Goal: Task Accomplishment & Management: Complete application form

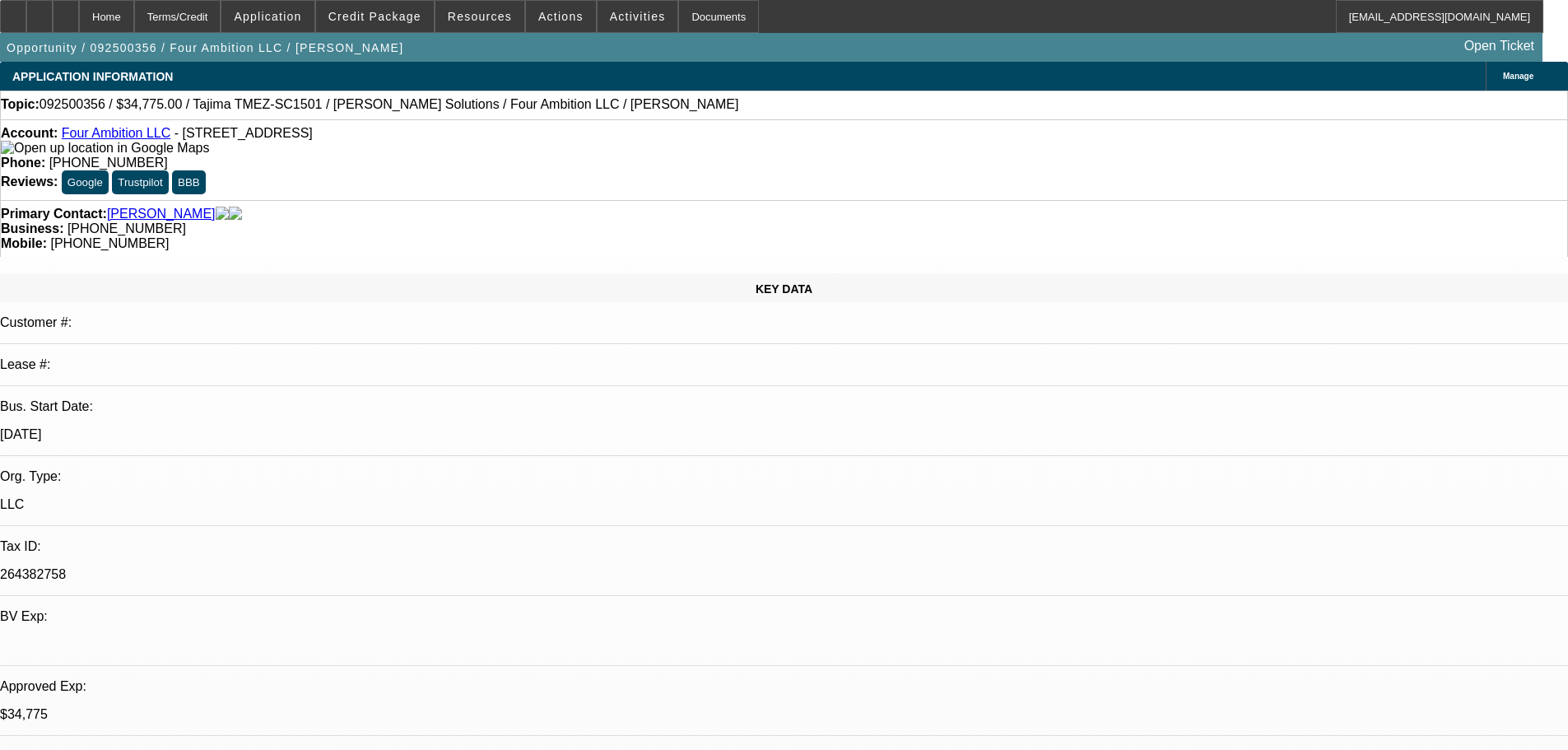
select select "0"
select select "2"
select select "0"
select select "6"
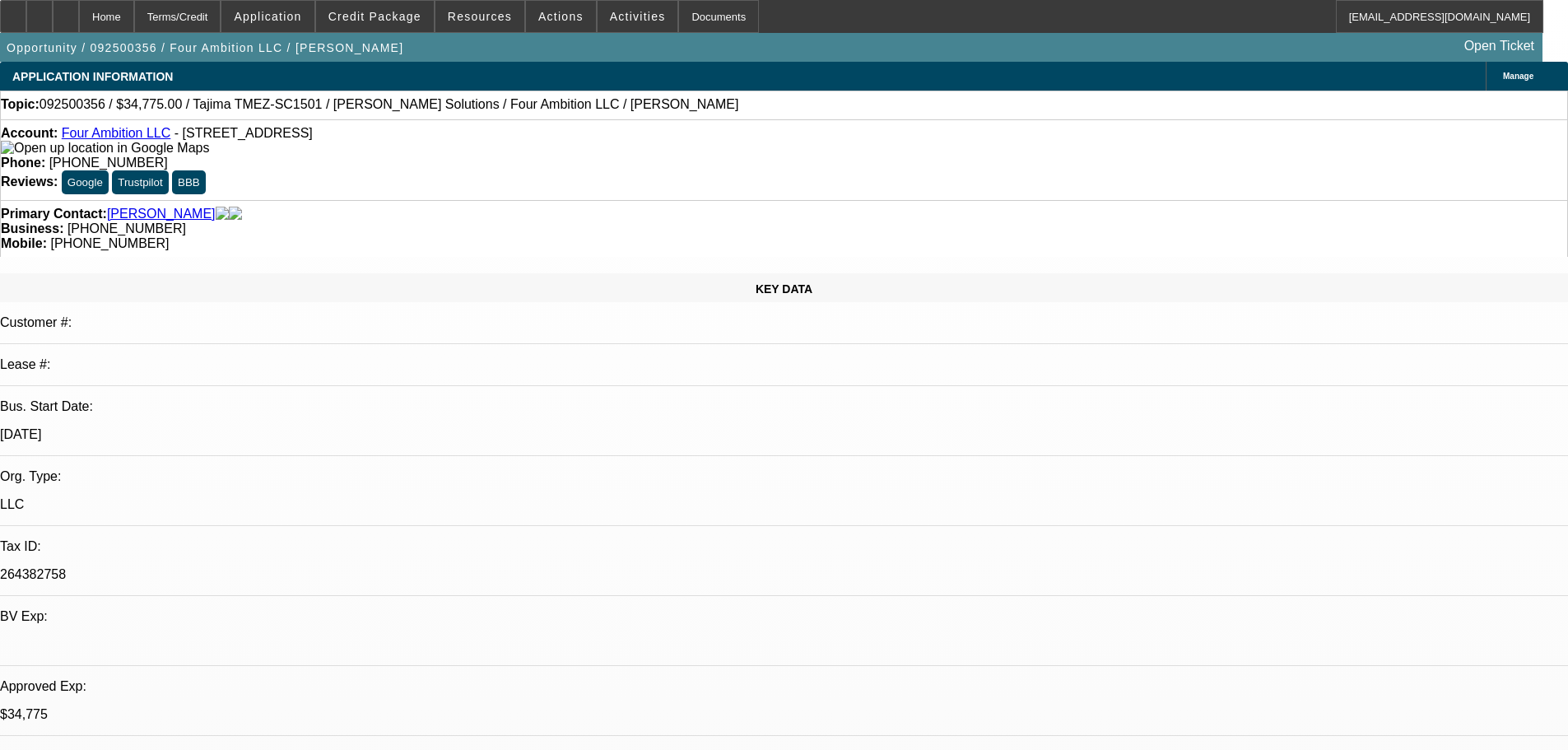
select select "0"
select select "2"
select select "0"
select select "6"
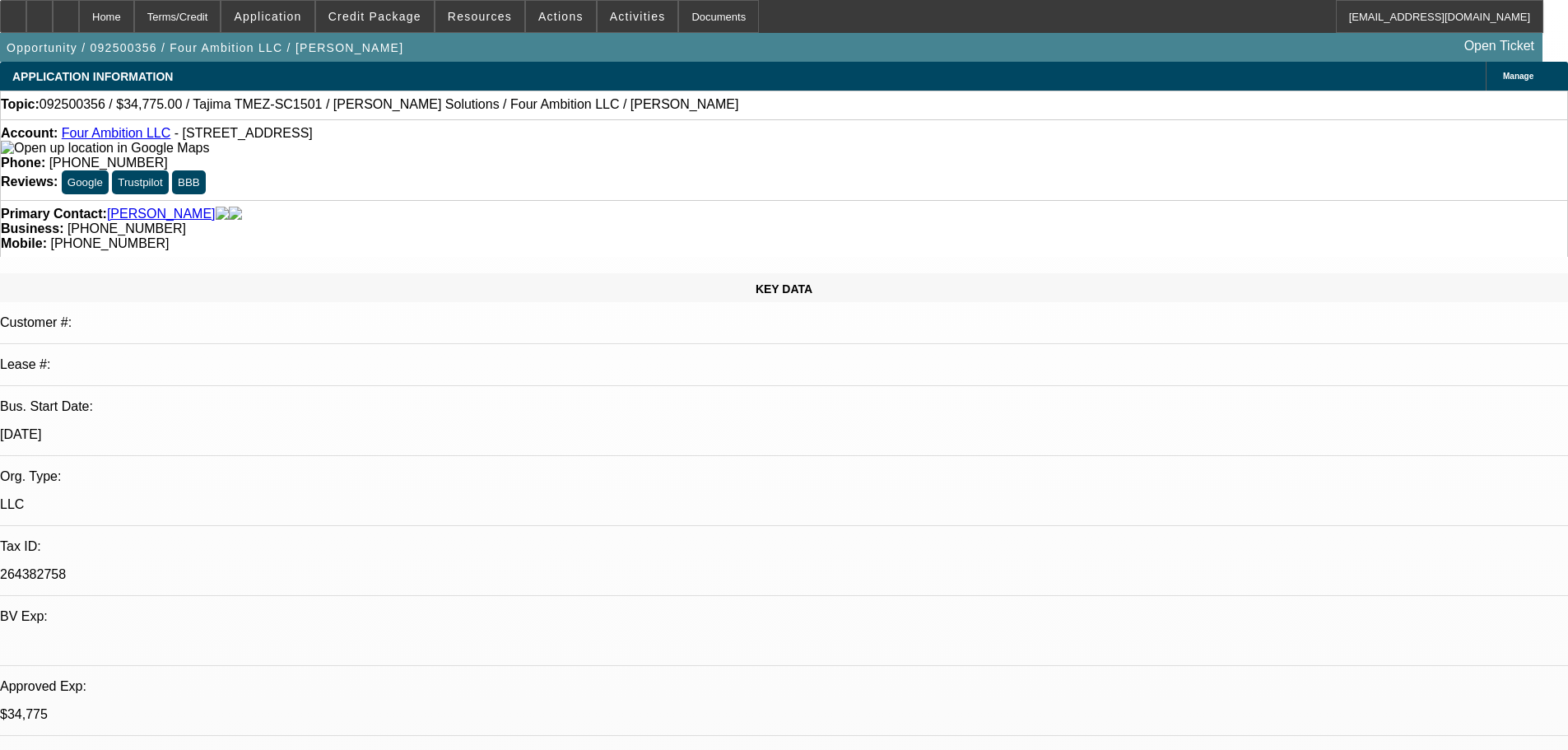
select select "0"
select select "2"
select select "0"
select select "6"
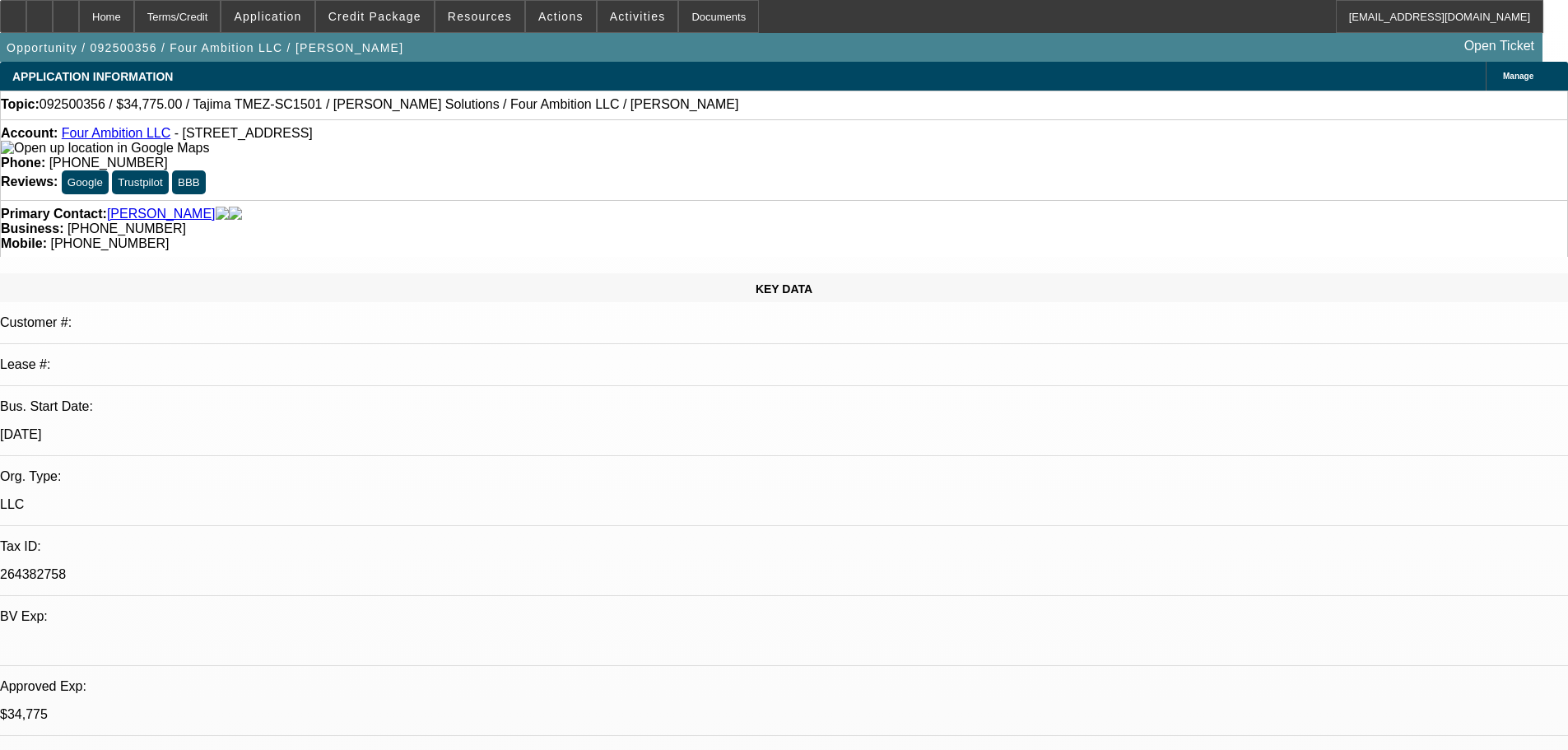
select select "0"
select select "2"
select select "0"
select select "6"
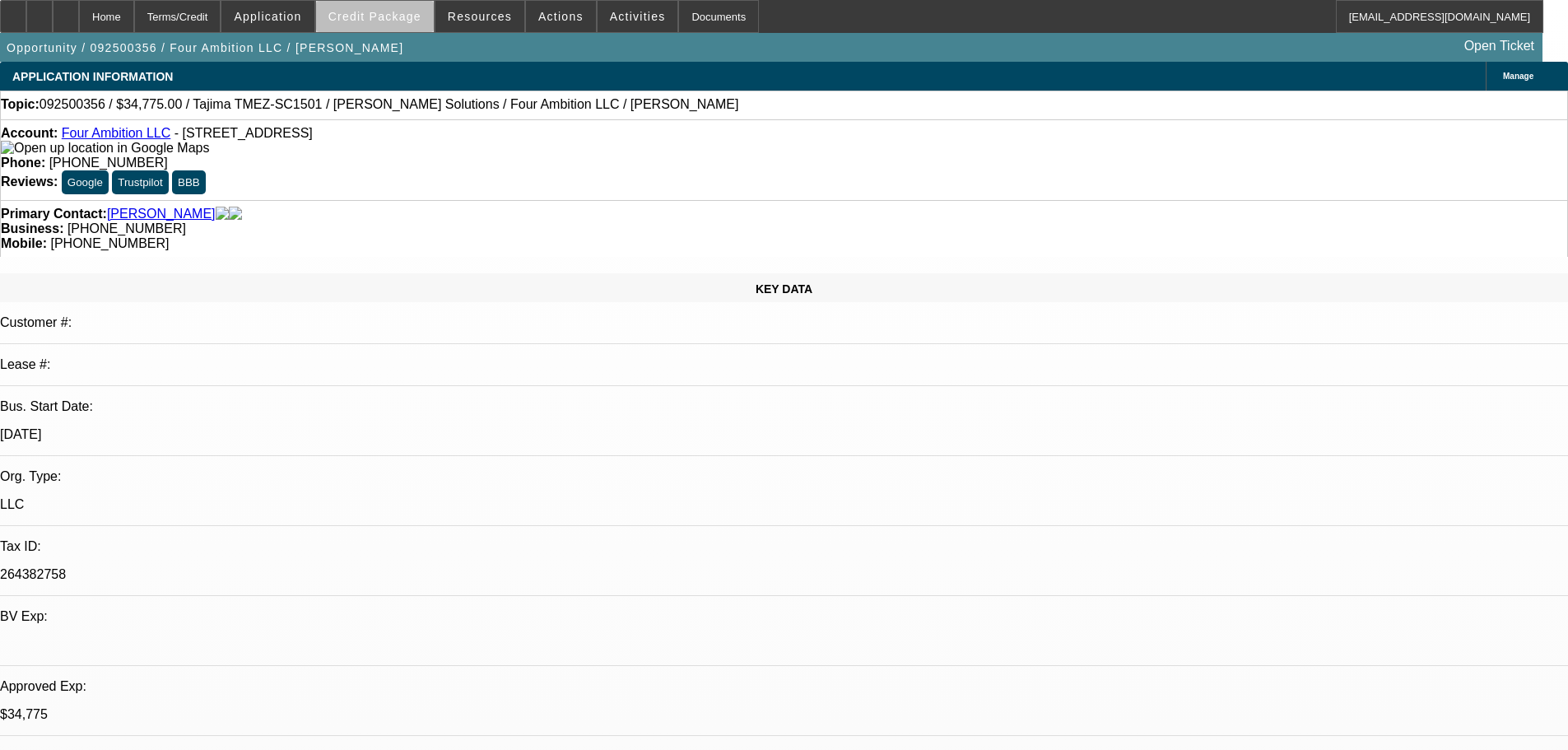
click at [409, 19] on span "Credit Package" at bounding box center [375, 16] width 93 height 13
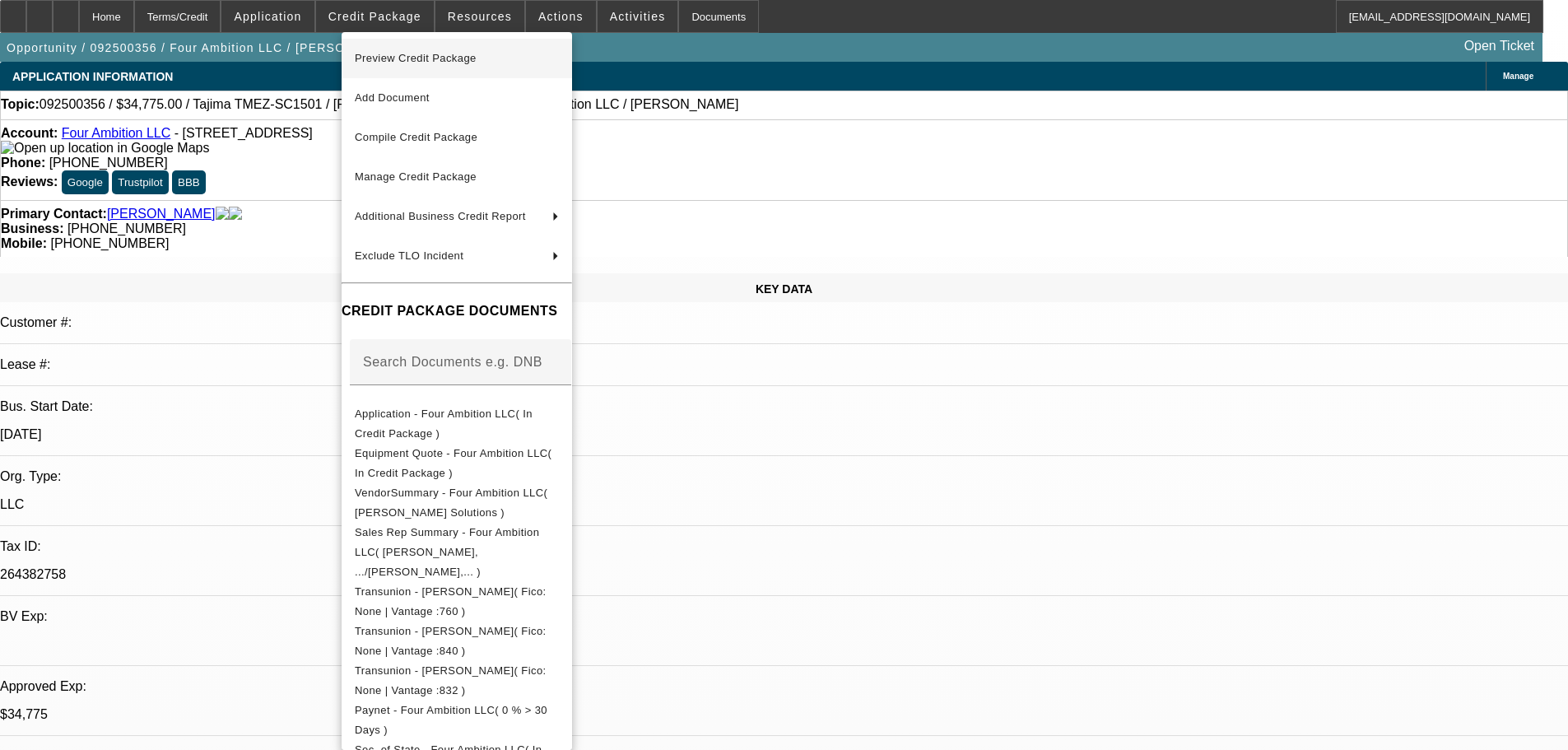
click at [392, 55] on span "Preview Credit Package" at bounding box center [416, 58] width 122 height 12
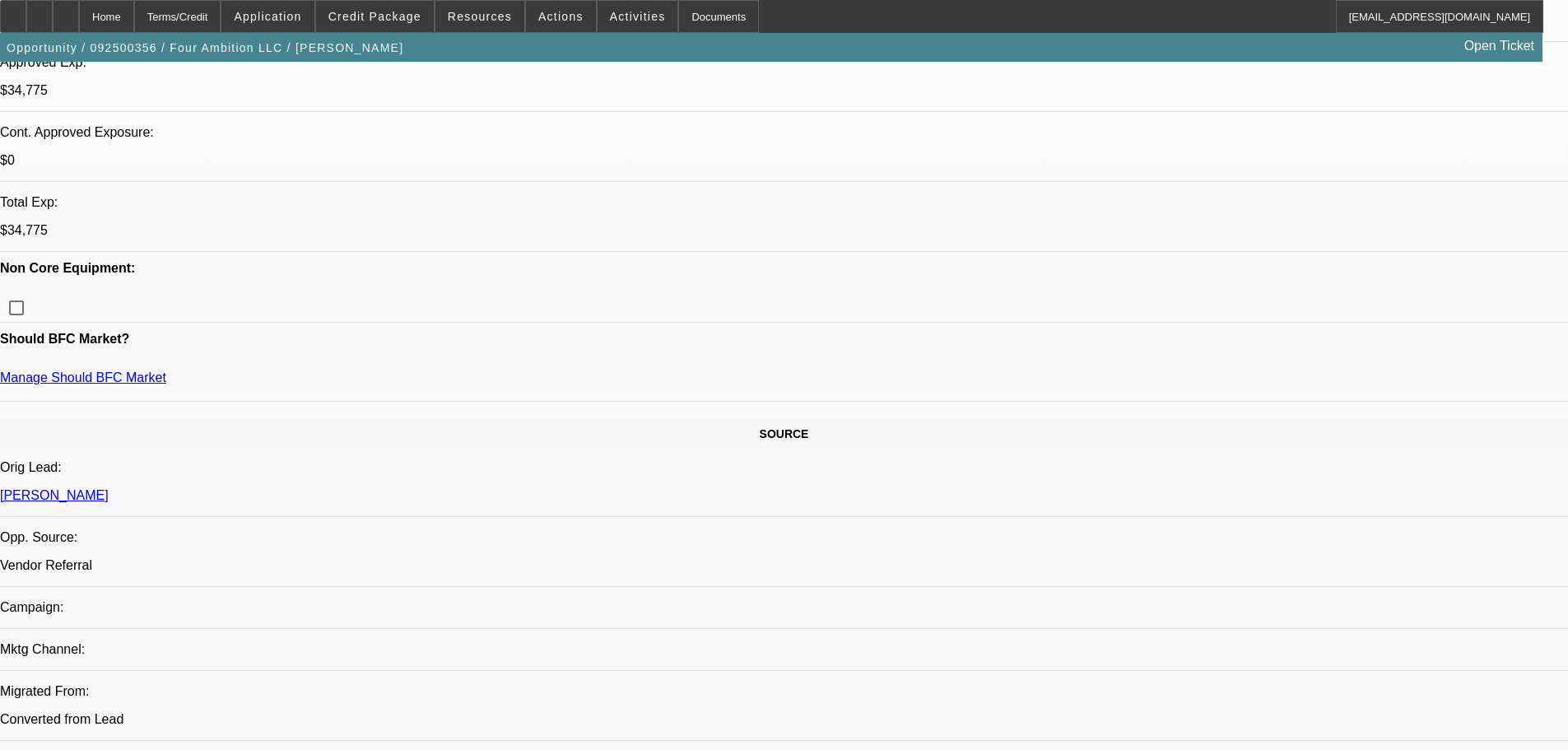
scroll to position [330, 0]
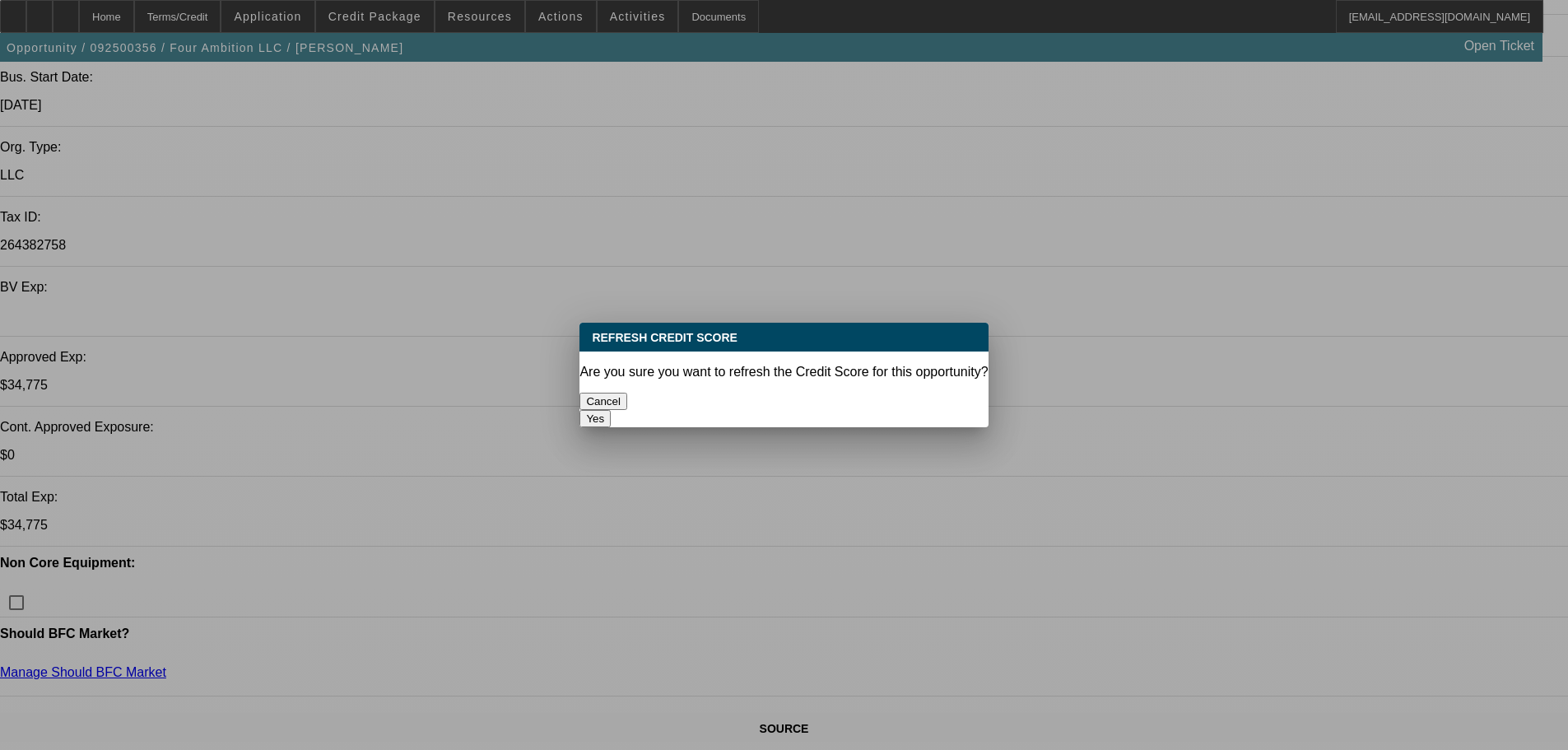
click at [611, 410] on button "Yes" at bounding box center [595, 418] width 31 height 17
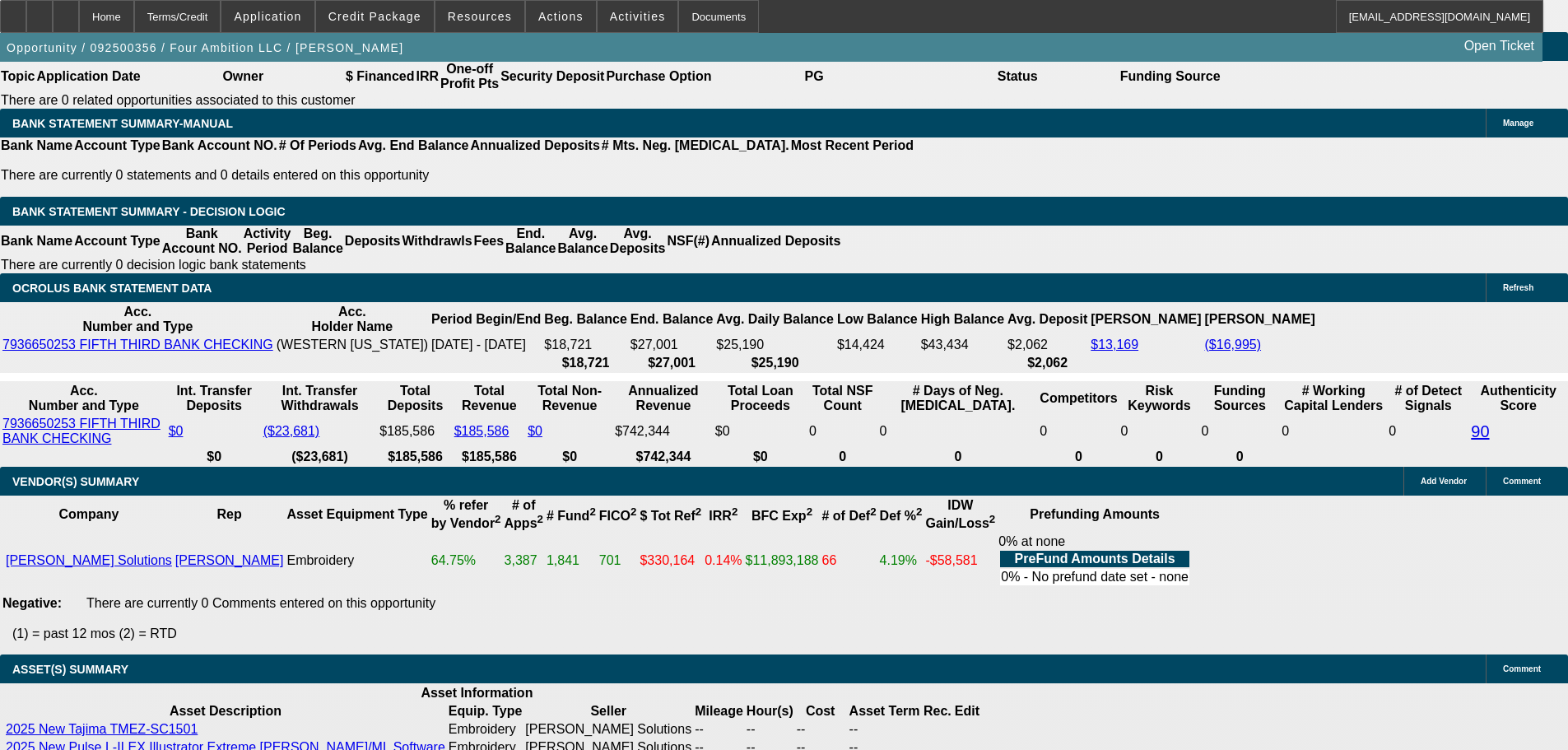
scroll to position [2882, 0]
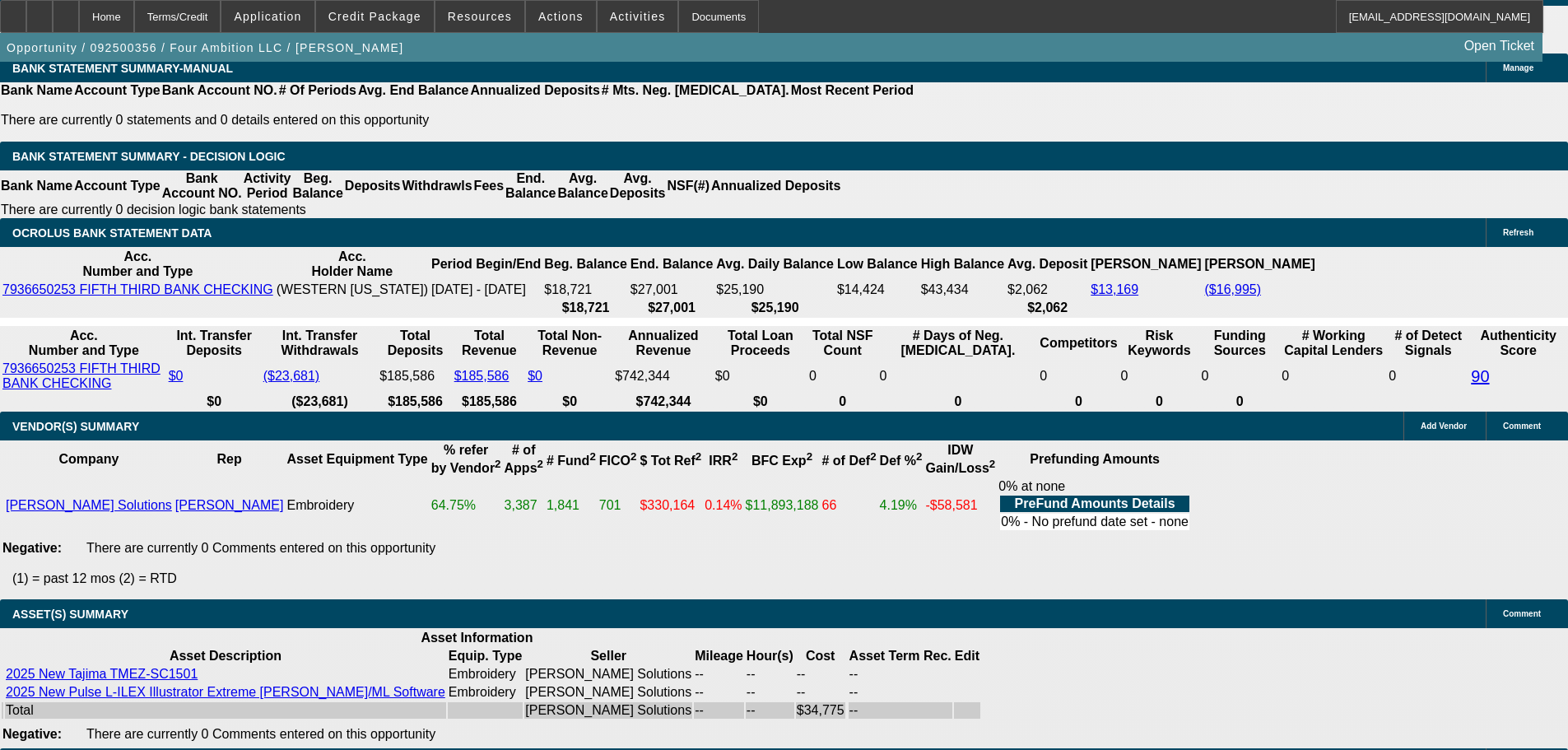
select select "5"
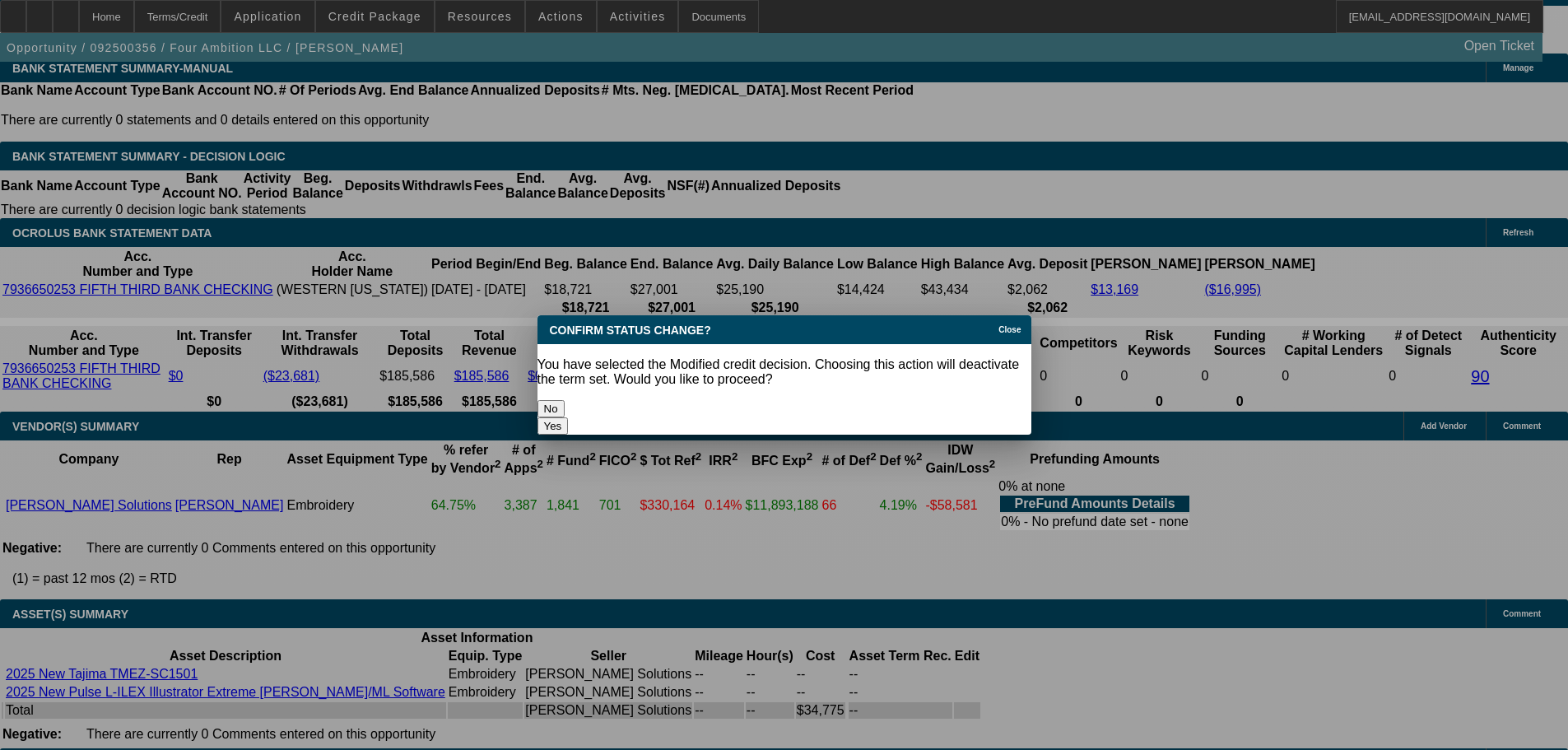
click at [569, 418] on button "Yes" at bounding box center [553, 426] width 31 height 17
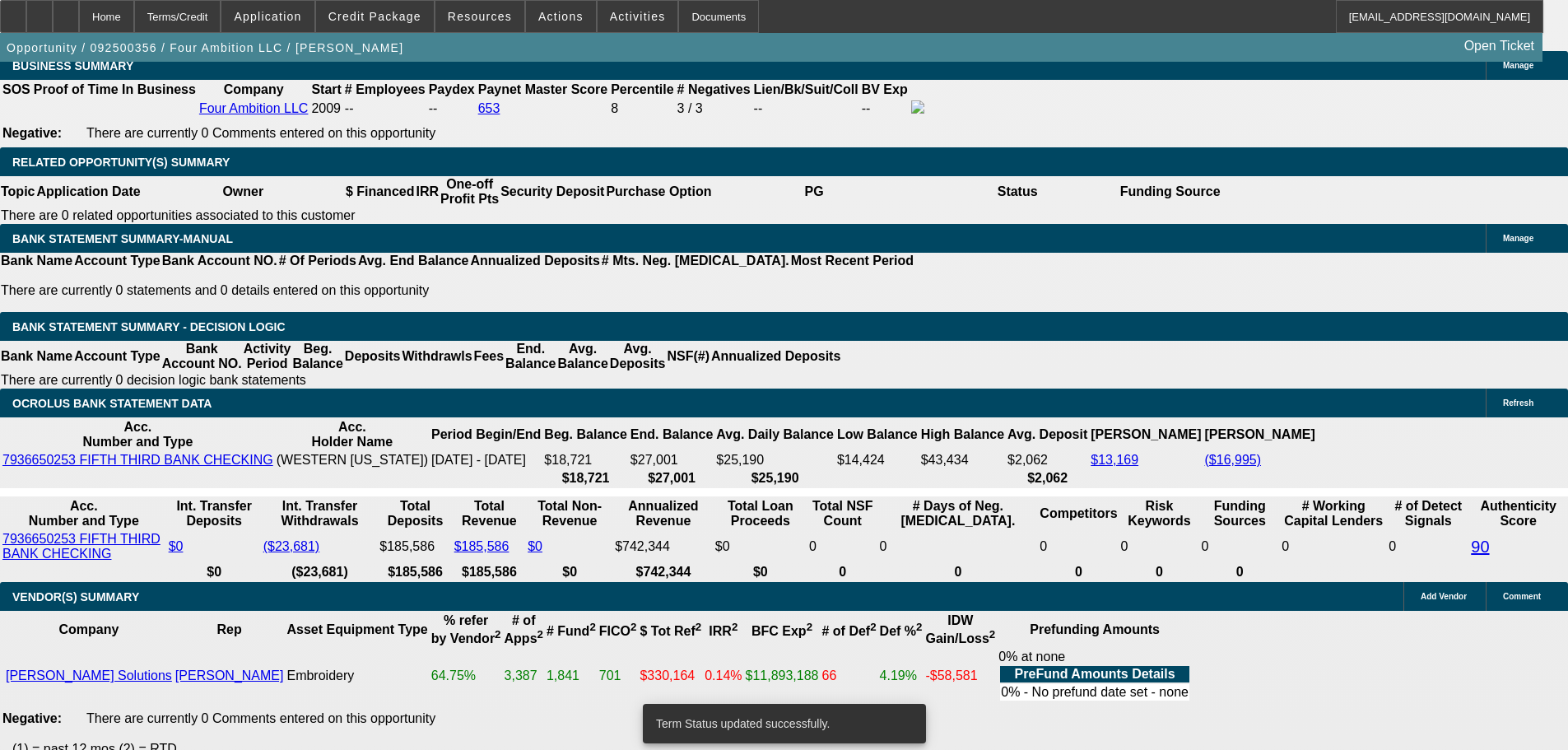
scroll to position [2717, 0]
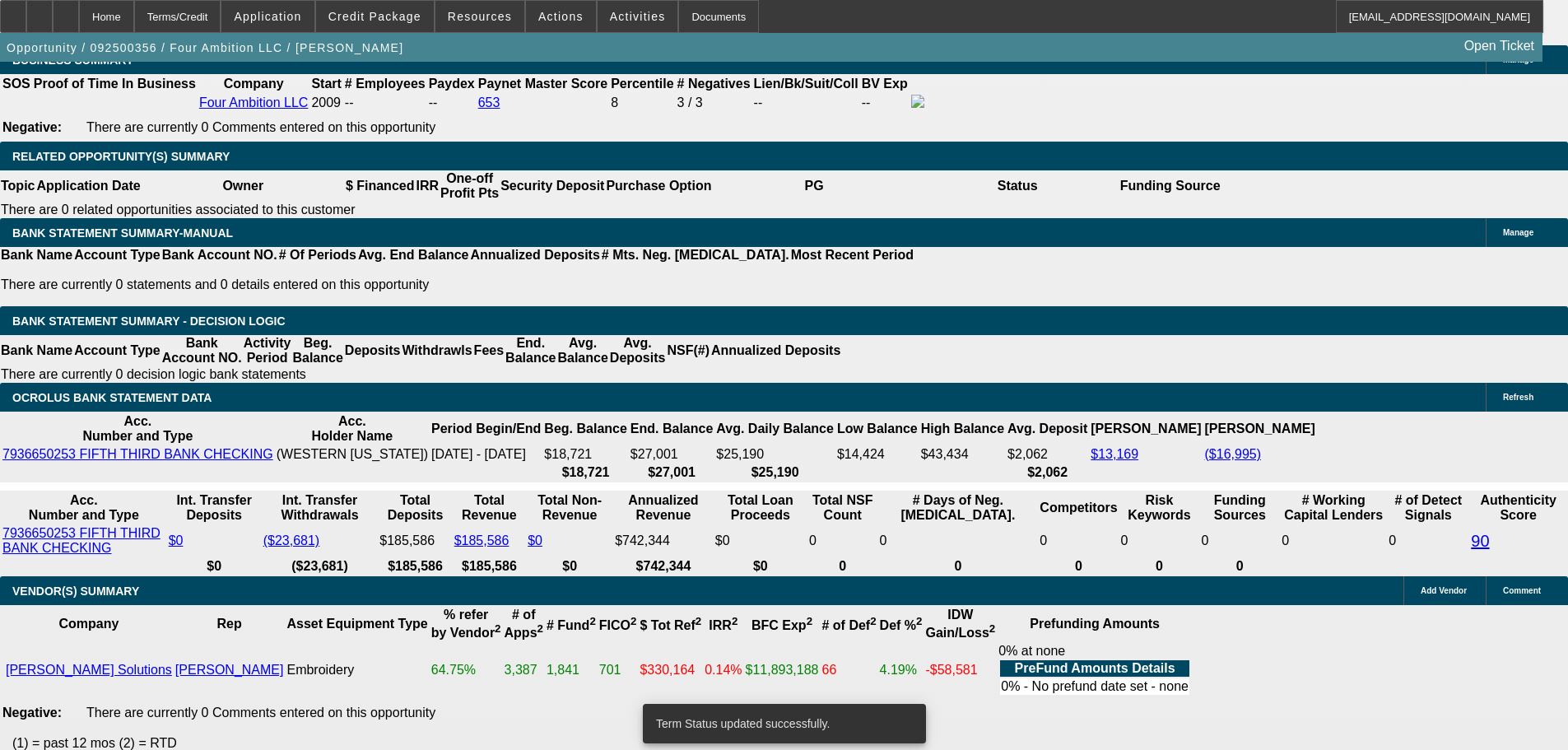
select select "0"
select select "2"
select select "0"
select select "6"
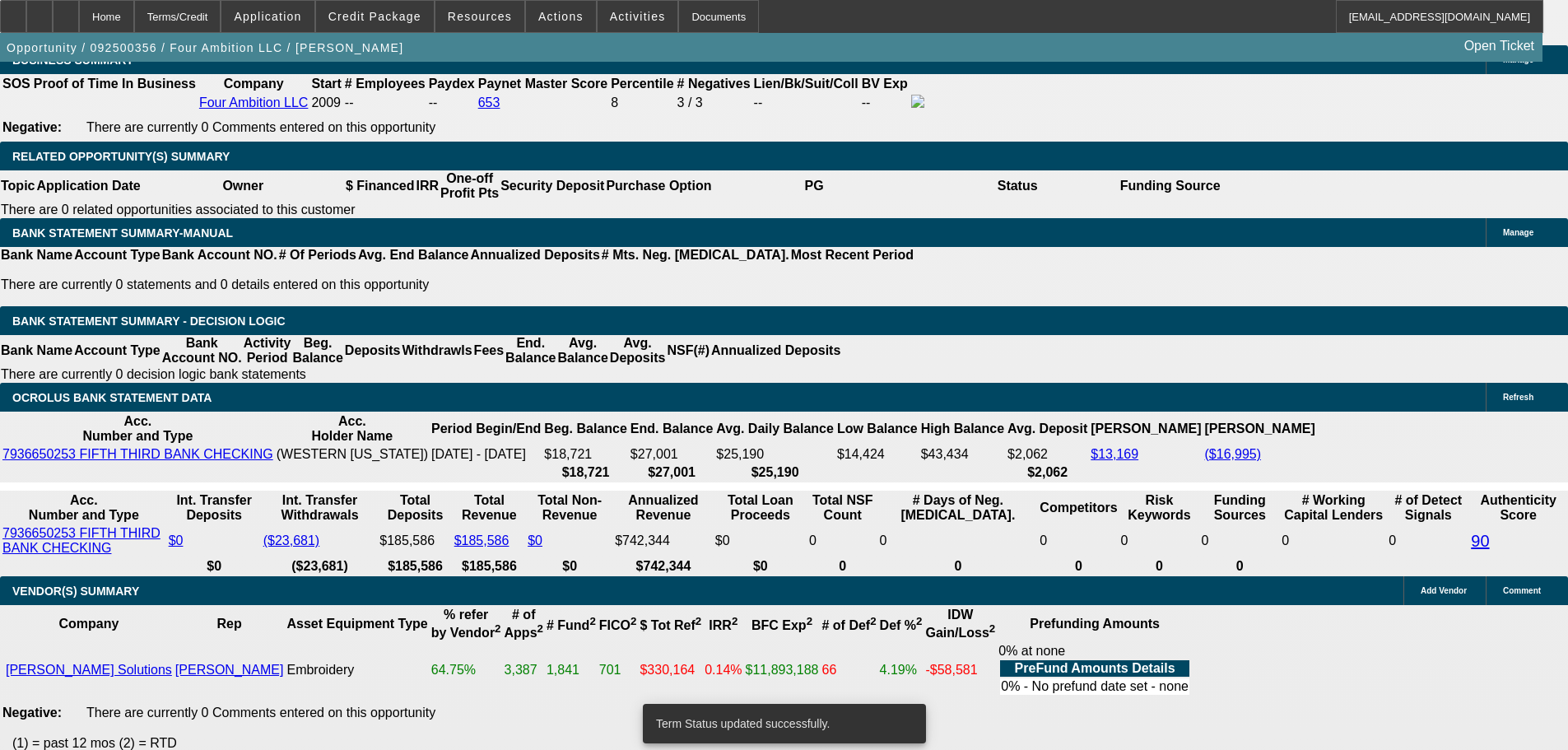
select select "0"
select select "2"
select select "0"
select select "6"
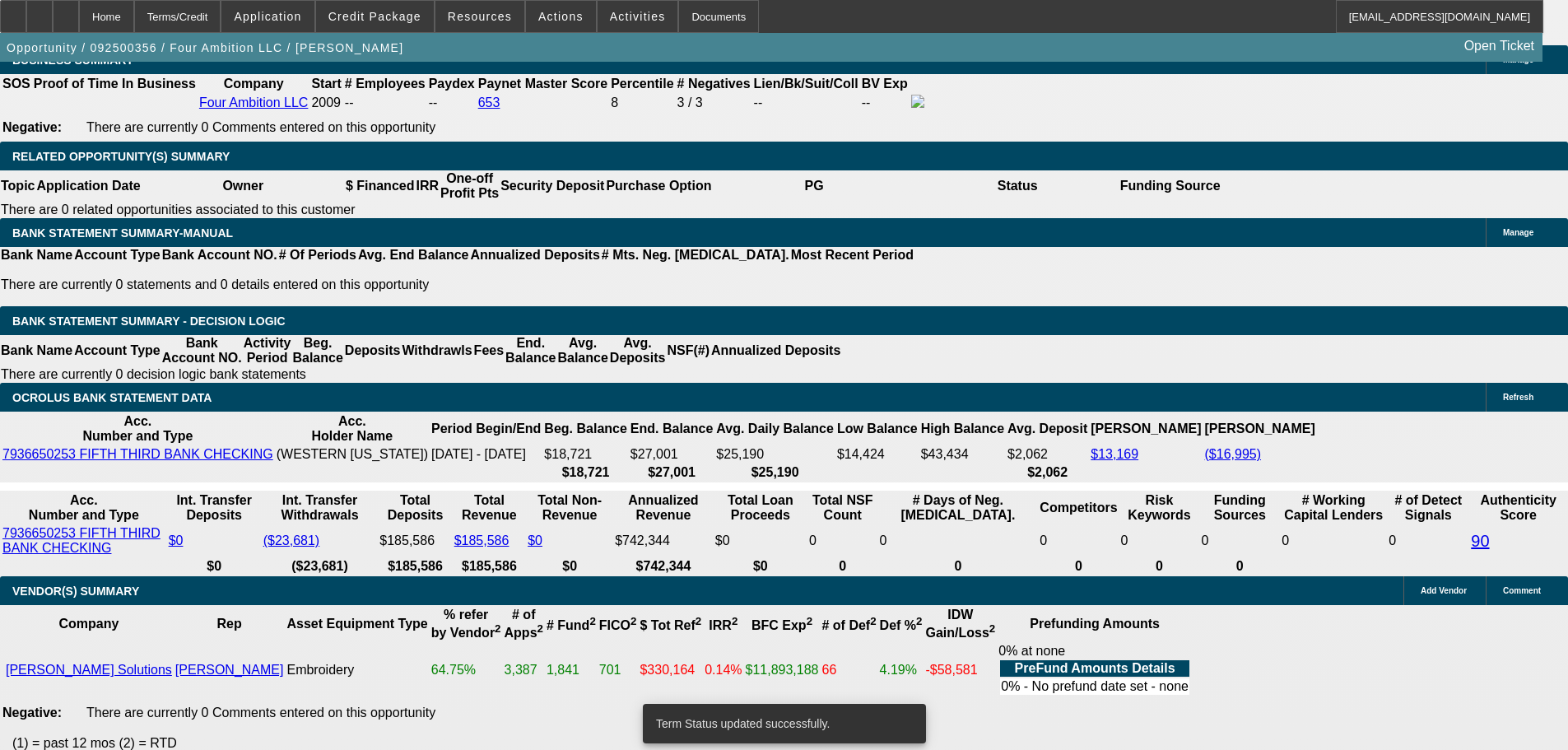
select select "0"
select select "2"
select select "0"
select select "6"
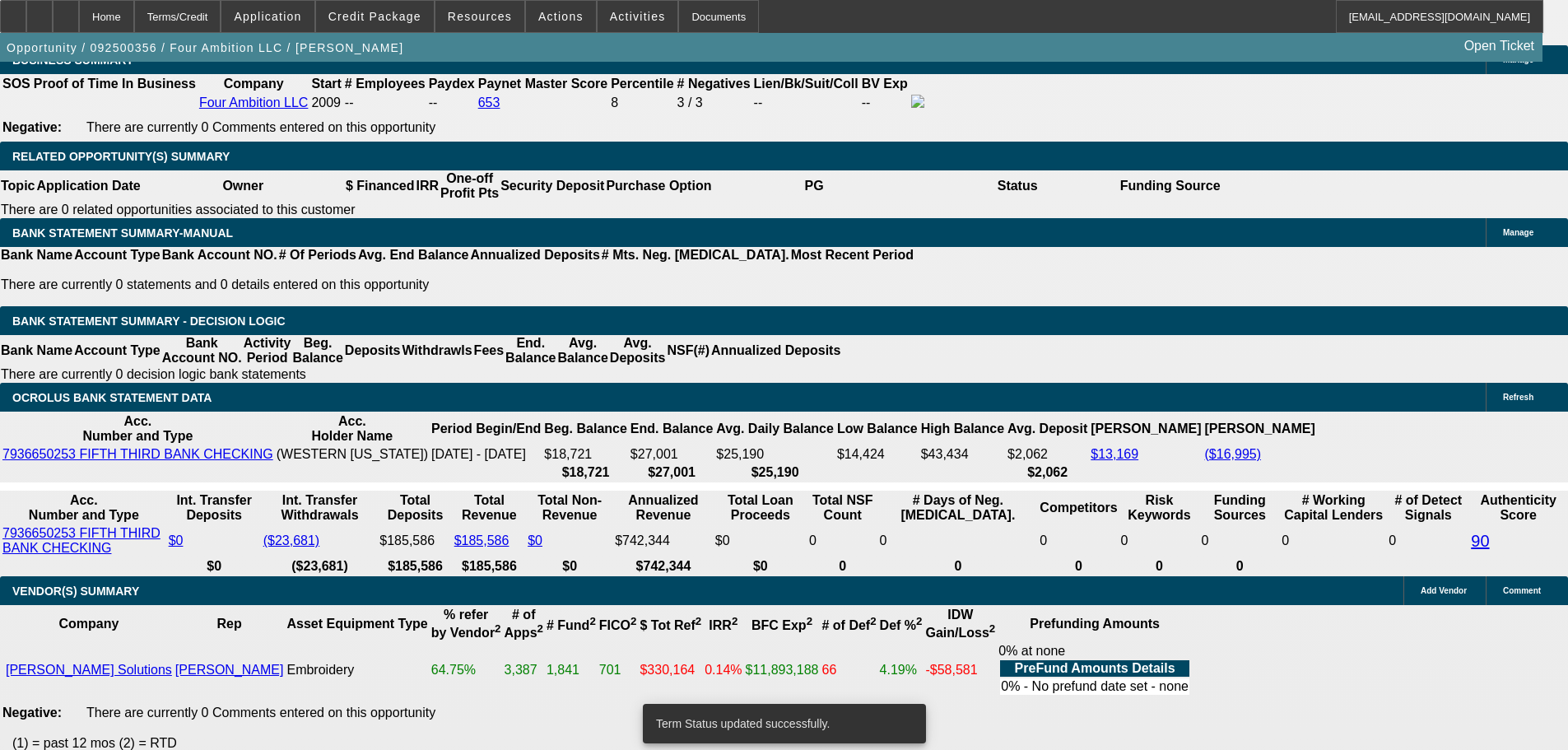
select select "0"
select select "2"
select select "0"
select select "6"
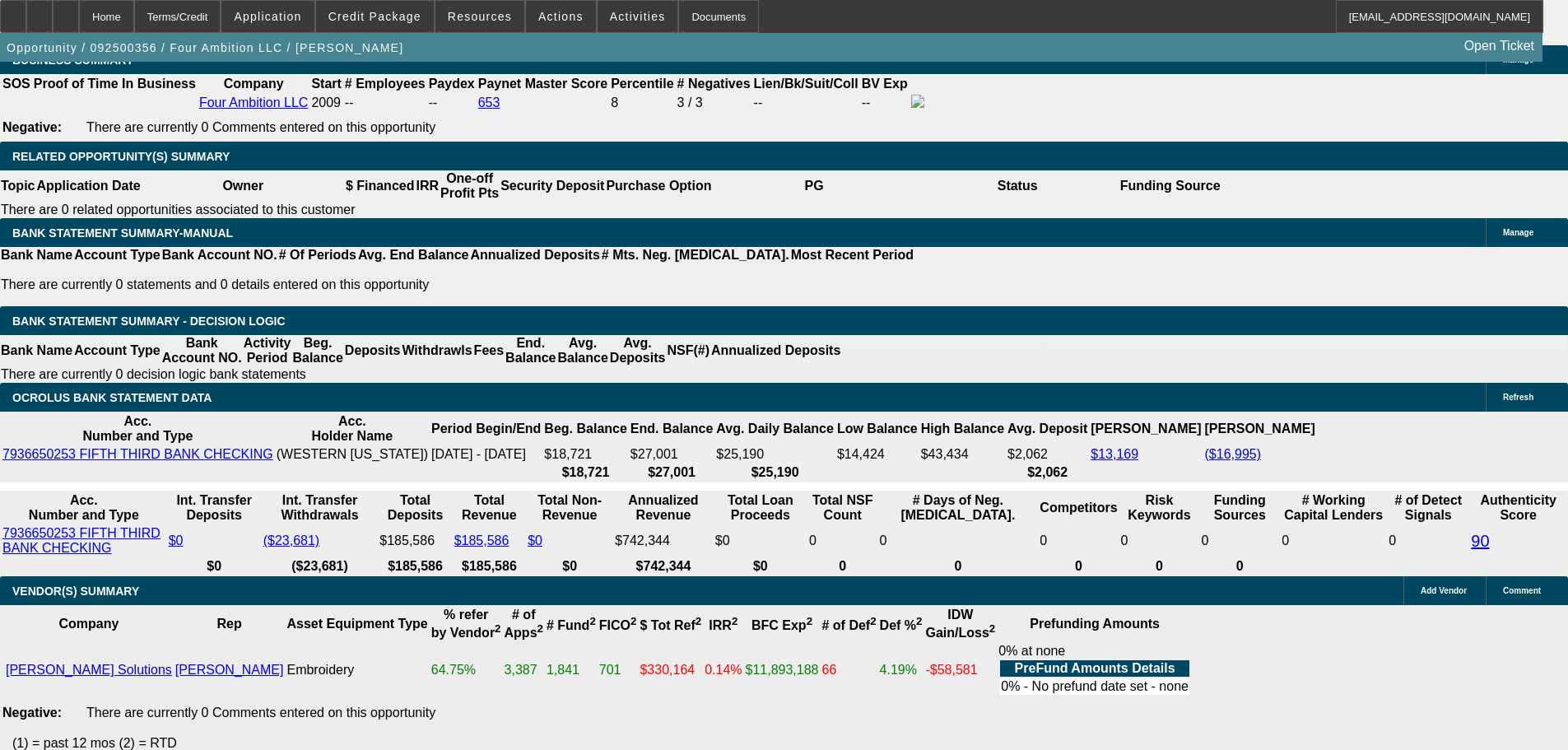
drag, startPoint x: 349, startPoint y: 274, endPoint x: 393, endPoint y: 273, distance: 44.0
type input "UNKNOWN"
type input "11"
type input "$2,276.98"
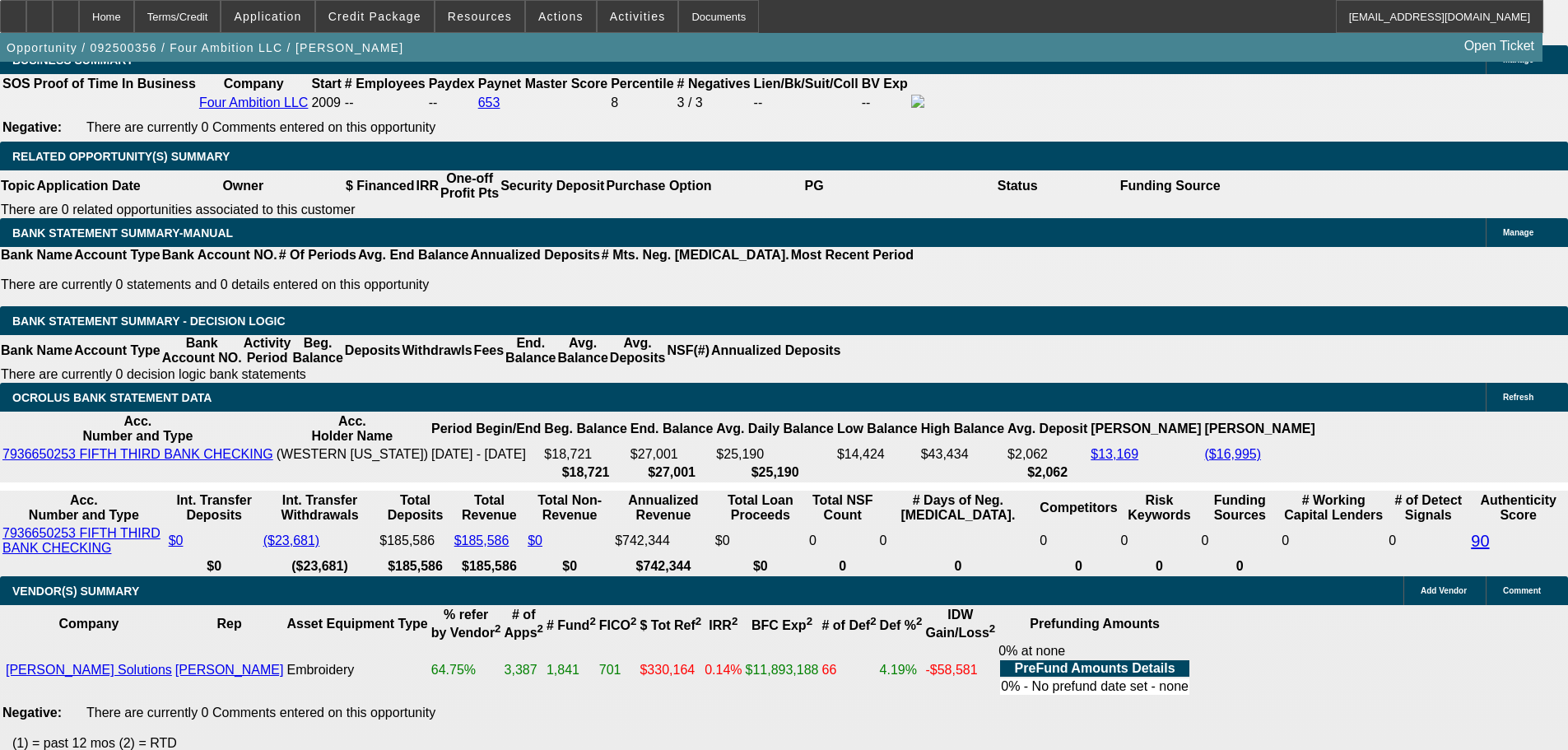
type input "$1,138.49"
type input "11.1"
type input "$2,280.28"
type input "$1,140.14"
type input "11.1"
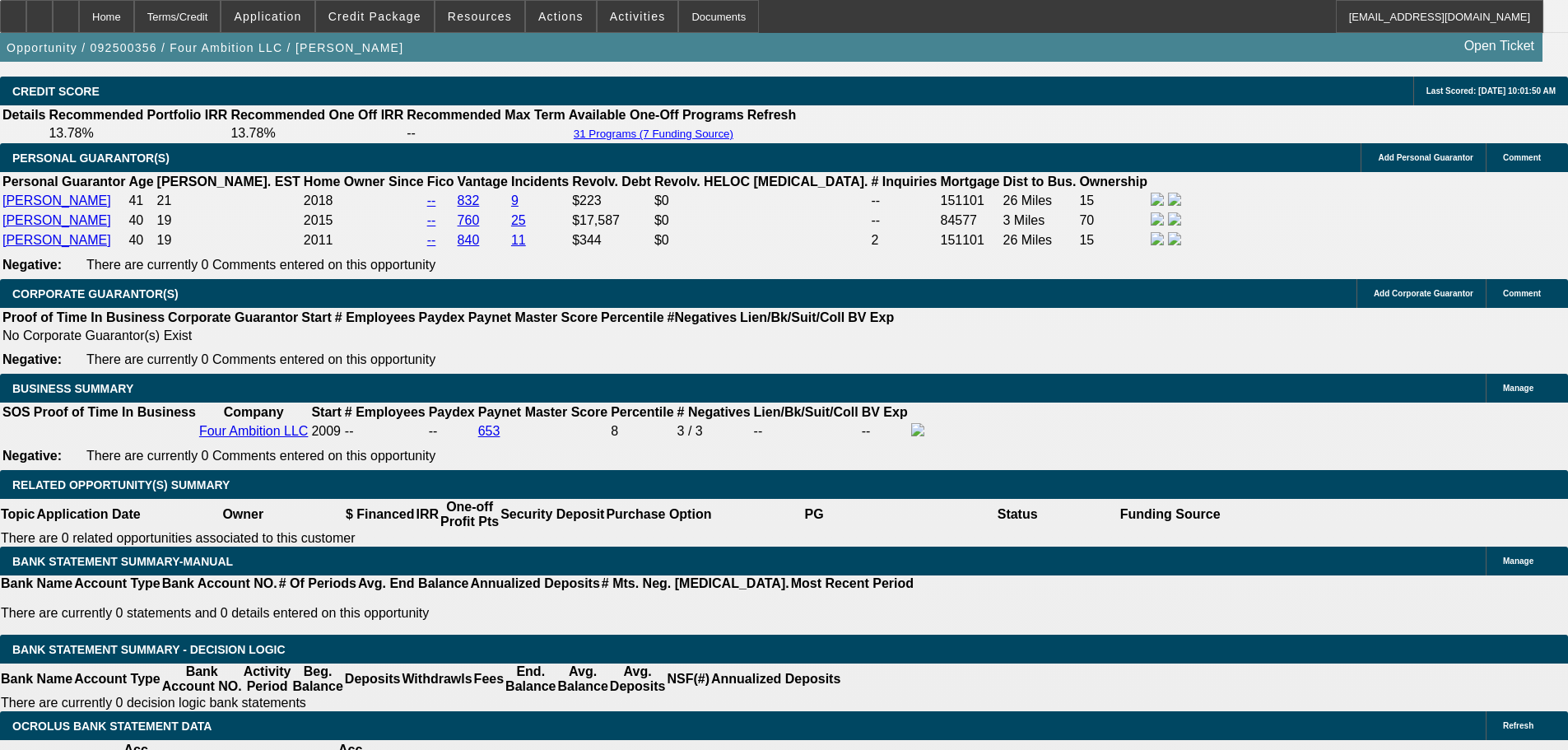
scroll to position [2388, 0]
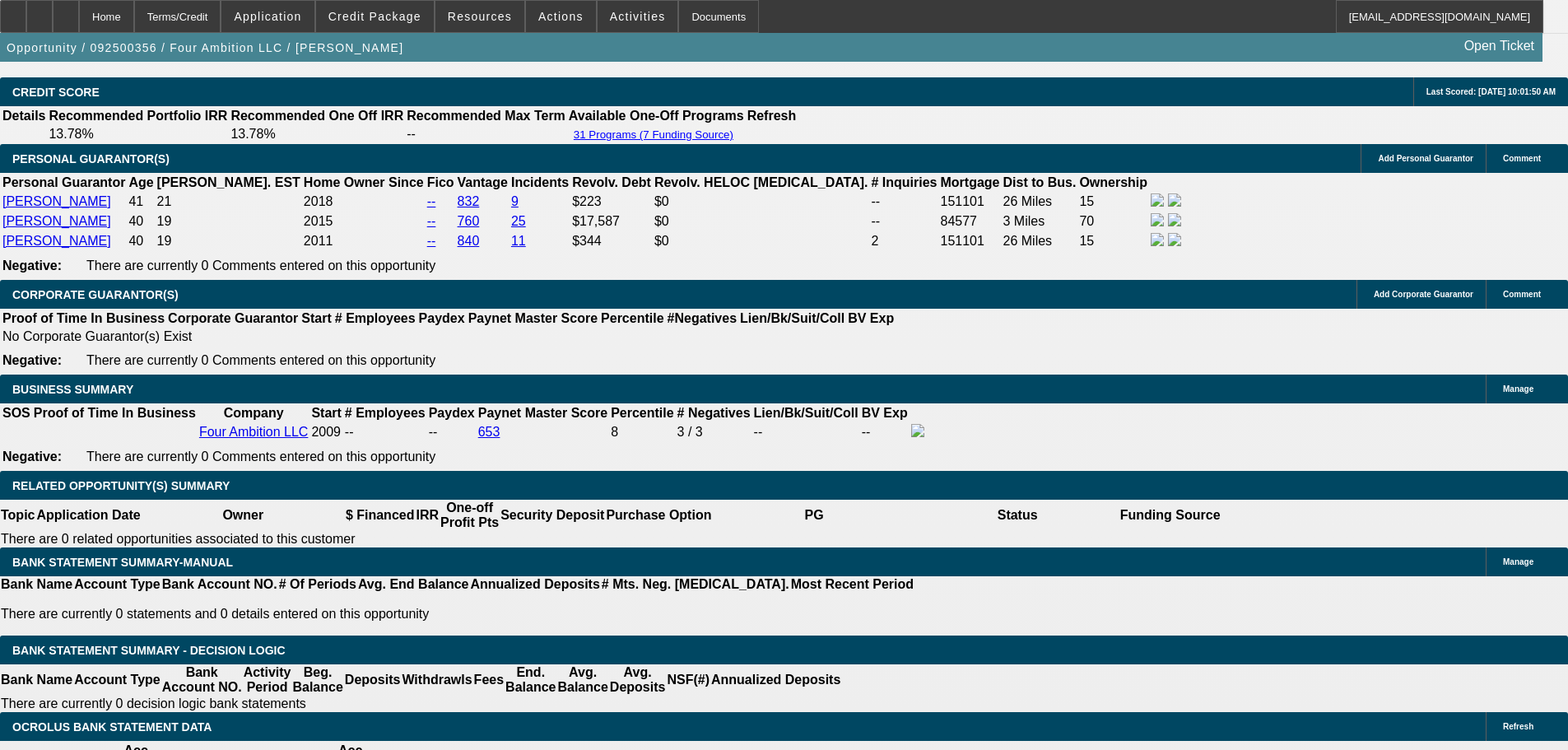
type input "$0.00"
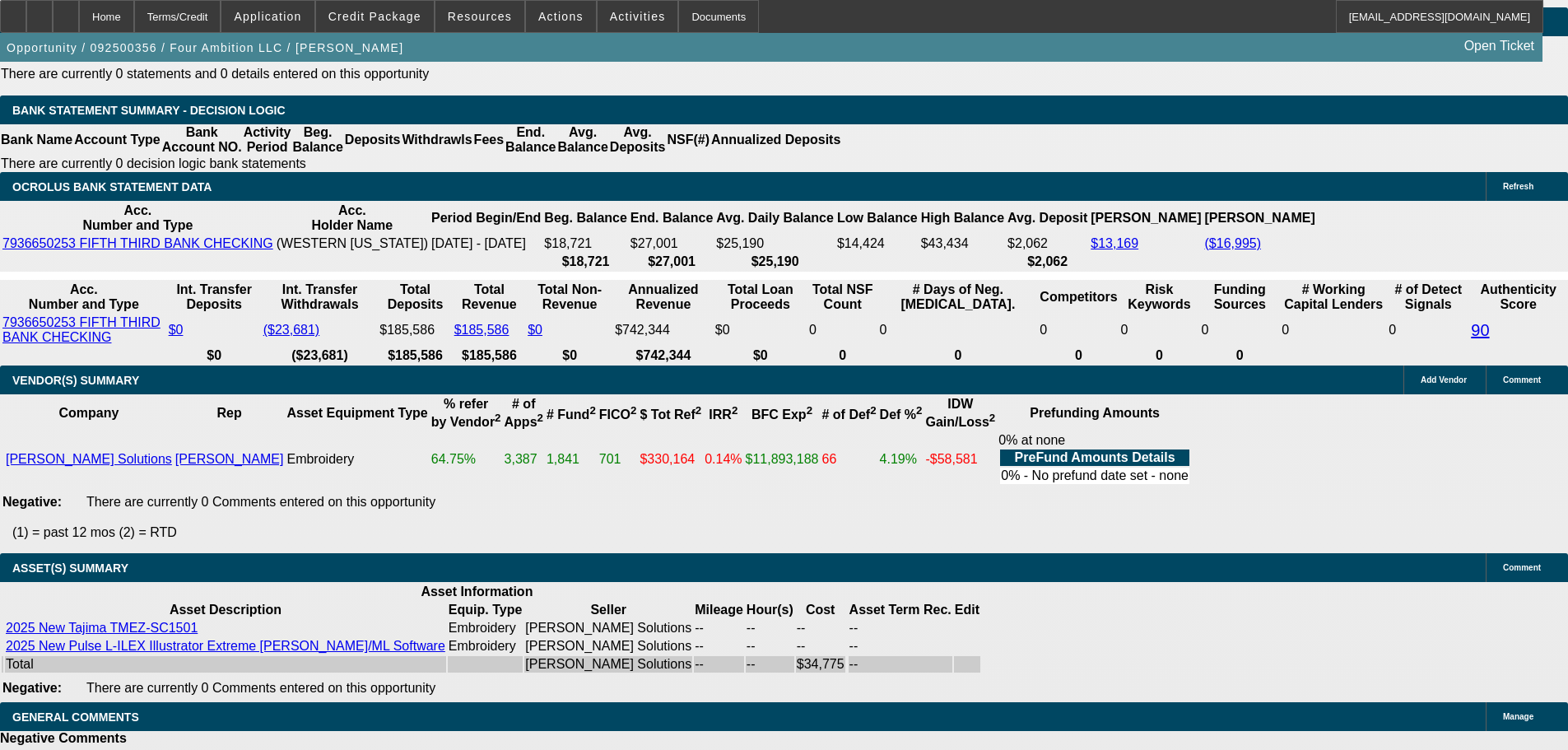
scroll to position [2964, 0]
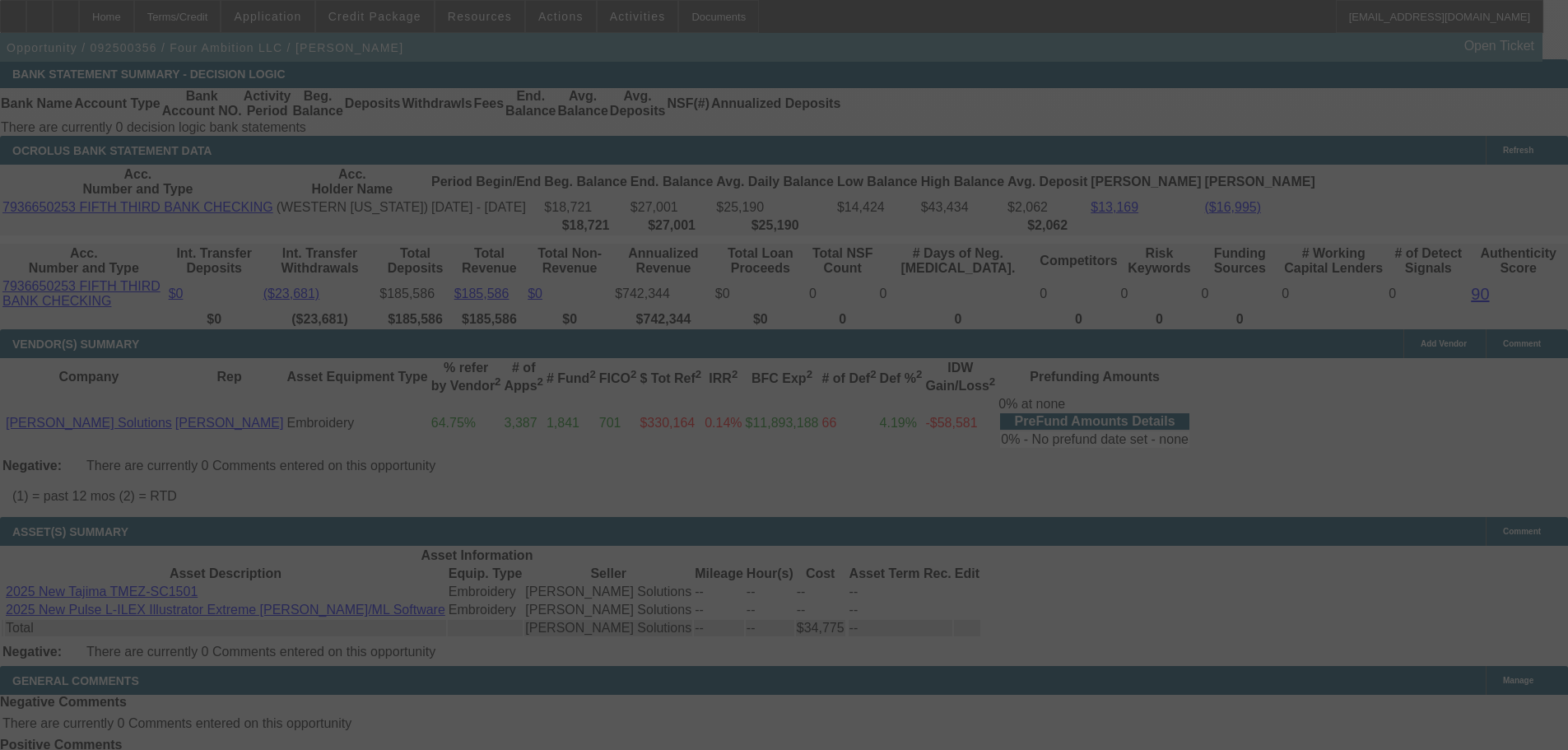
select select "0"
select select "2"
select select "0"
select select "6"
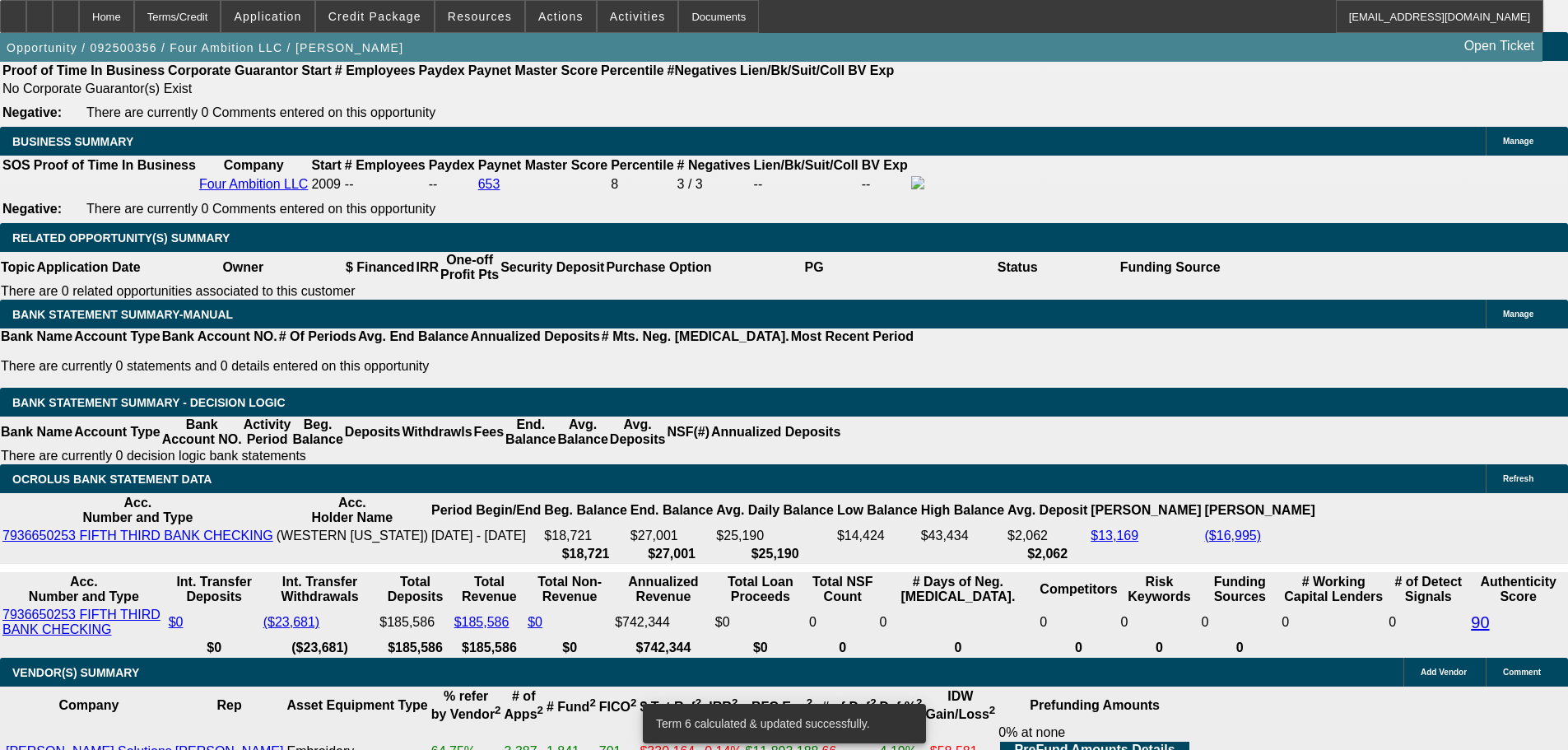
scroll to position [2634, 0]
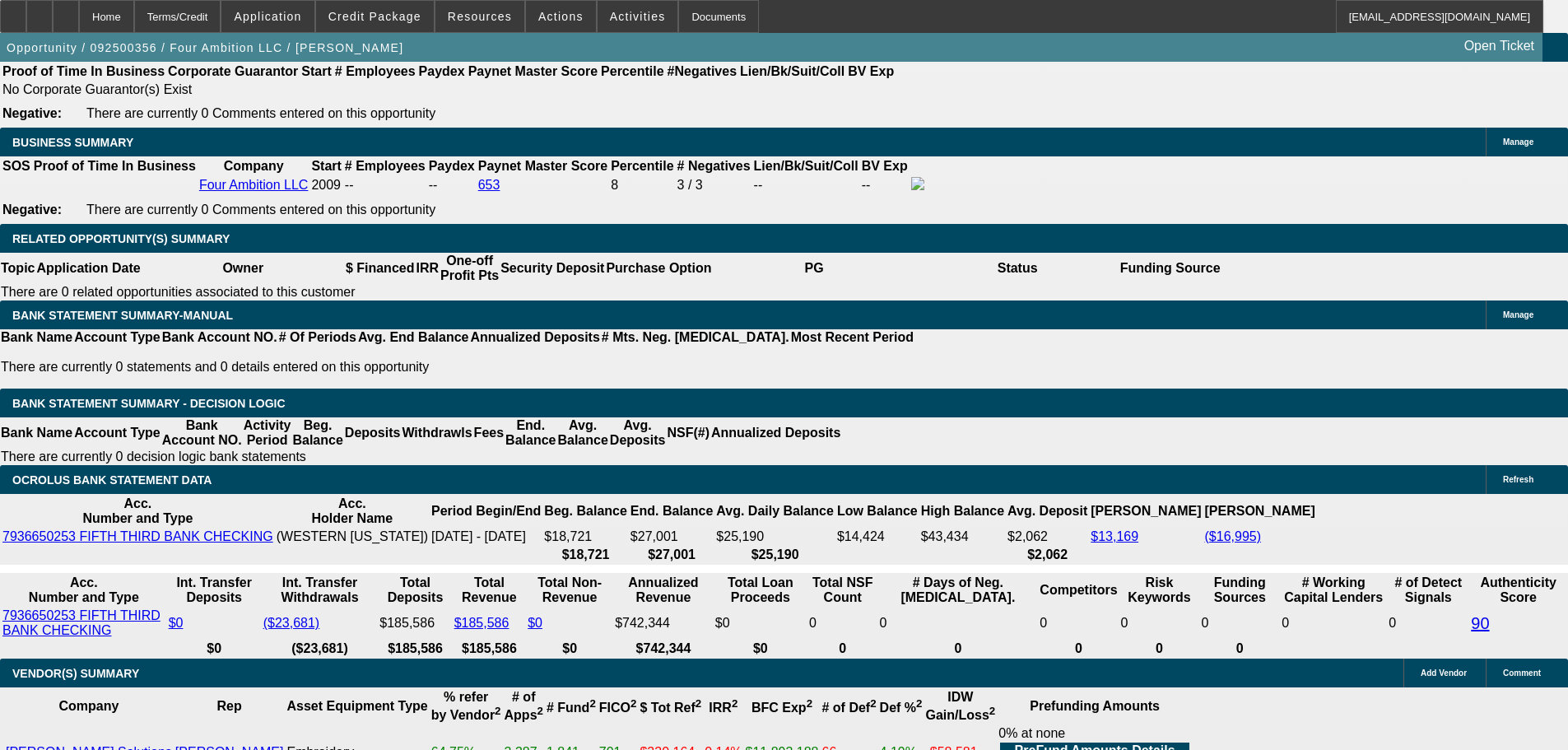
type input "1141.14"
type input "$2,282.28"
type input "UNKNOWN"
type input "11.2"
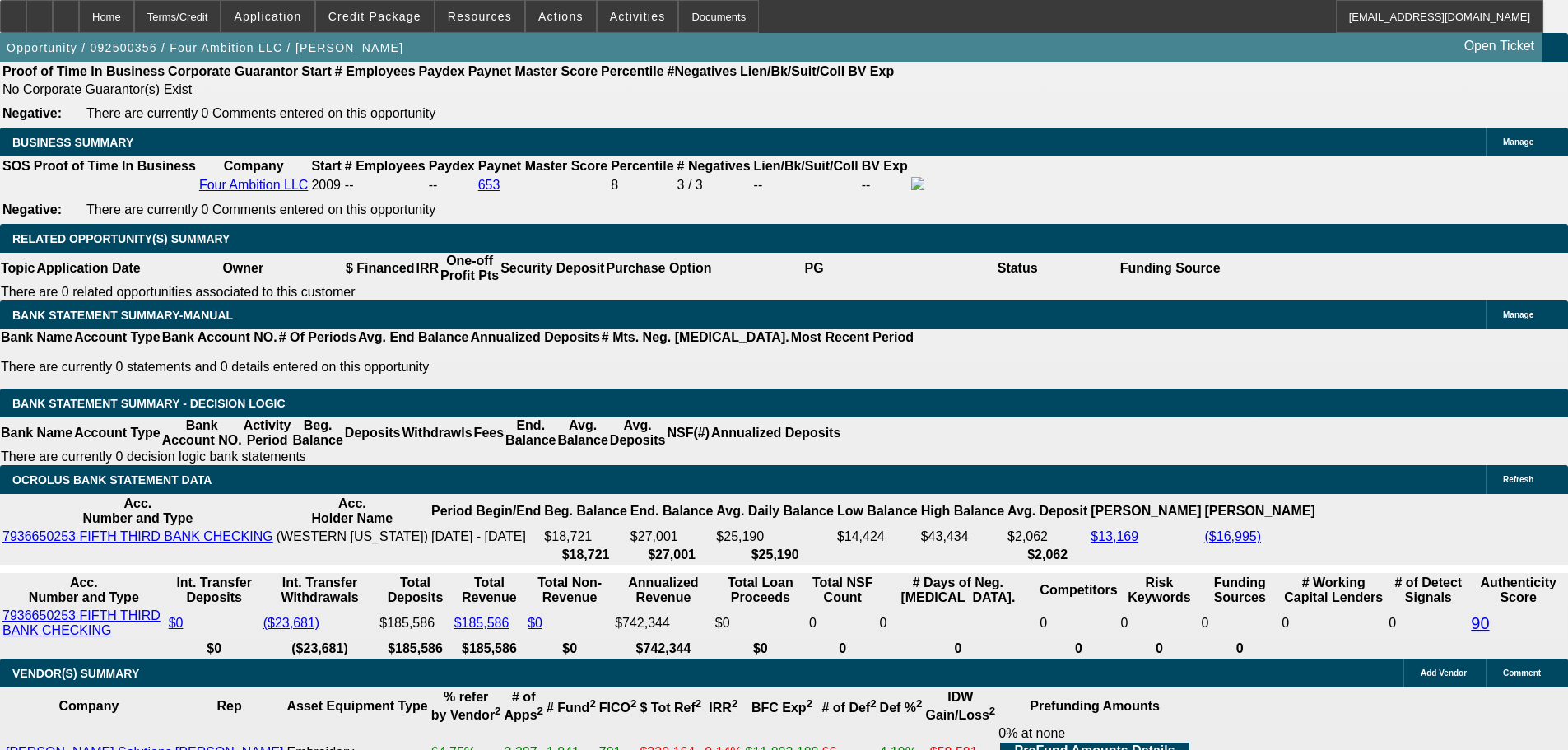
type input "1142.14"
type input "$2,284.28"
type input "11.2"
type input "$1,142.14"
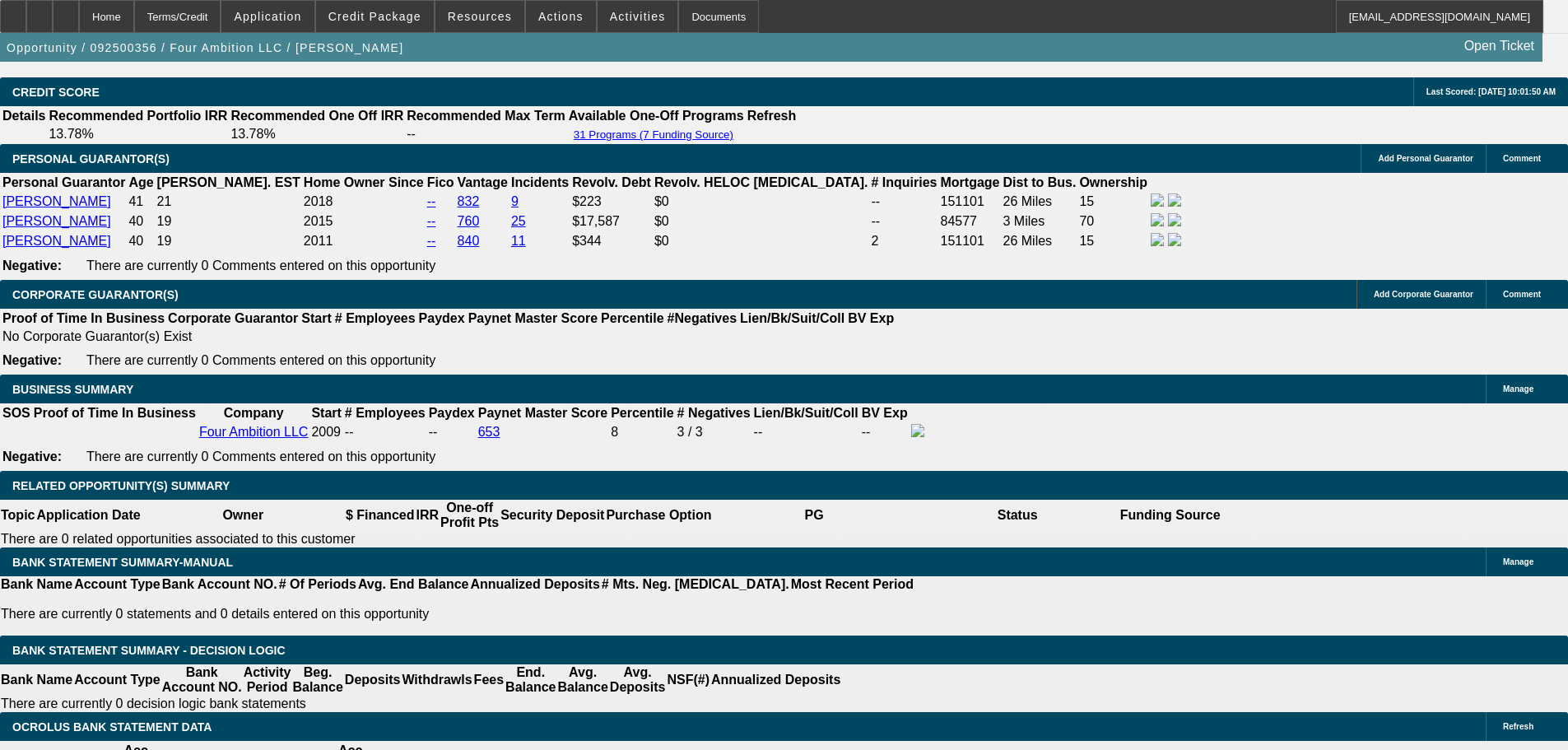
scroll to position [2058, 0]
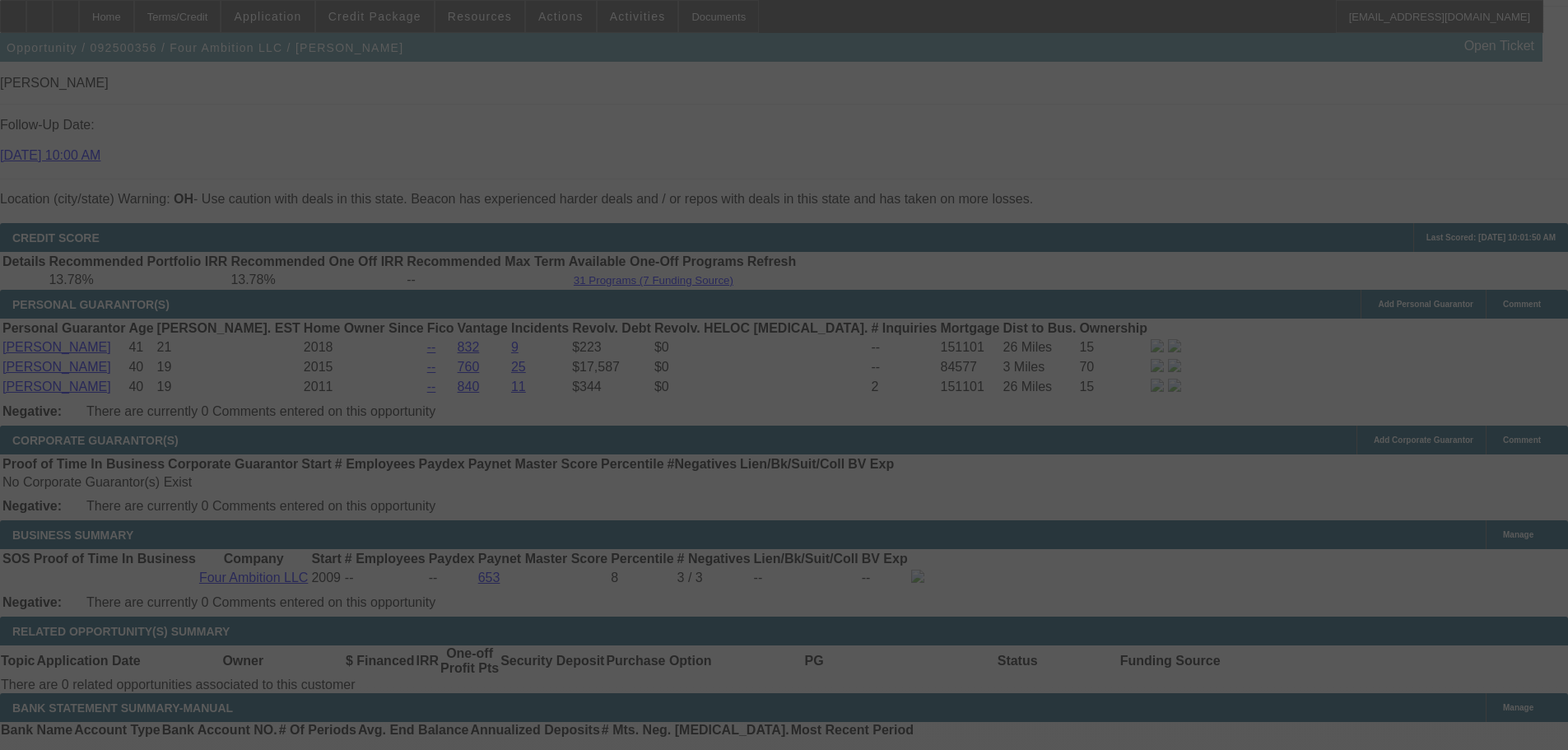
scroll to position [2634, 0]
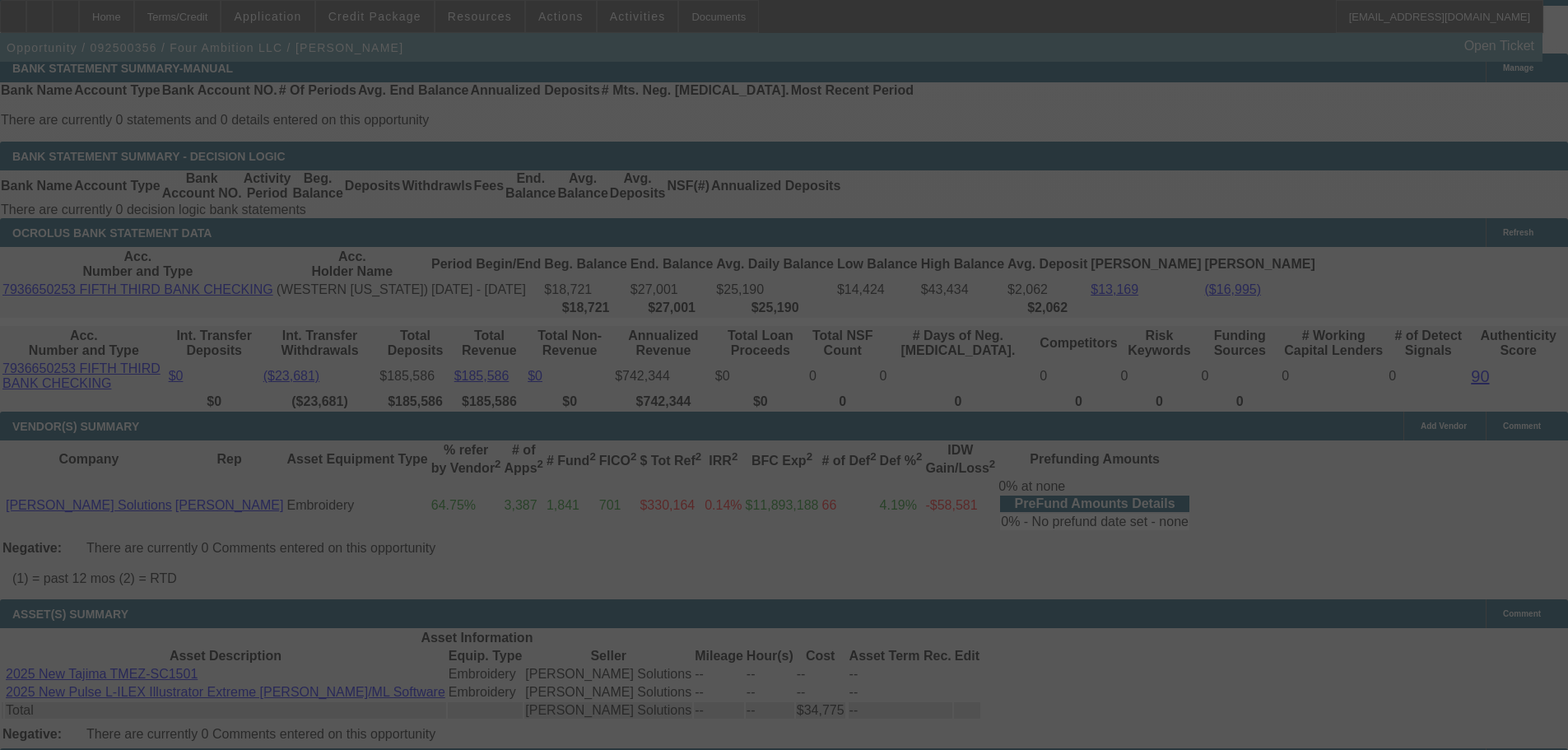
select select "0"
select select "2"
select select "0"
select select "6"
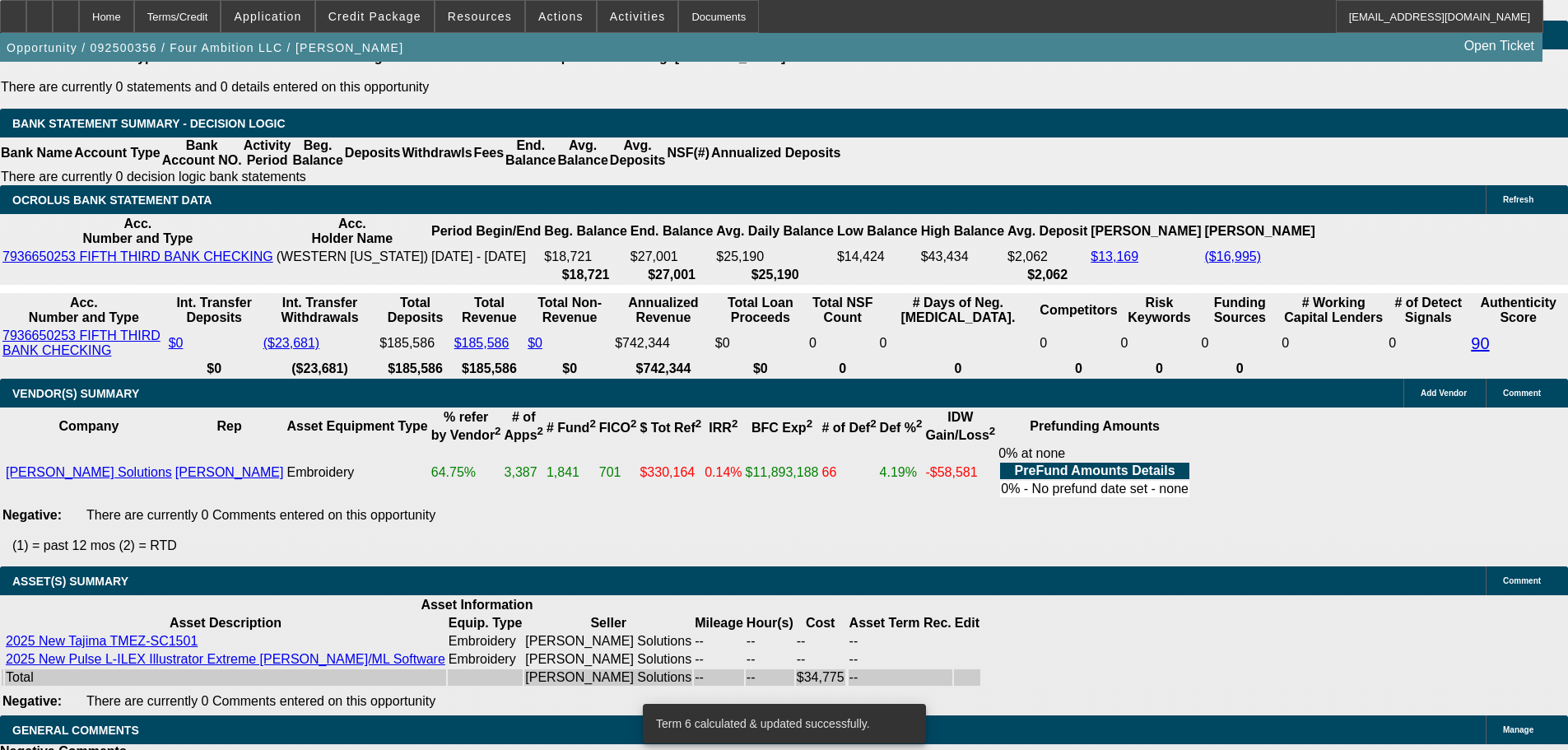
scroll to position [2886, 0]
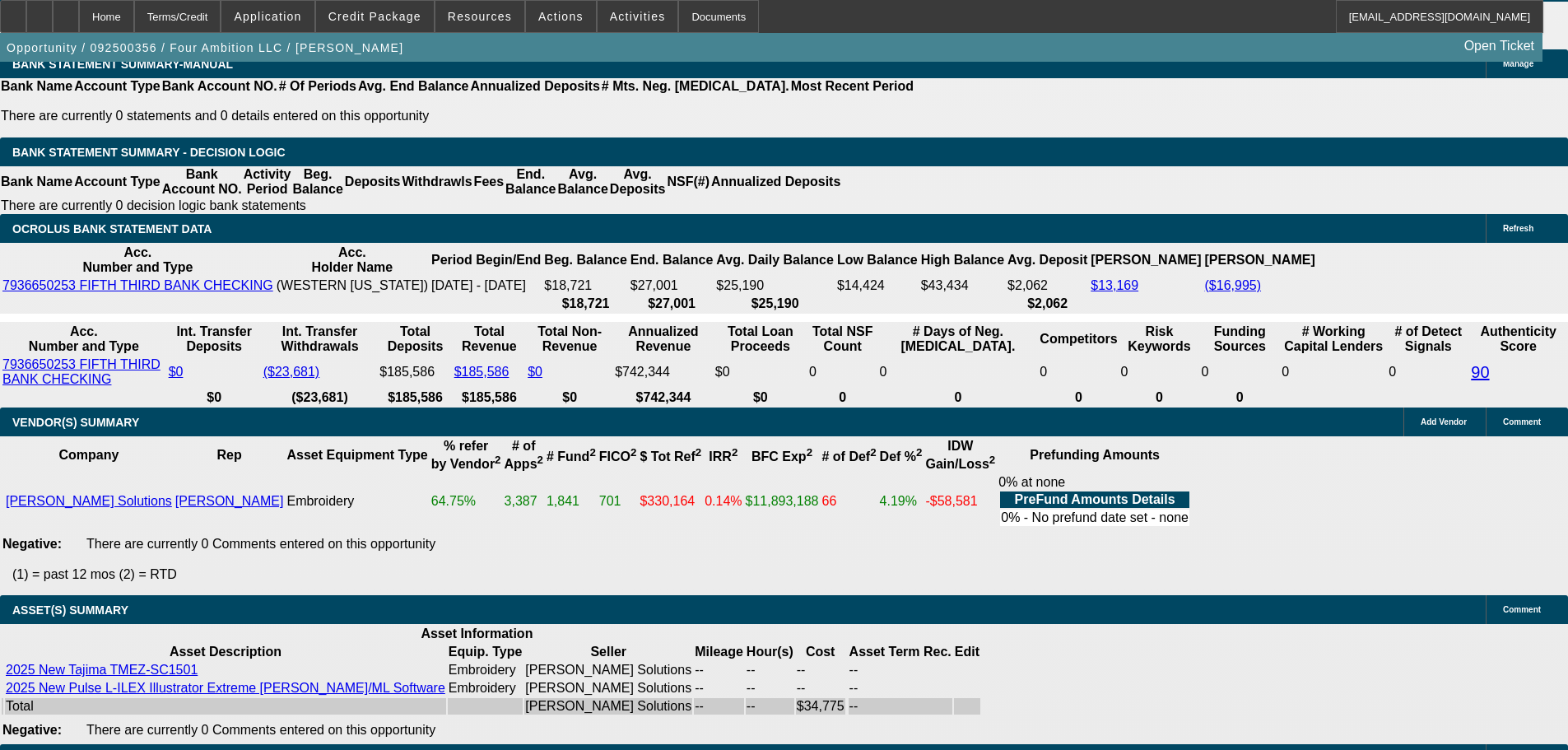
type input "1141.2.14"
type input "$2,282.40"
type input "UNKNOWN"
type input "11.2"
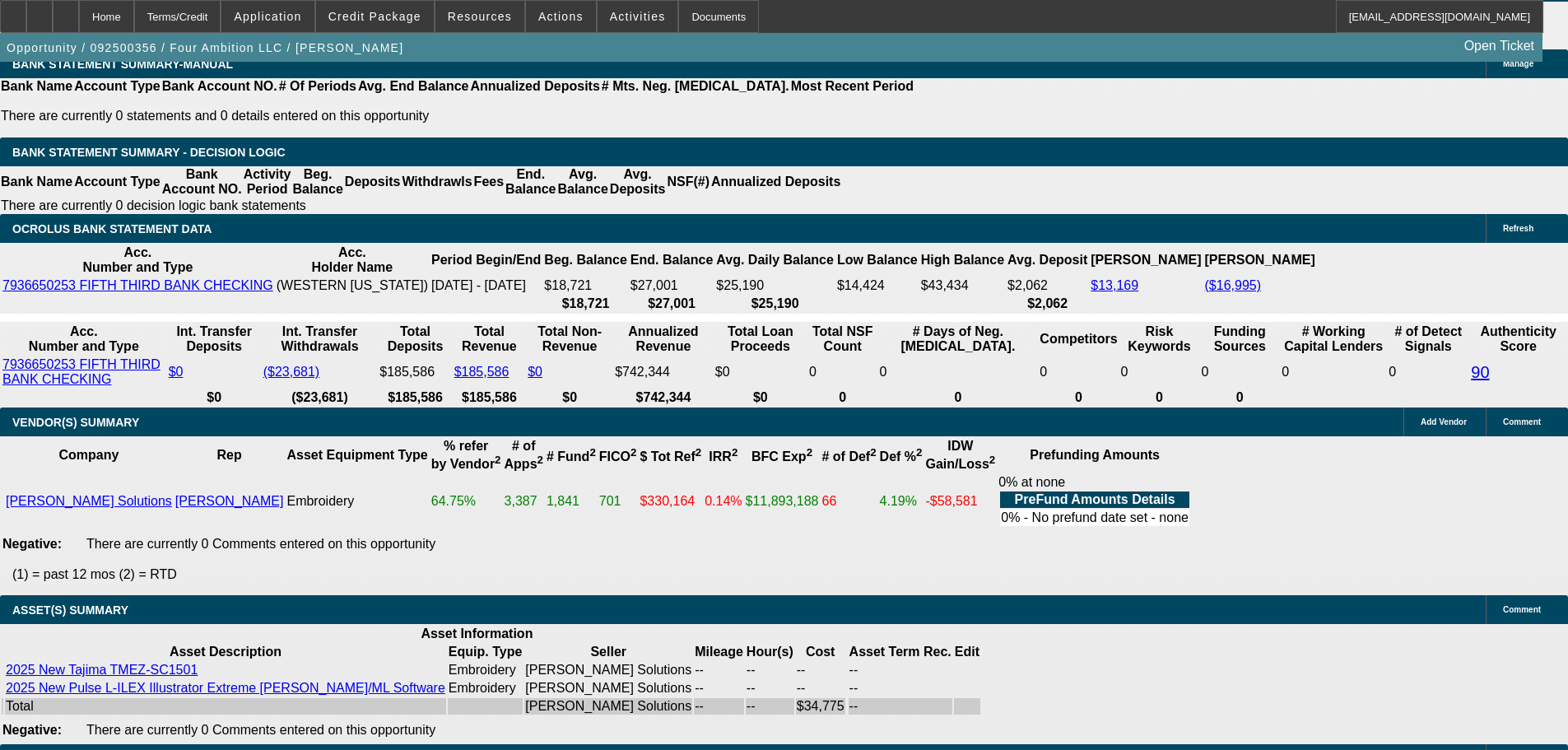
type input "1141.902.14"
type input "$2,283.80"
type input "$1,141.90"
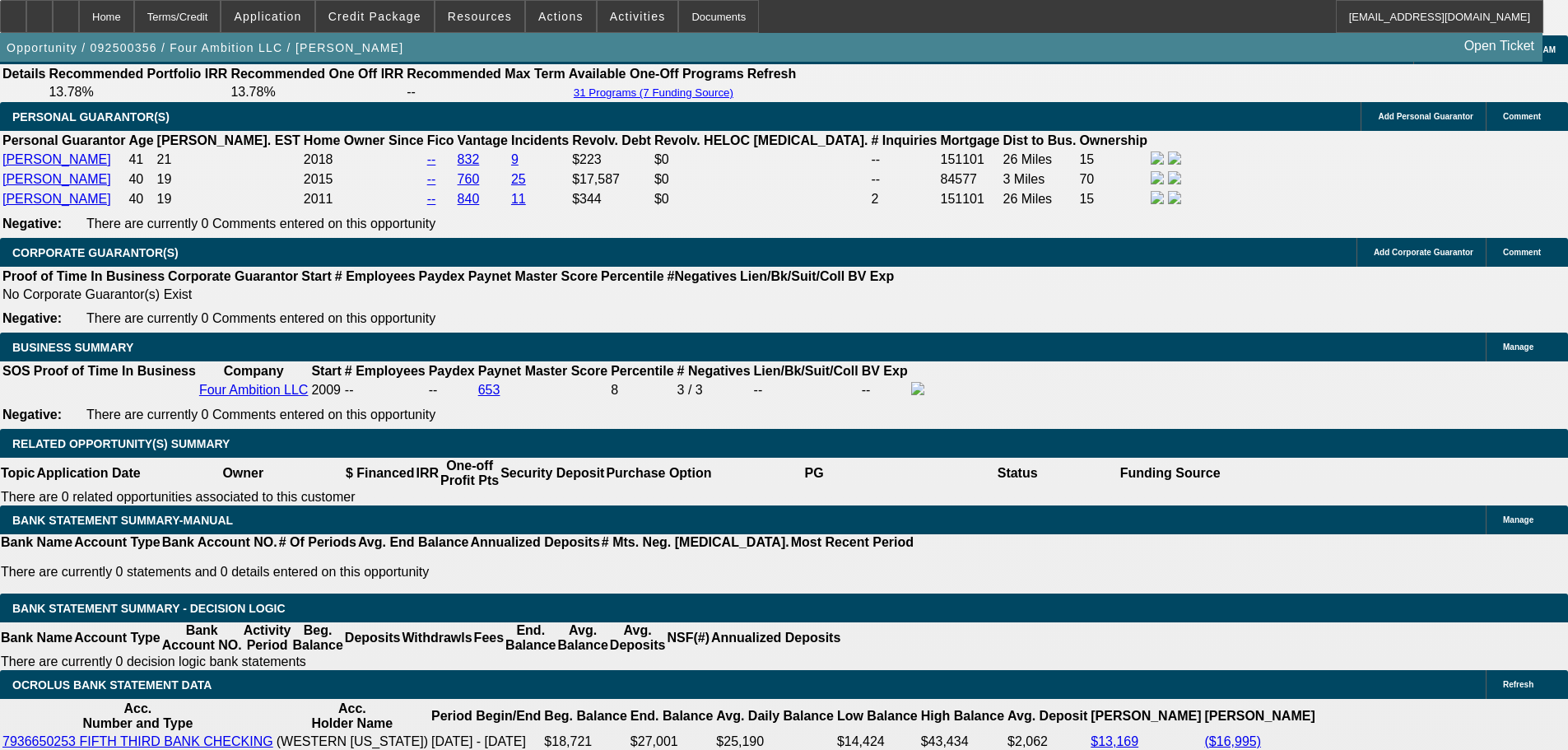
scroll to position [2392, 0]
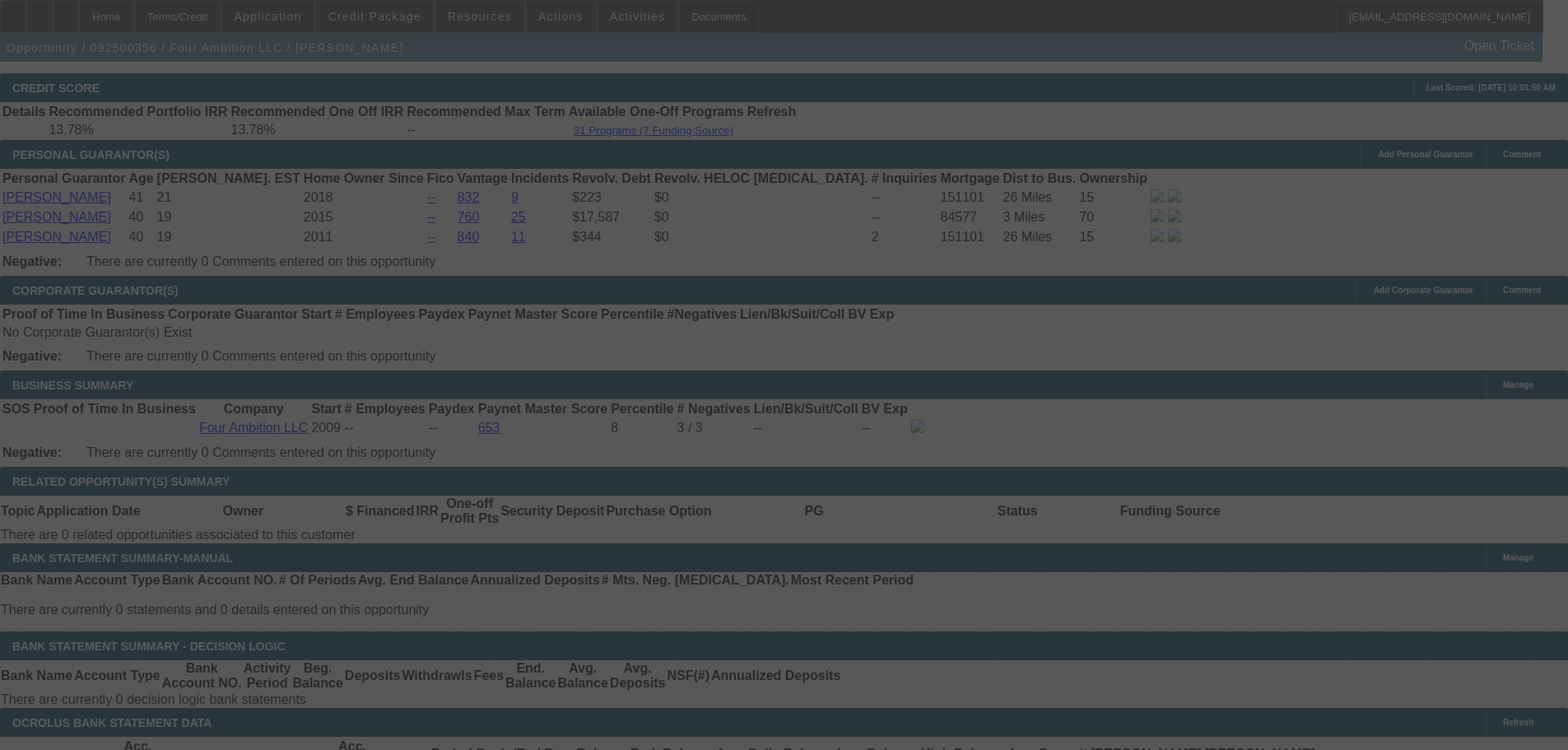
scroll to position [3050, 0]
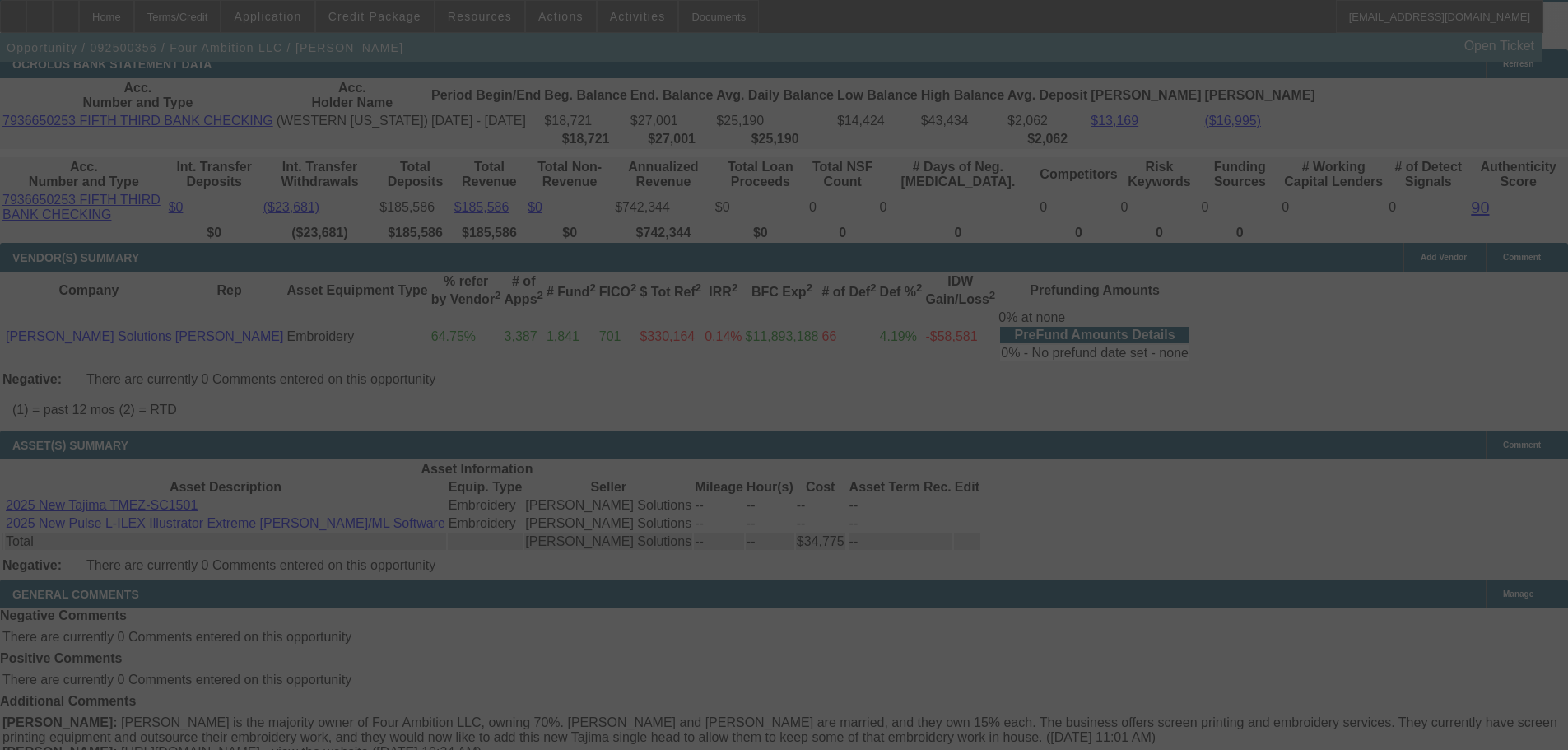
select select "0"
select select "2"
select select "0"
select select "6"
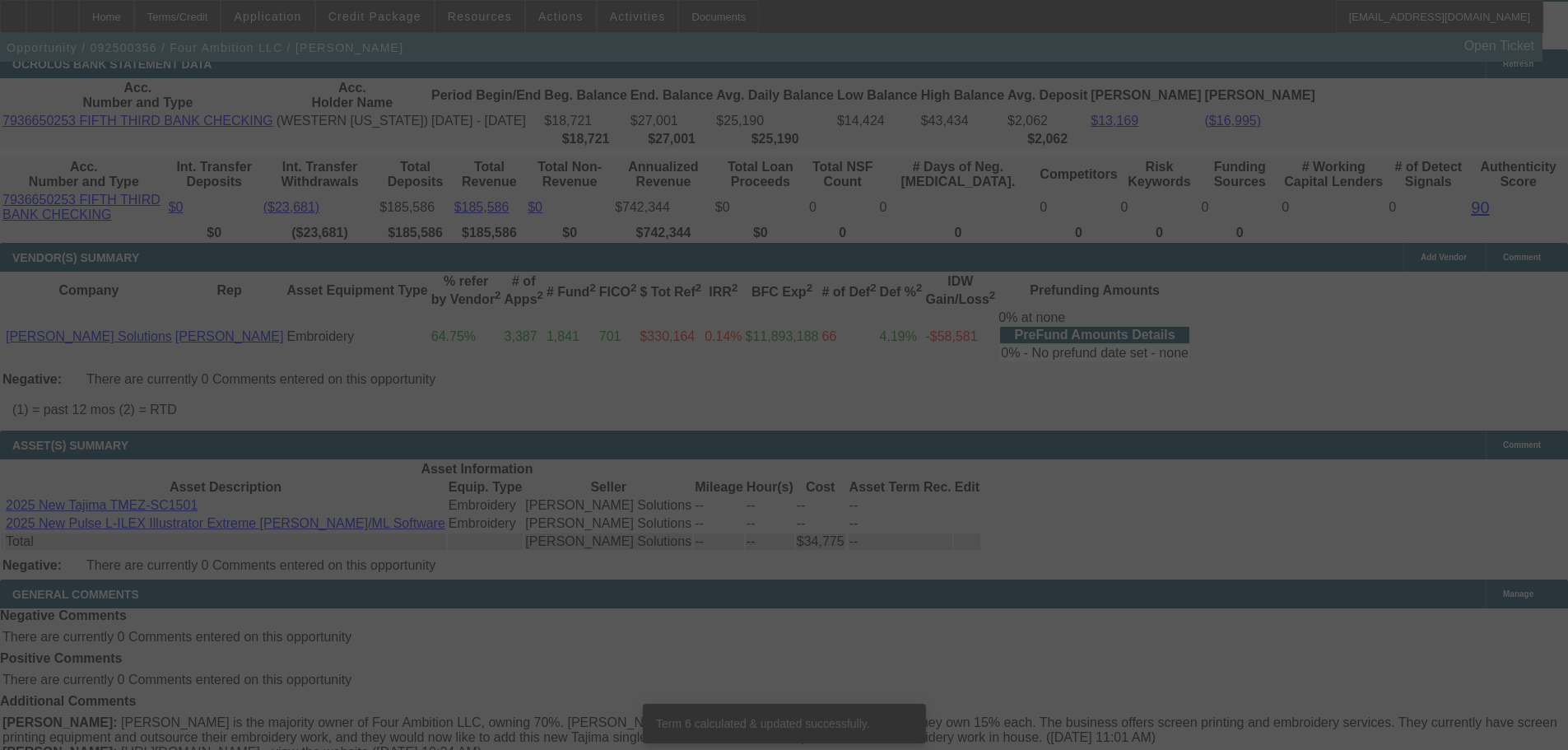
scroll to position [3015, 0]
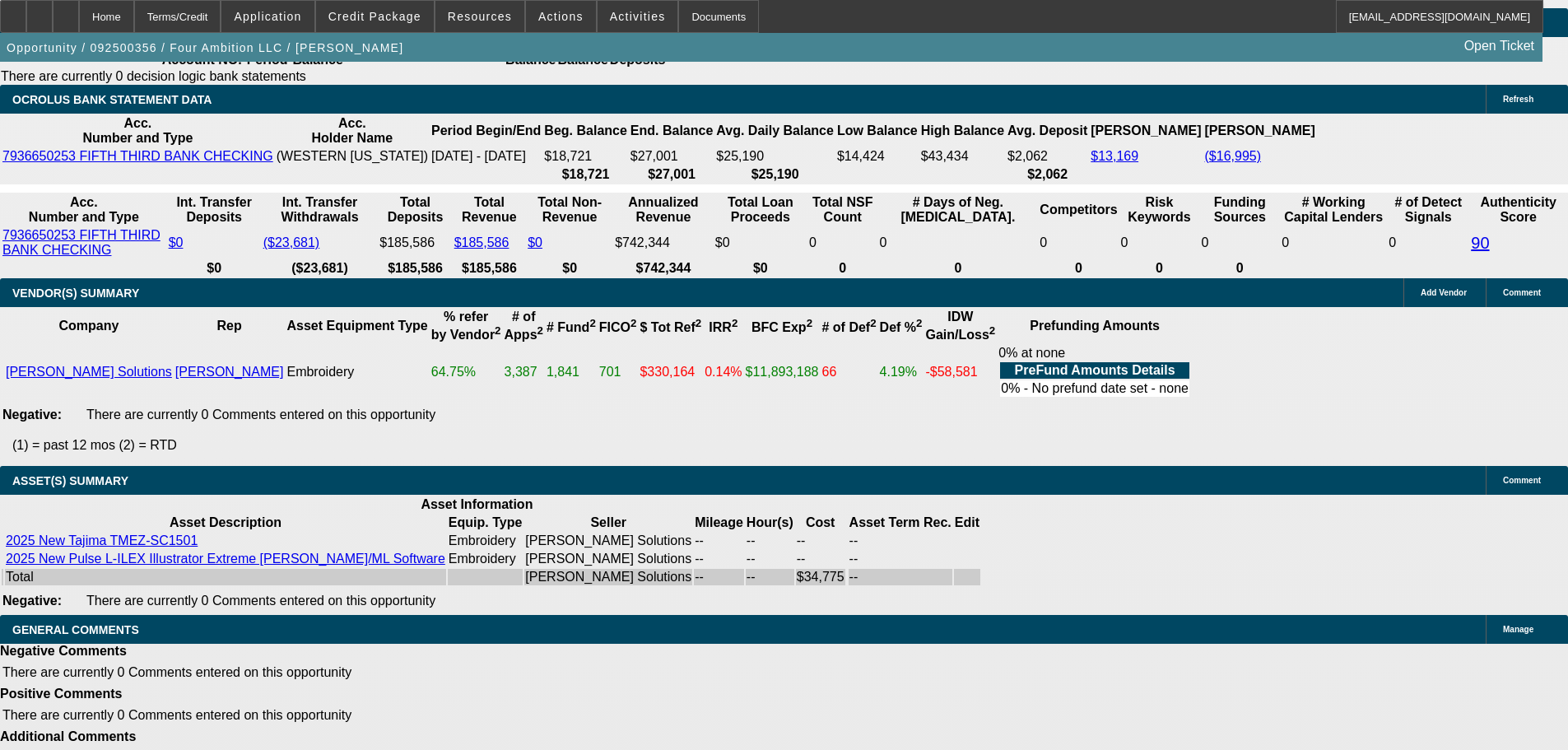
select select "3"
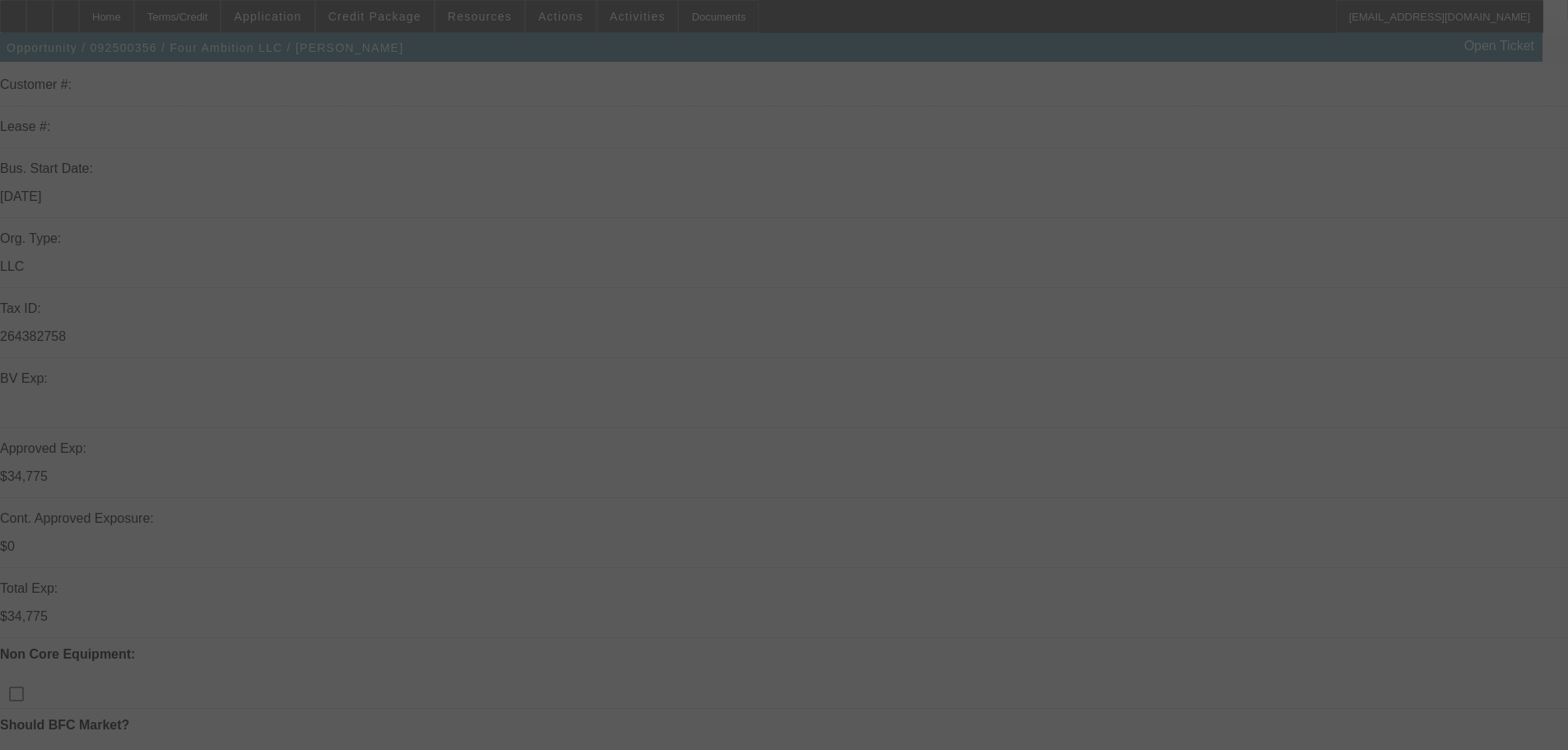
scroll to position [330, 0]
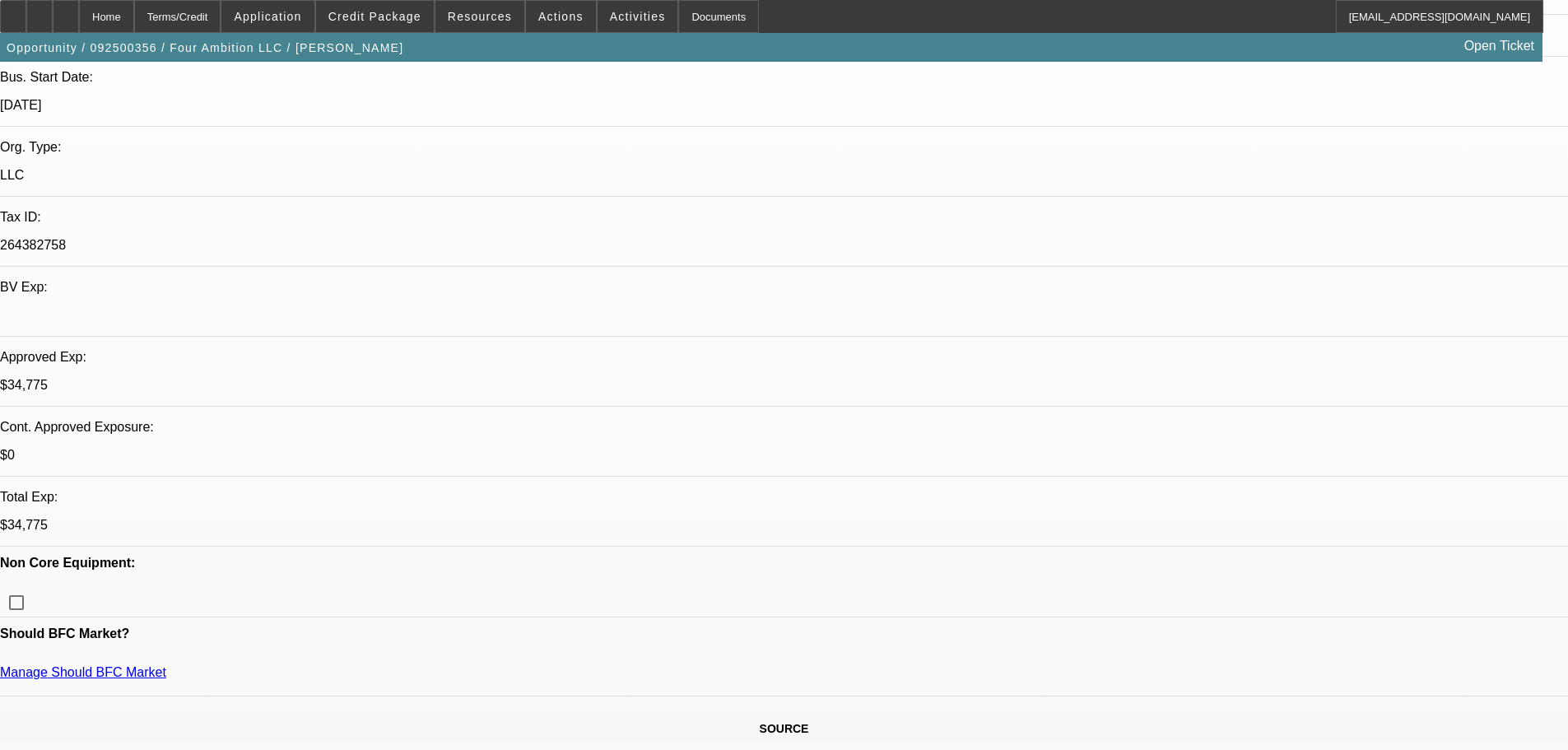
type textarea "HERES THE 36 MONTH APPROVAL - thx"
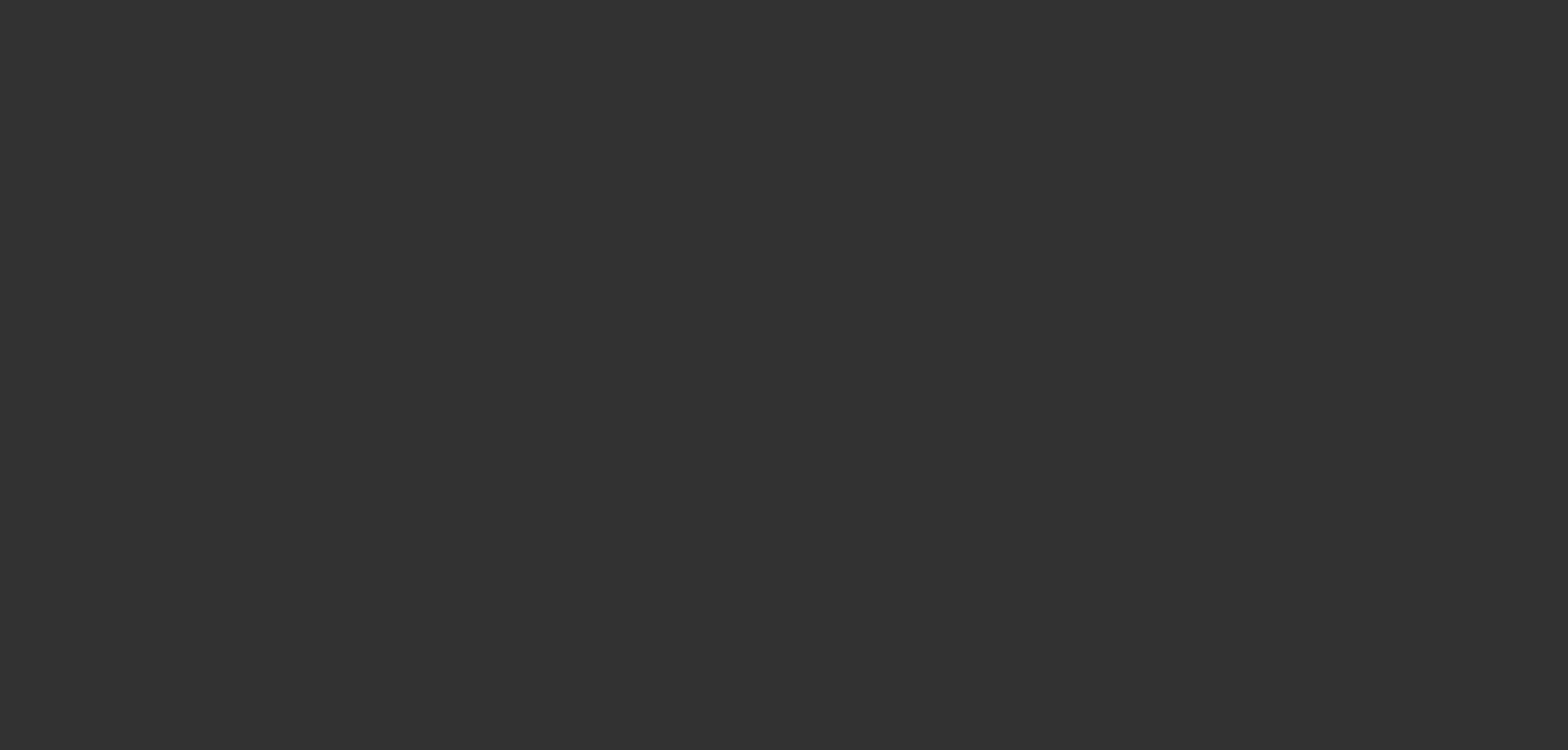
scroll to position [0, 0]
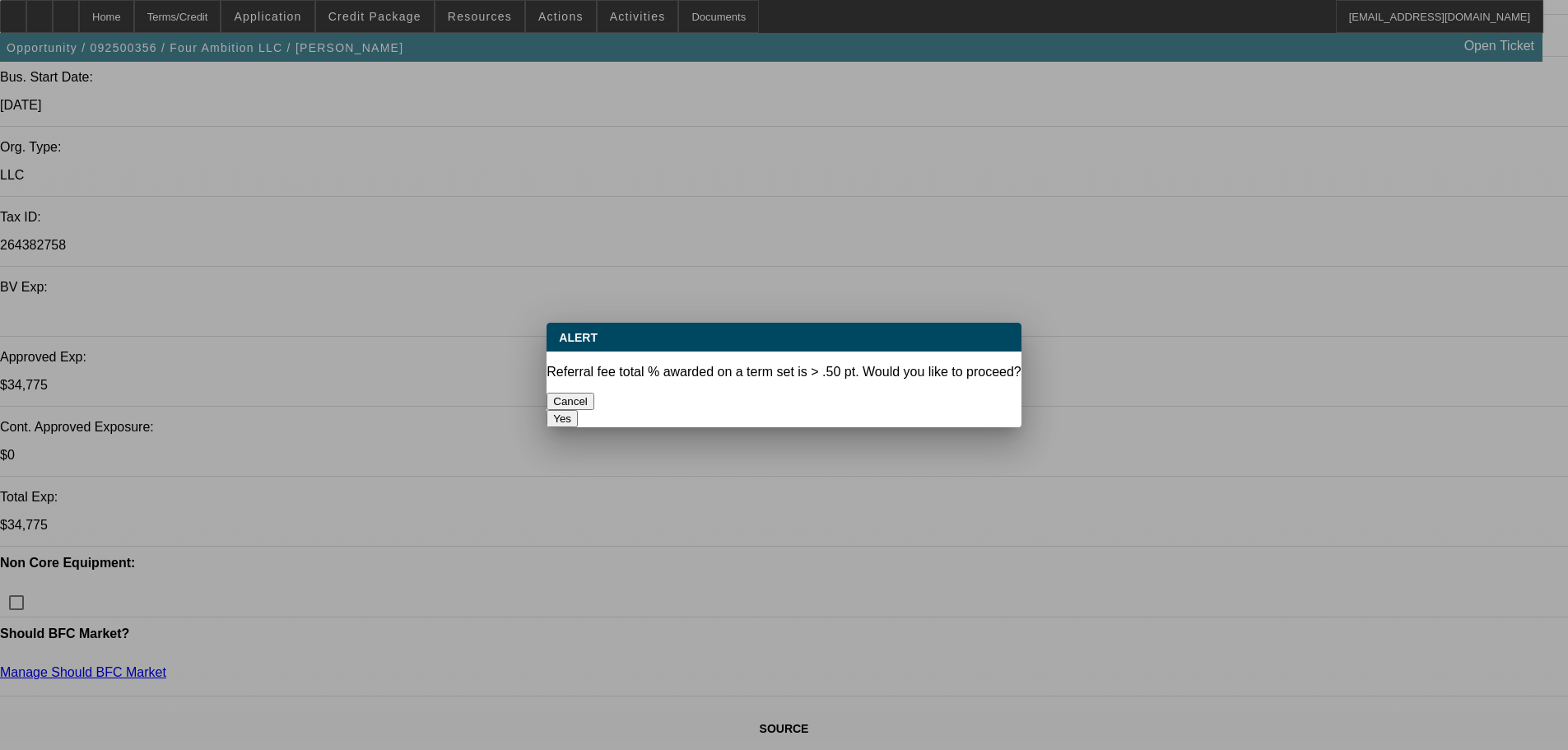
click at [578, 410] on button "Yes" at bounding box center [562, 418] width 31 height 17
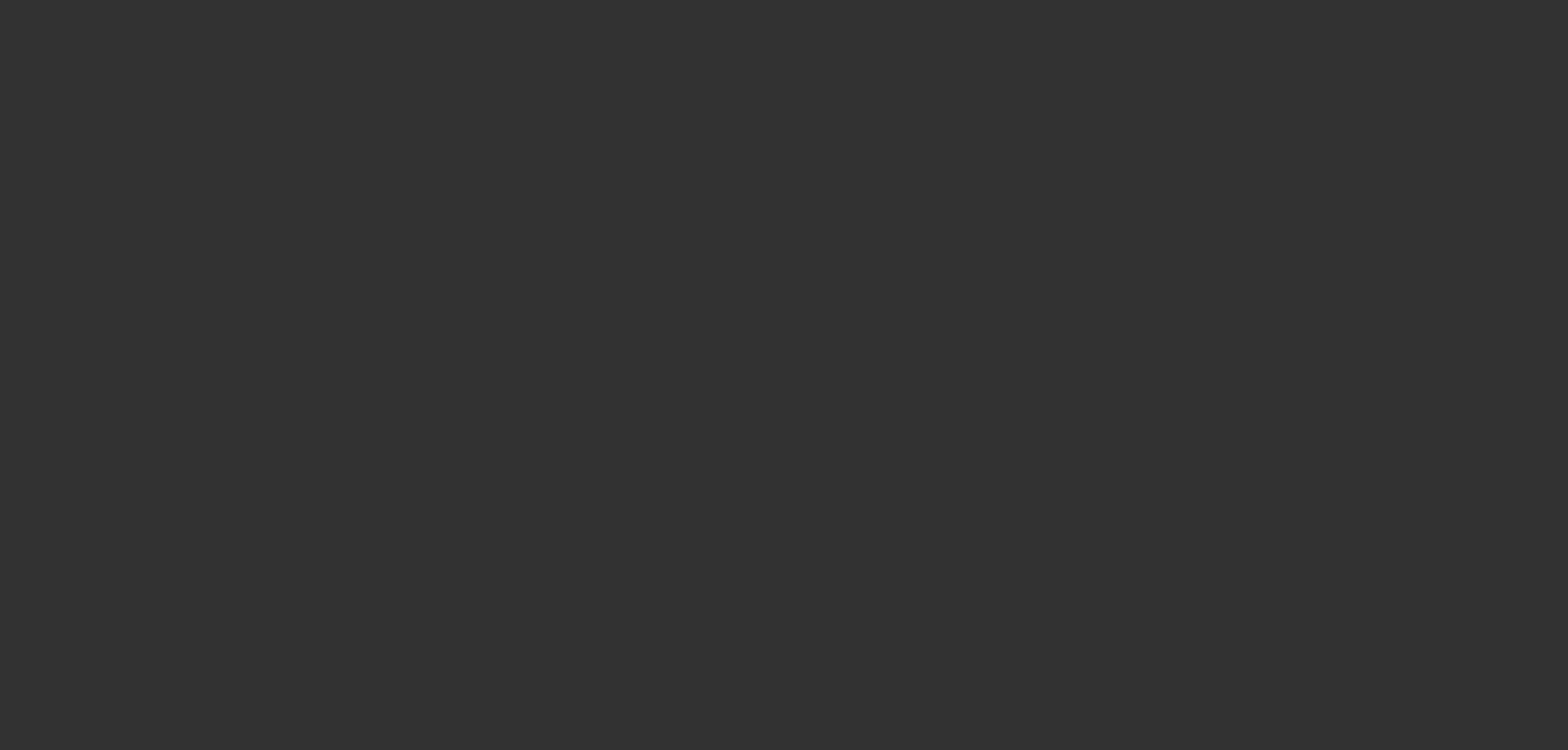
select select "0"
select select "2"
select select "0"
select select "6"
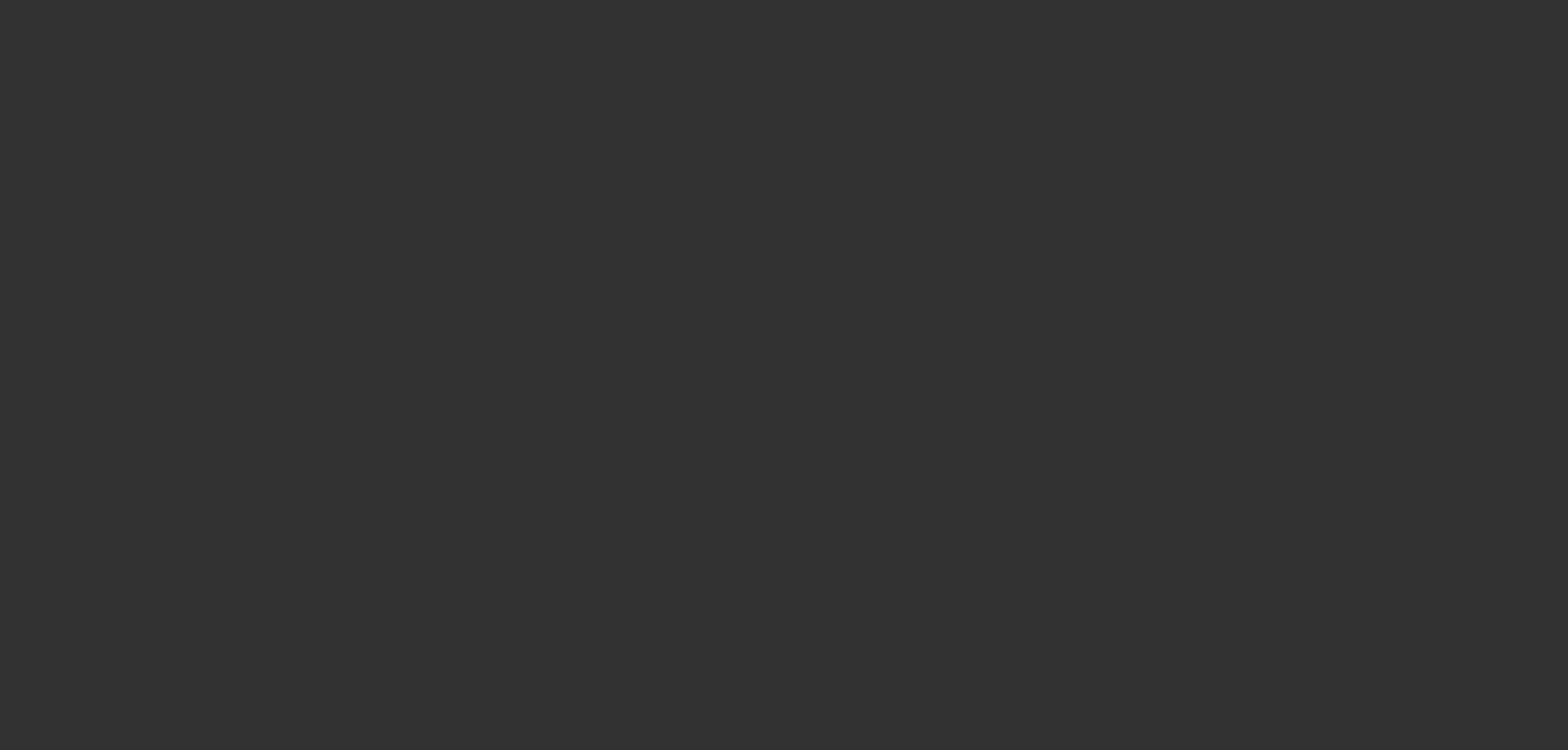
select select "0"
select select "2"
select select "0"
select select "6"
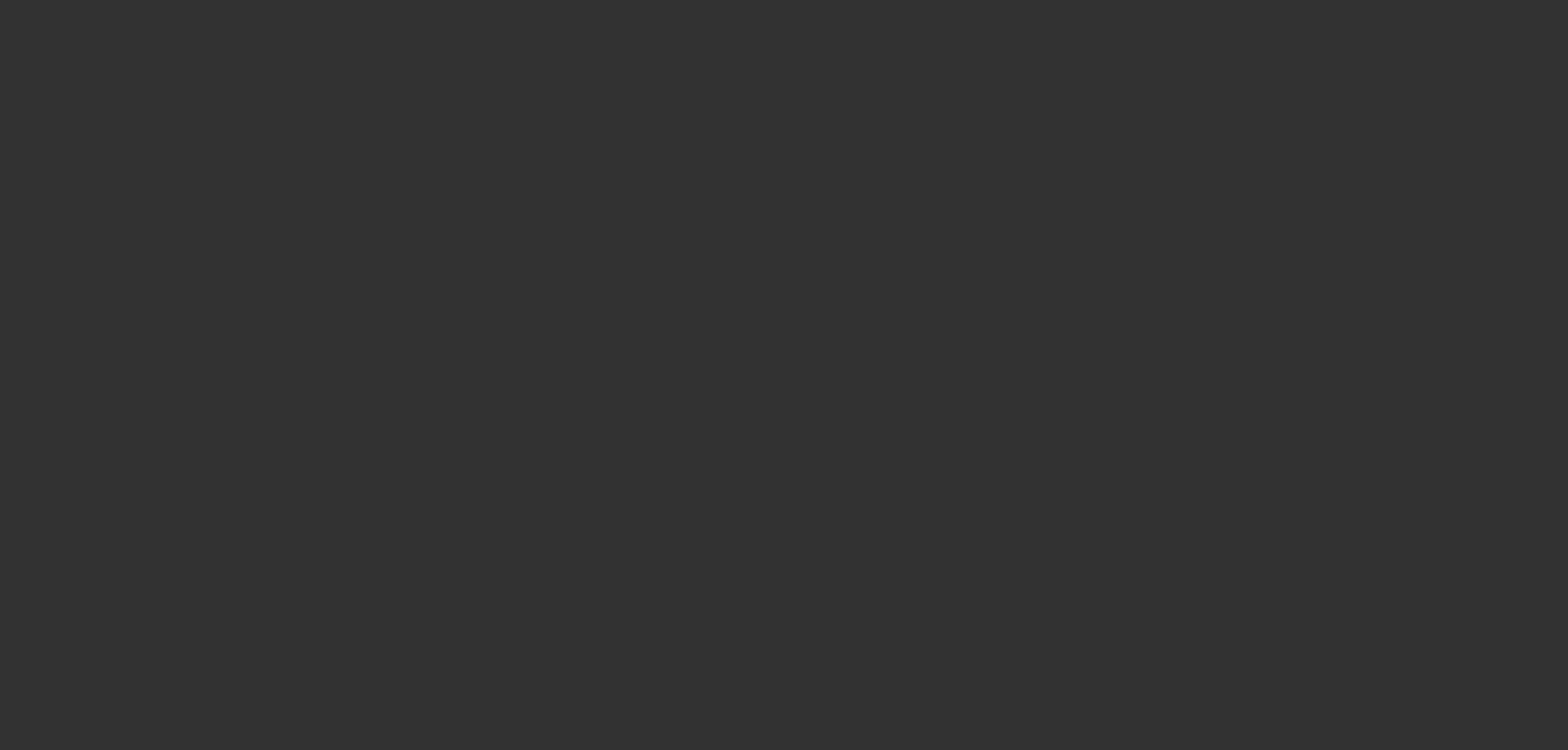
select select "0"
select select "2"
select select "0"
select select "6"
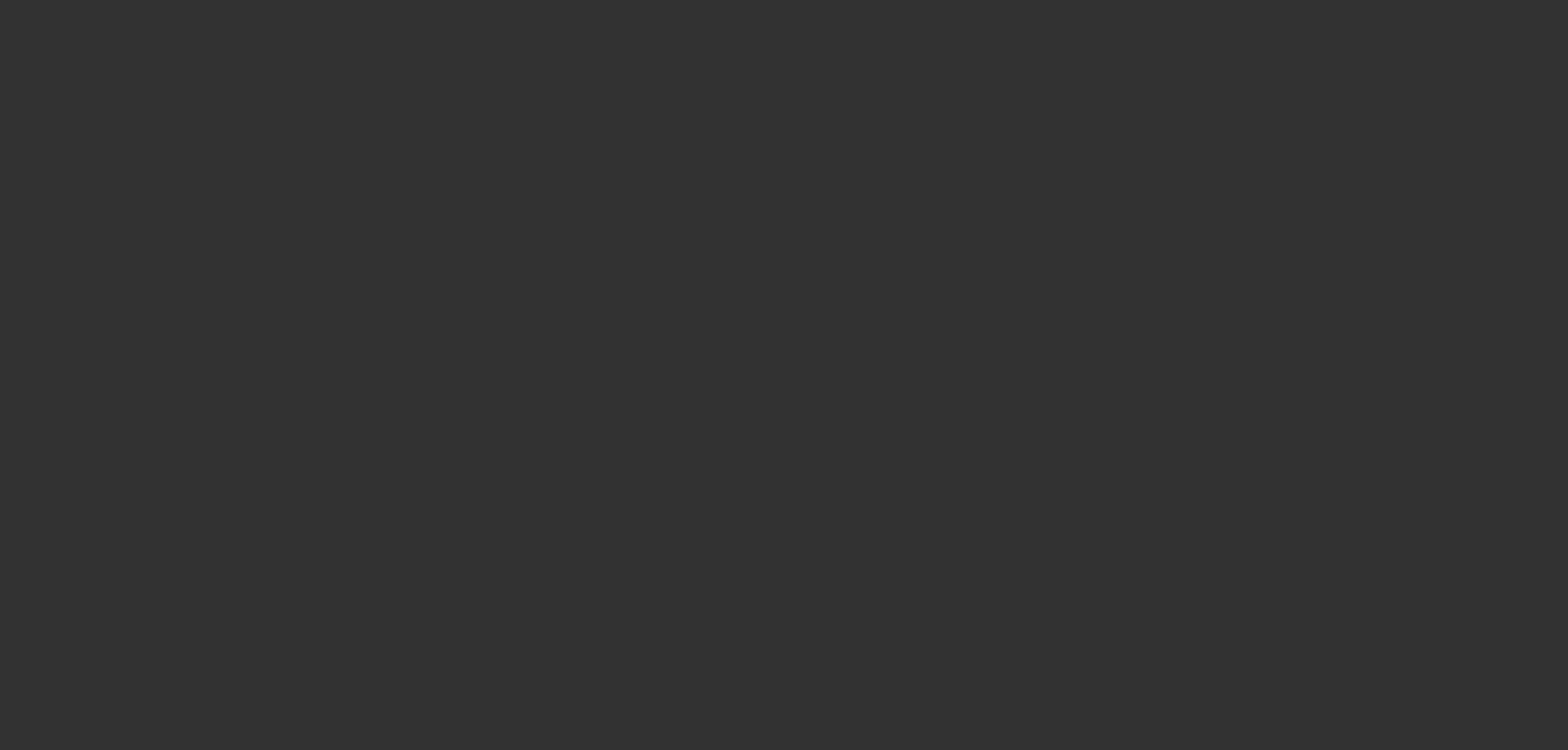
select select "0"
select select "2"
select select "0"
select select "6"
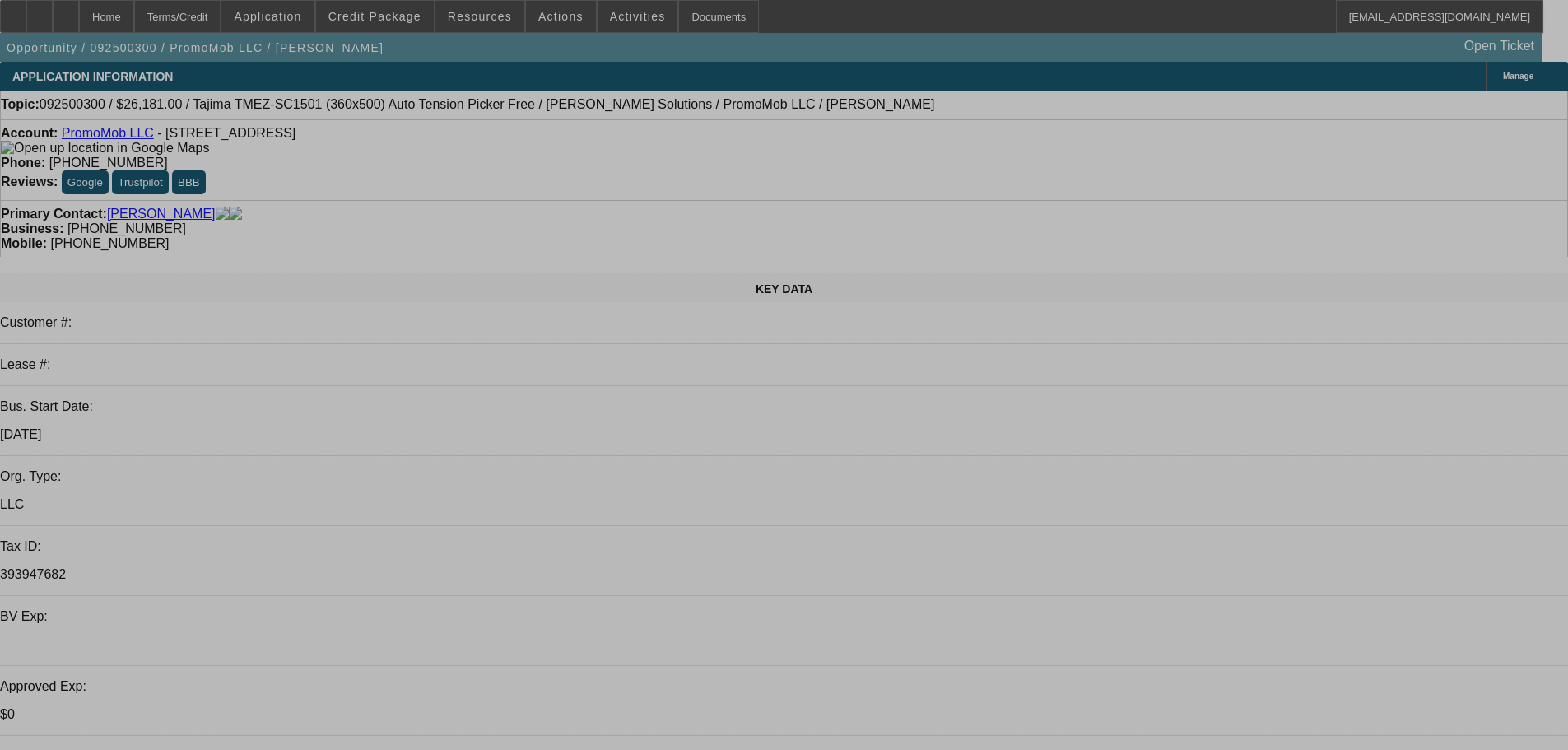
select select "0"
select select "2"
select select "0"
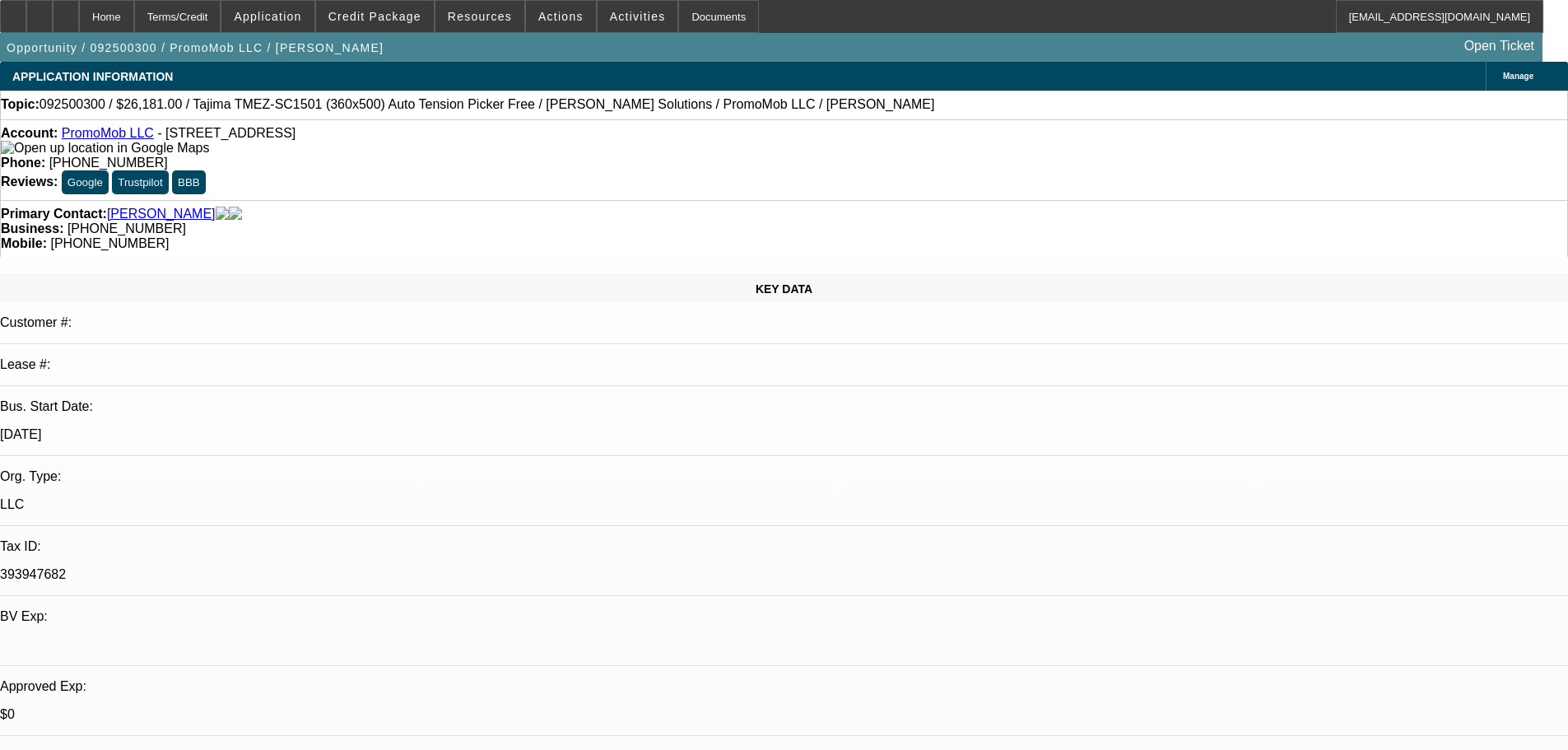
select select "6"
select select "0"
select select "6"
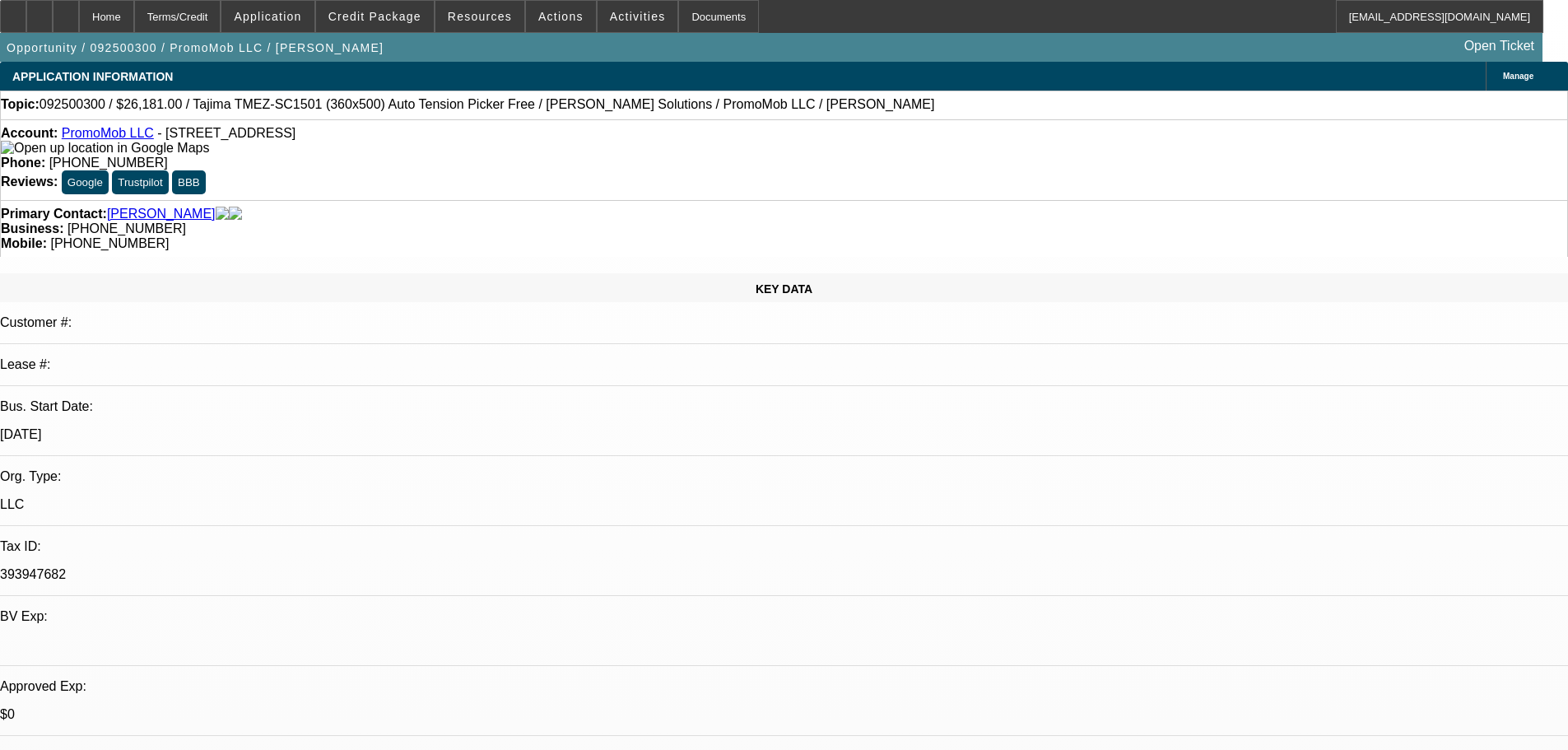
select select "0"
select select "6"
select select "0"
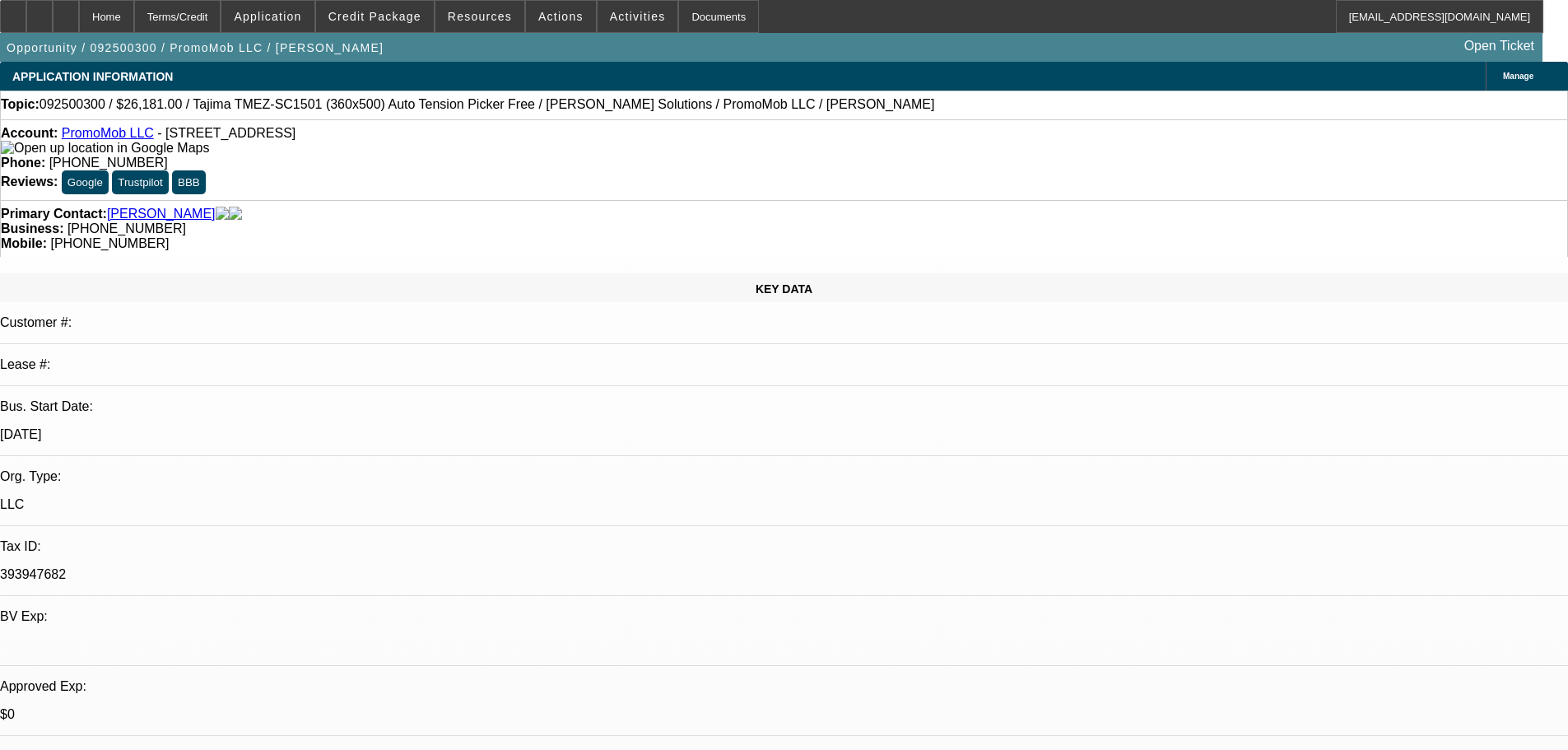
select select "2"
select select "0"
select select "6"
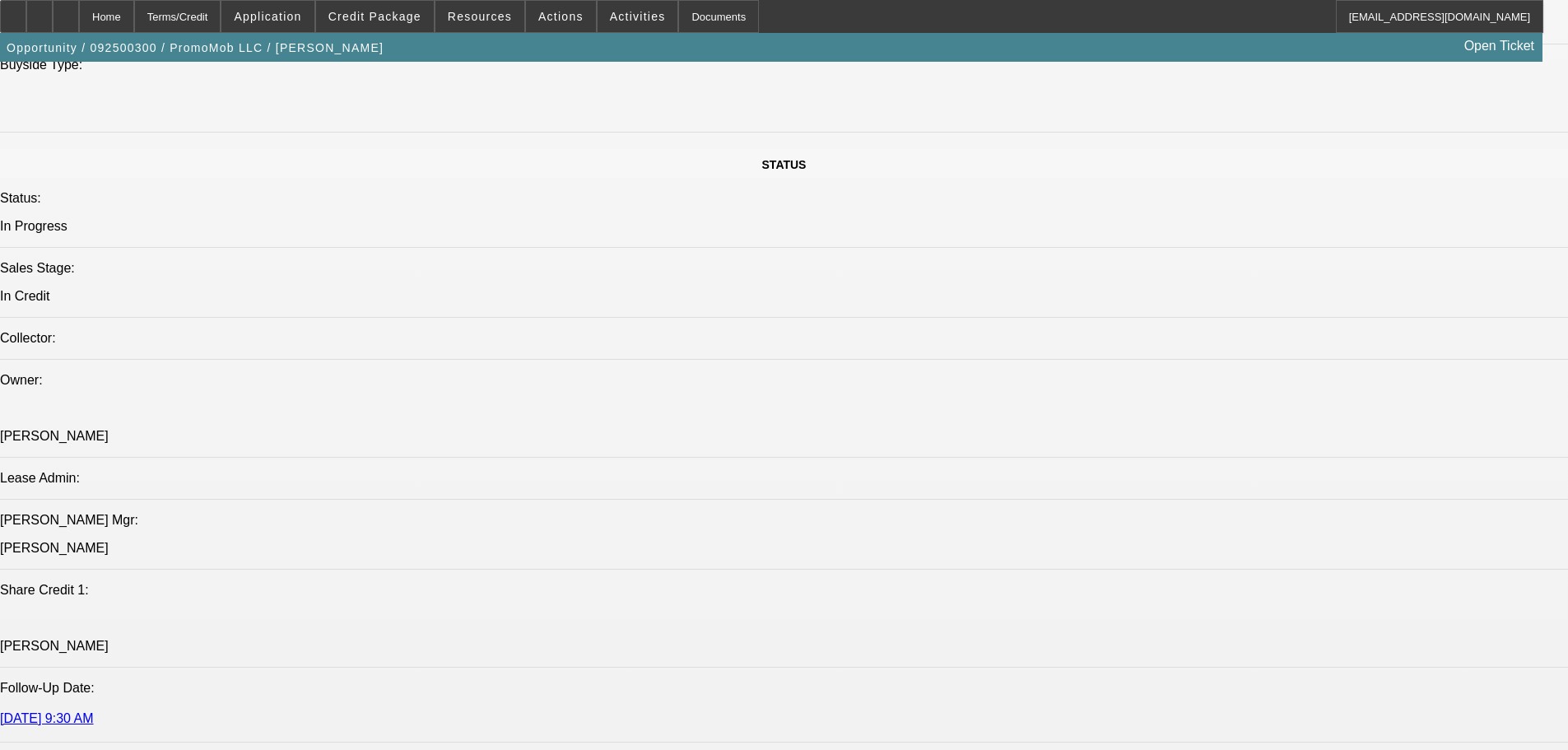
scroll to position [1812, 0]
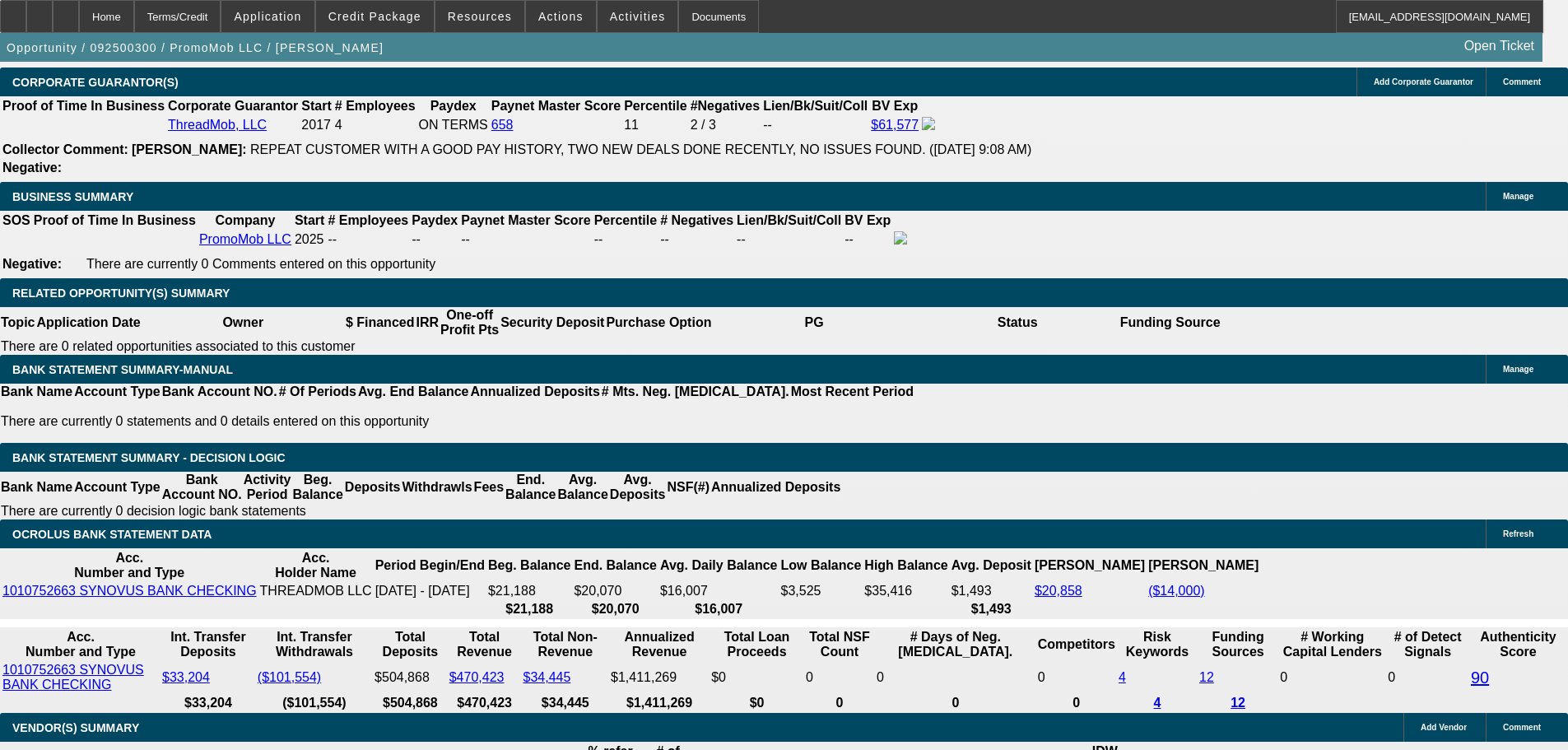
scroll to position [2634, 0]
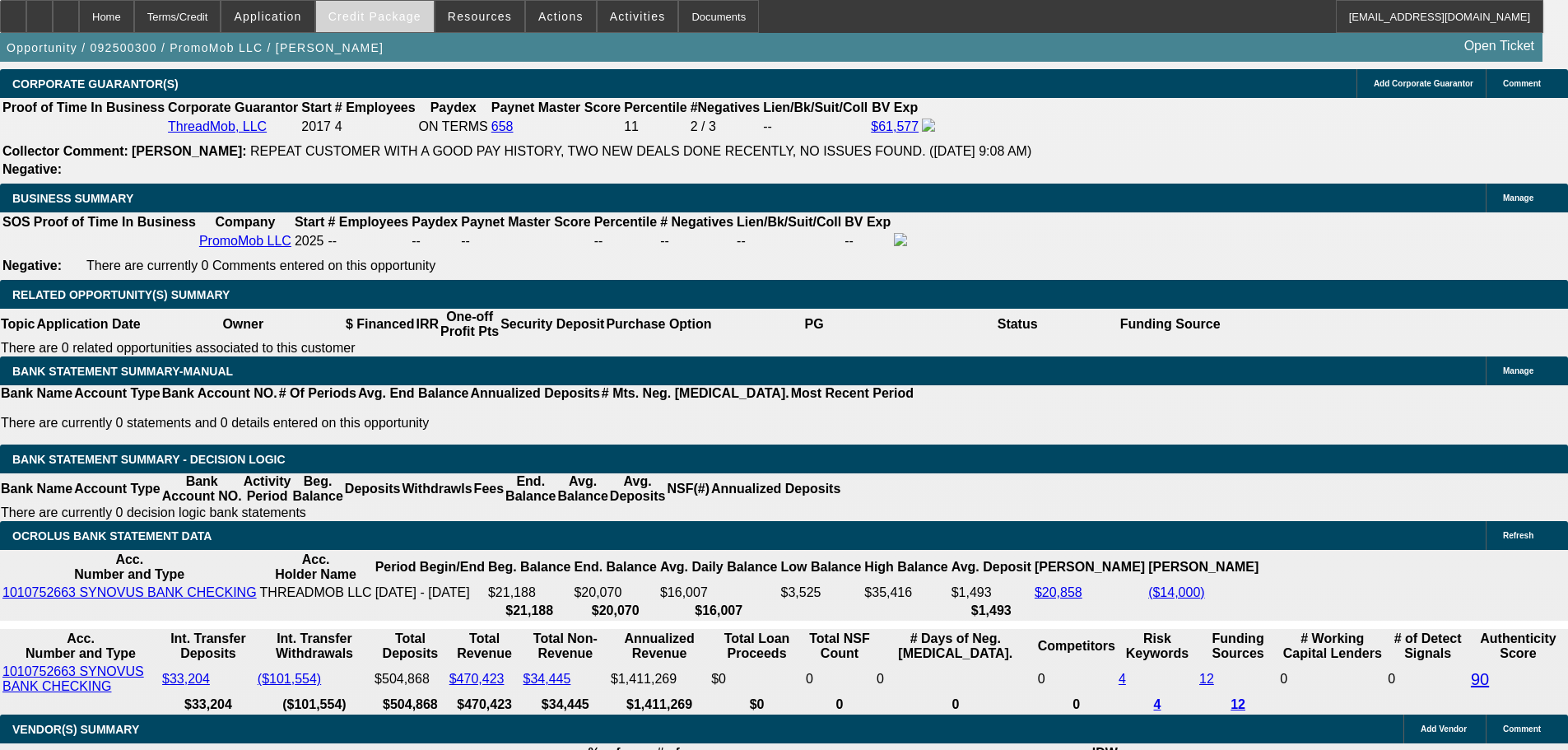
click at [411, 21] on span "Credit Package" at bounding box center [375, 16] width 93 height 13
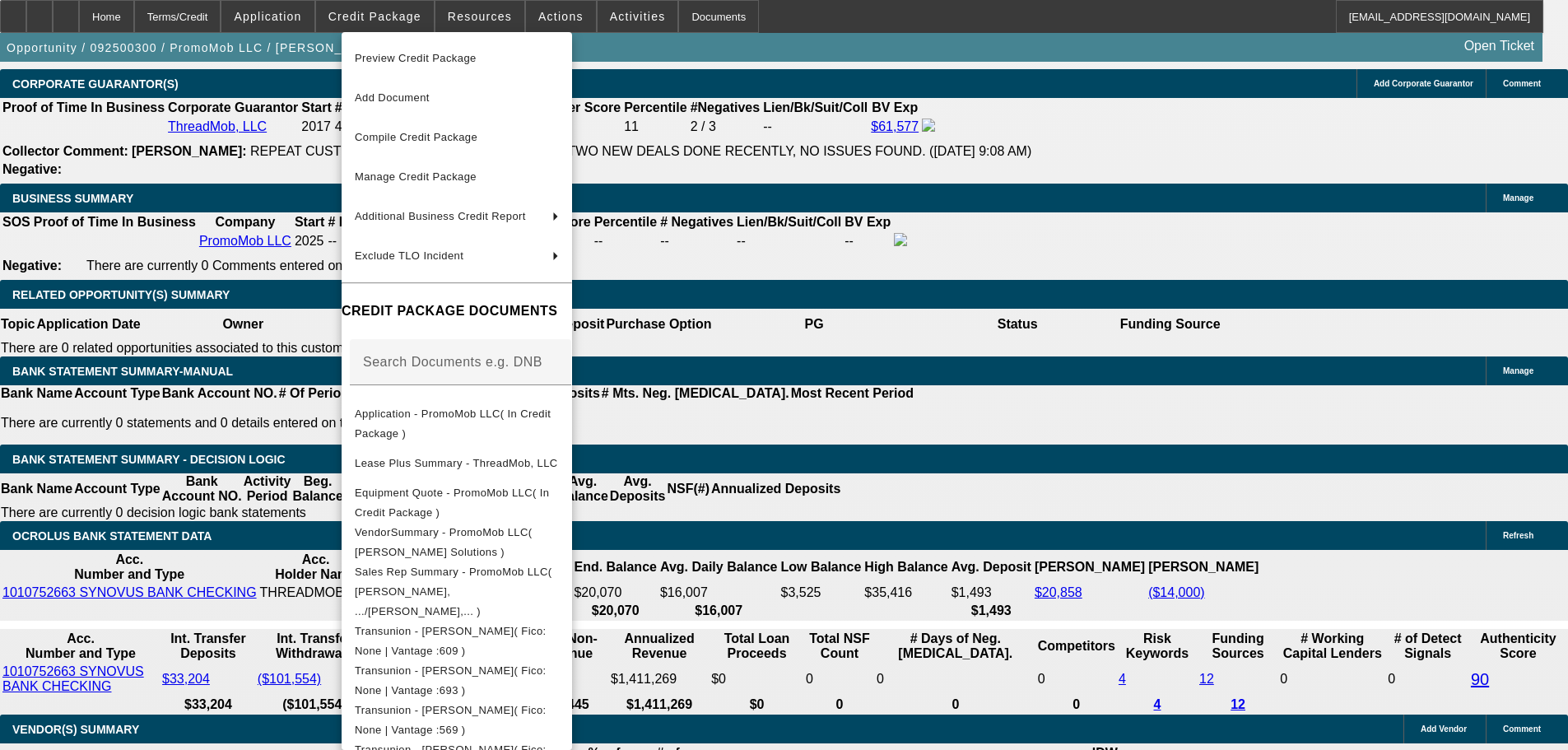
click at [401, 53] on span "Preview Credit Package" at bounding box center [416, 58] width 122 height 12
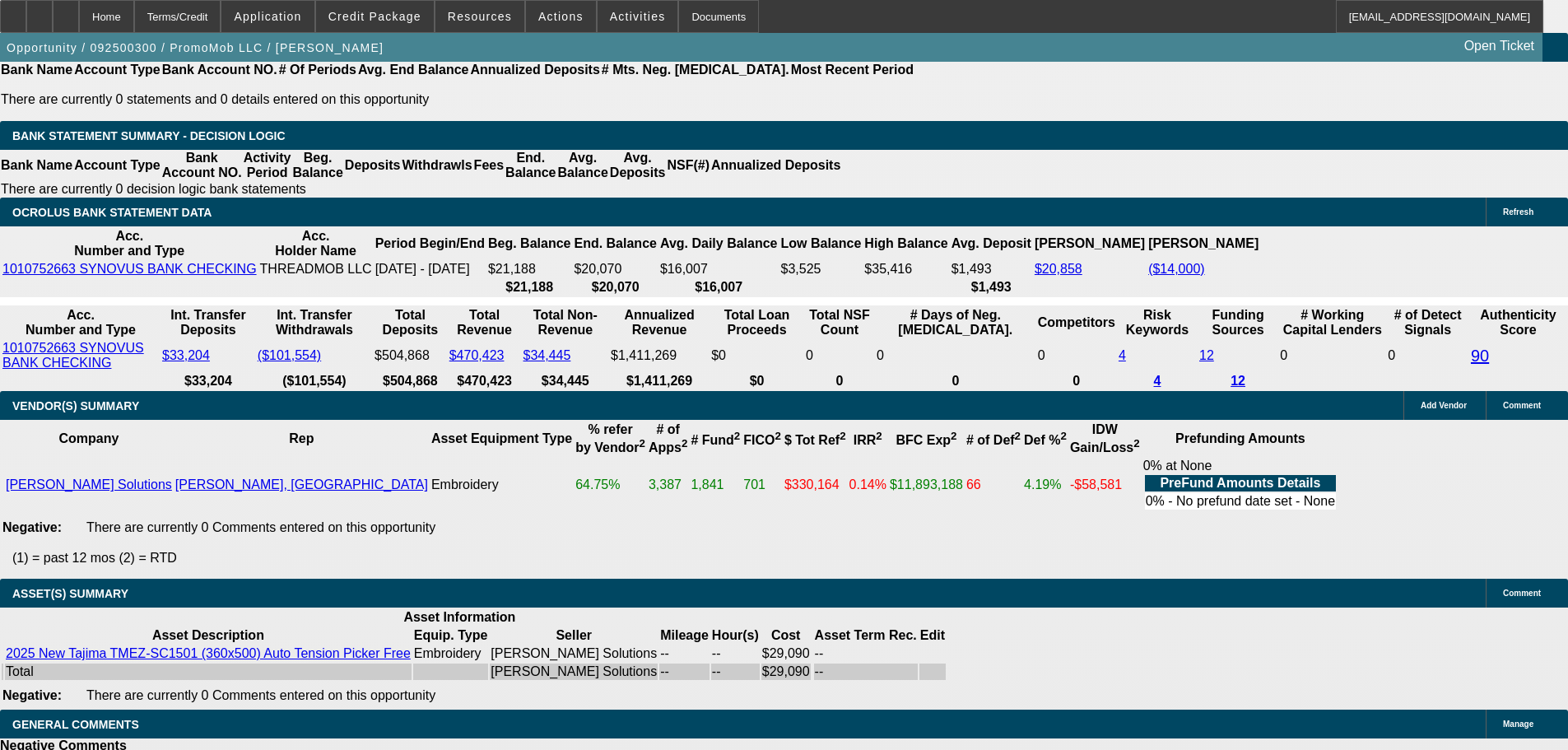
scroll to position [3046, 0]
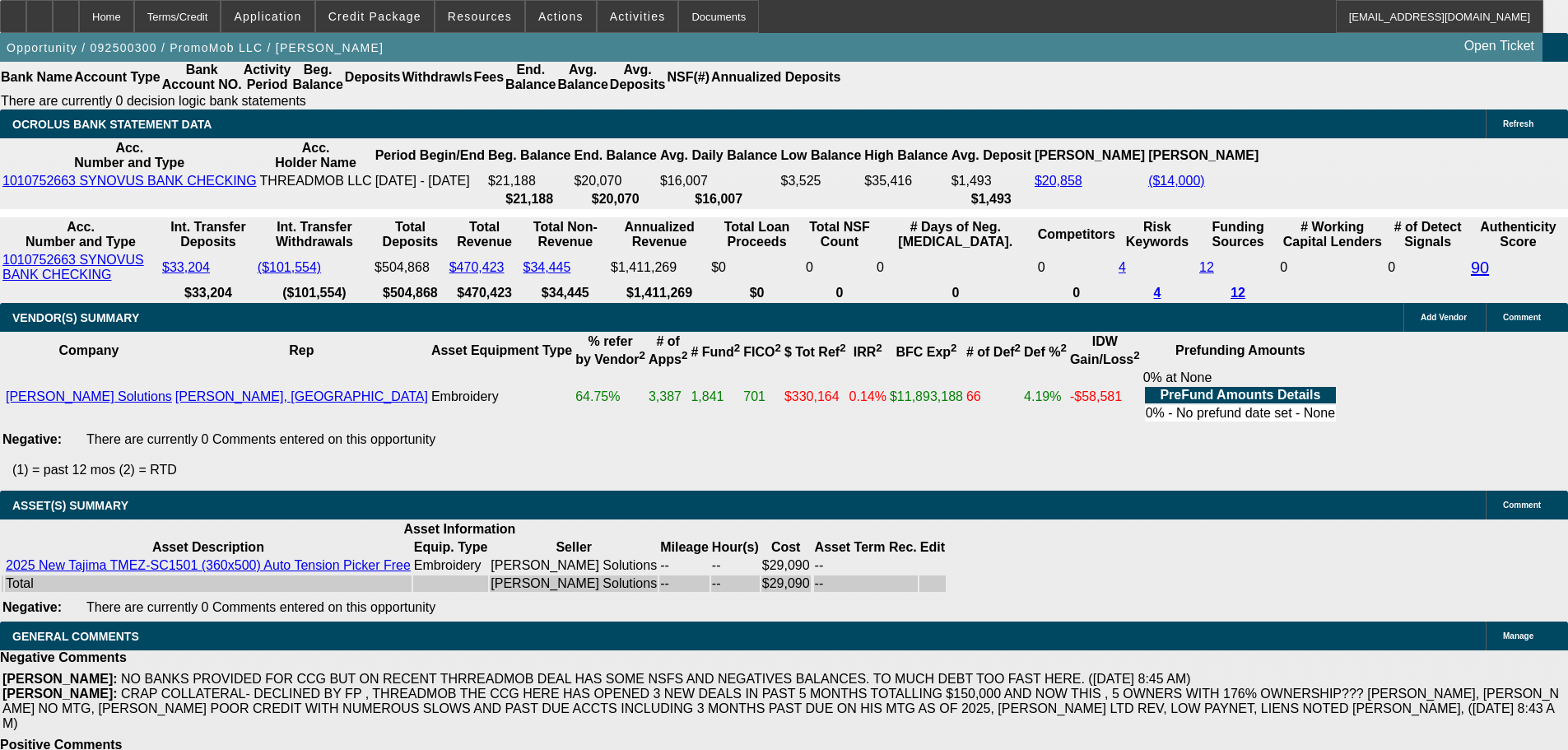
select select "5"
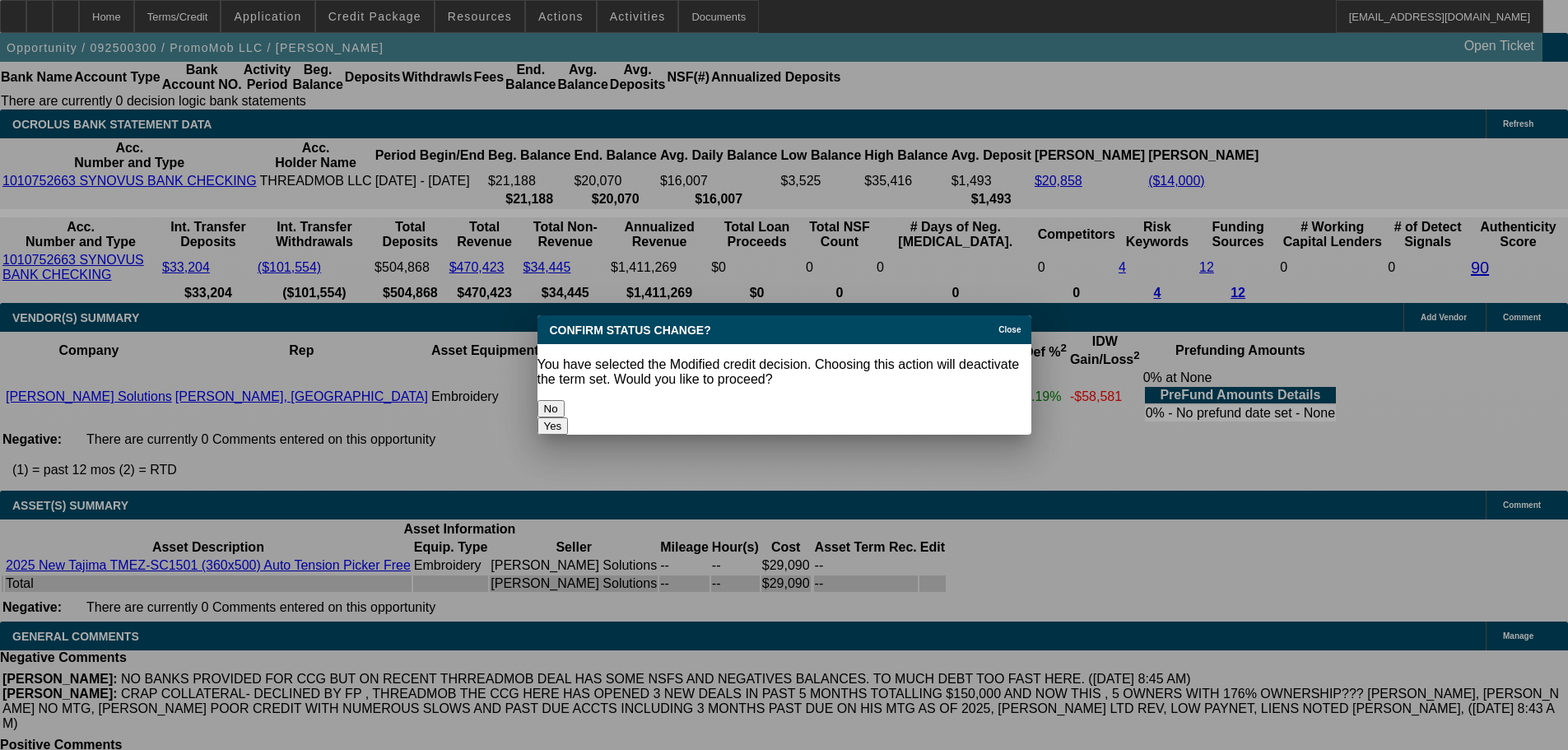
scroll to position [0, 0]
click at [569, 418] on button "Yes" at bounding box center [553, 426] width 31 height 17
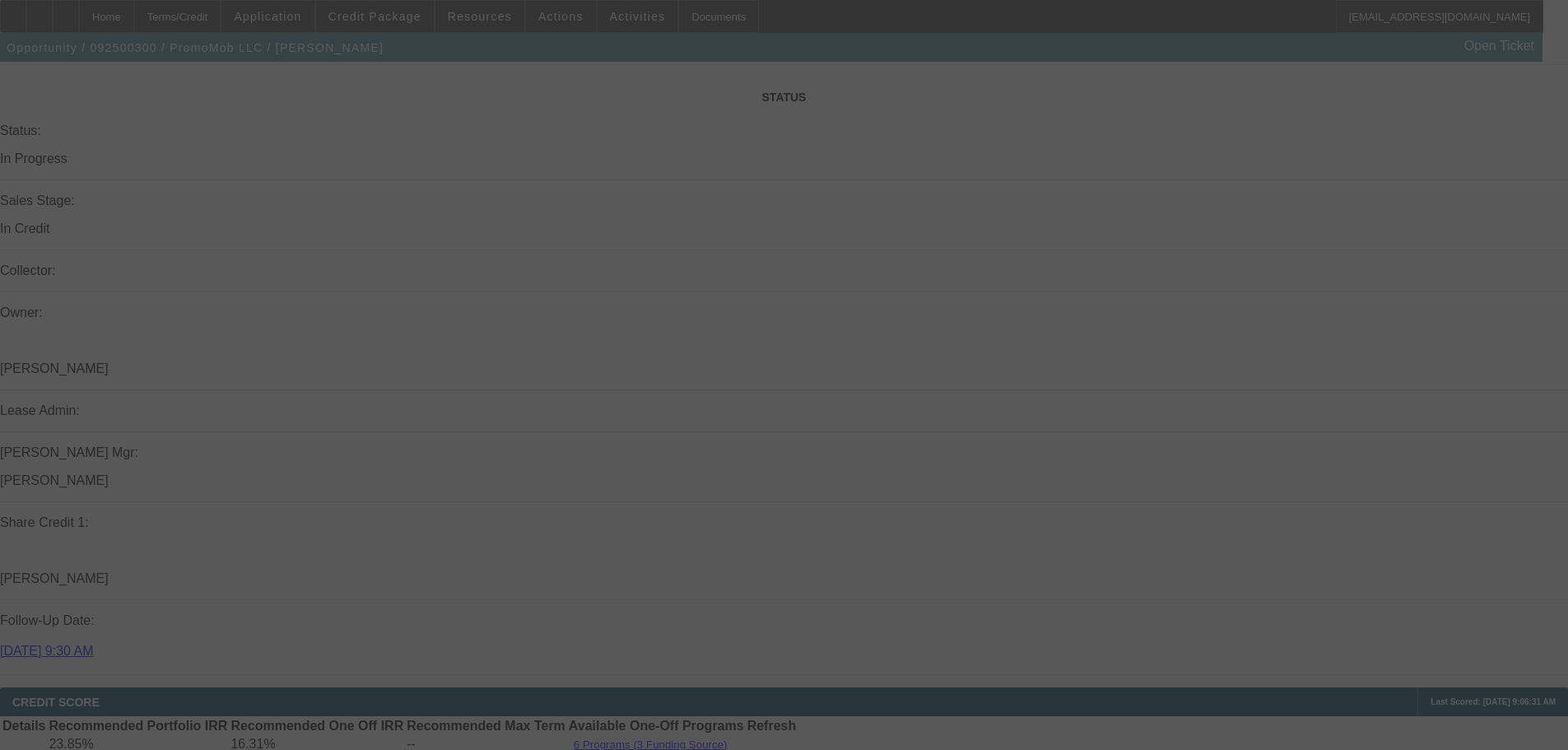
scroll to position [1812, 0]
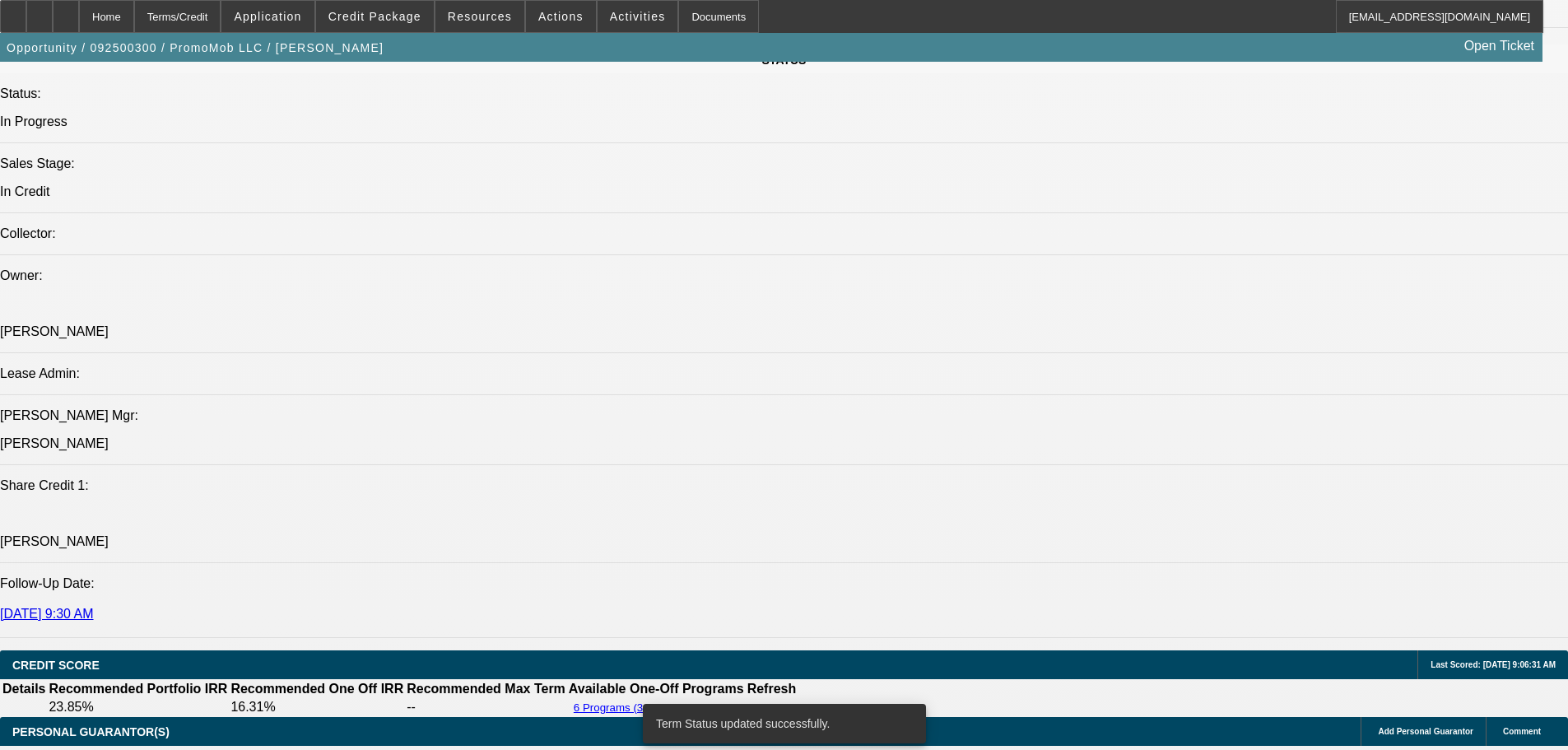
select select "0"
select select "2"
select select "0"
select select "6"
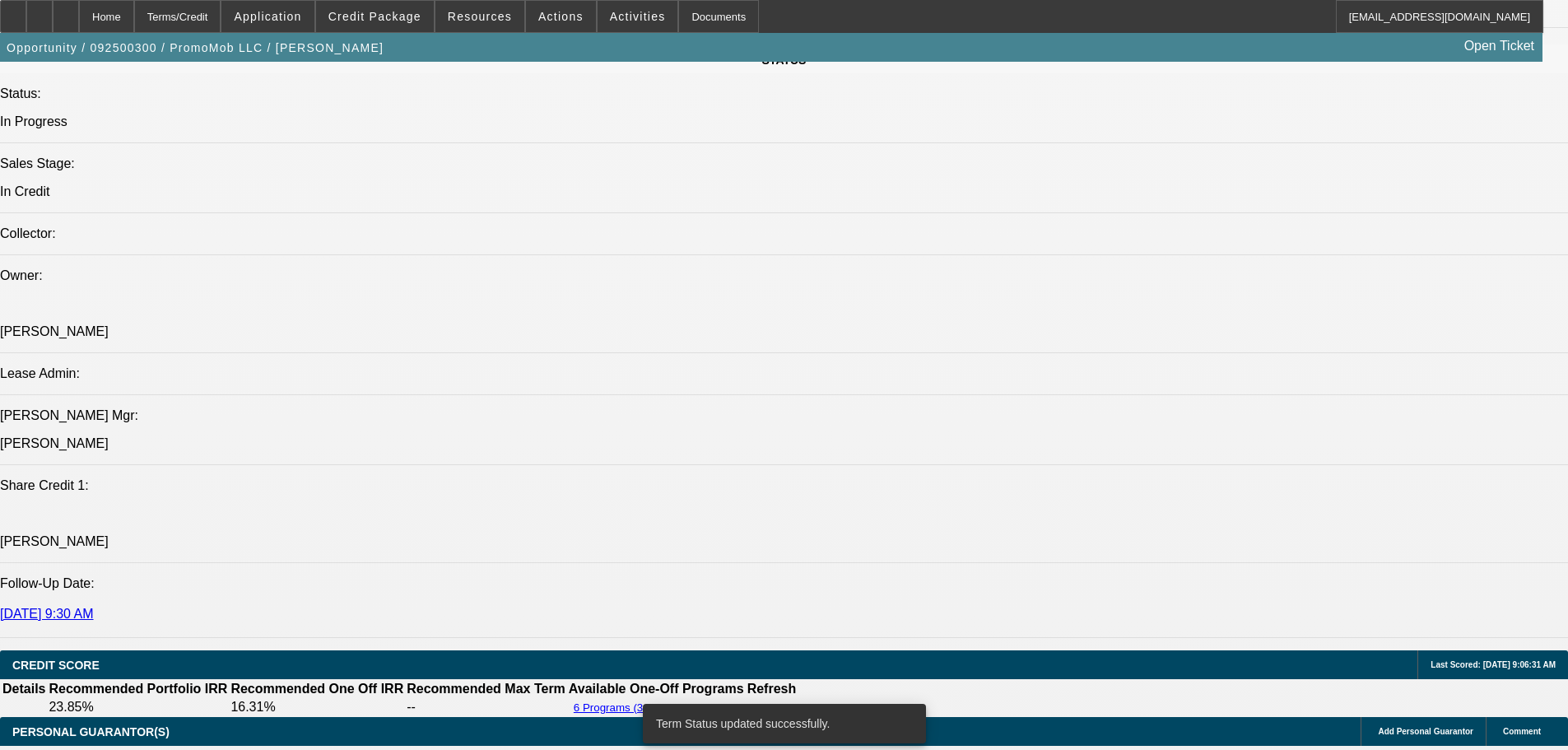
select select "0"
select select "2"
select select "0"
select select "6"
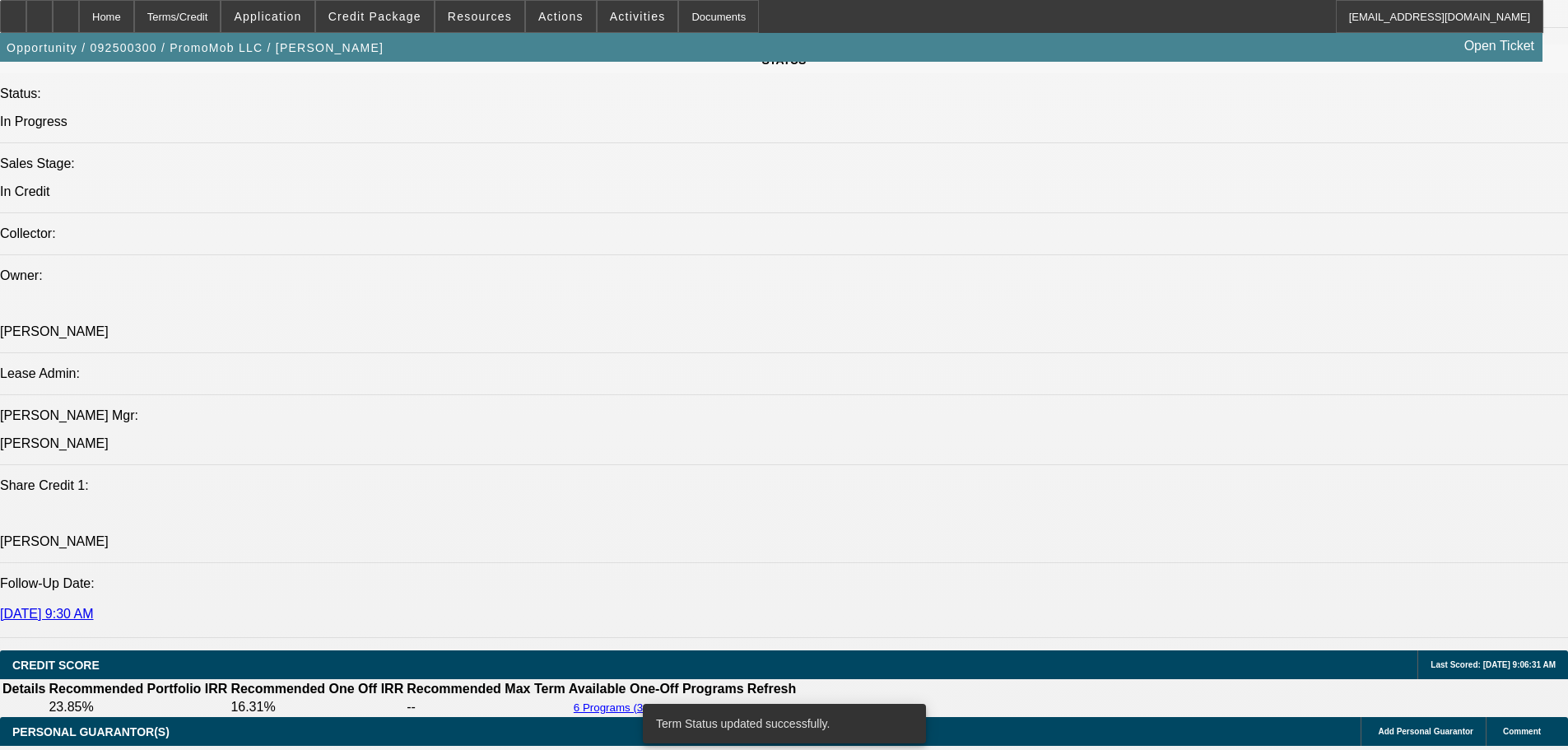
select select "0"
select select "6"
select select "0"
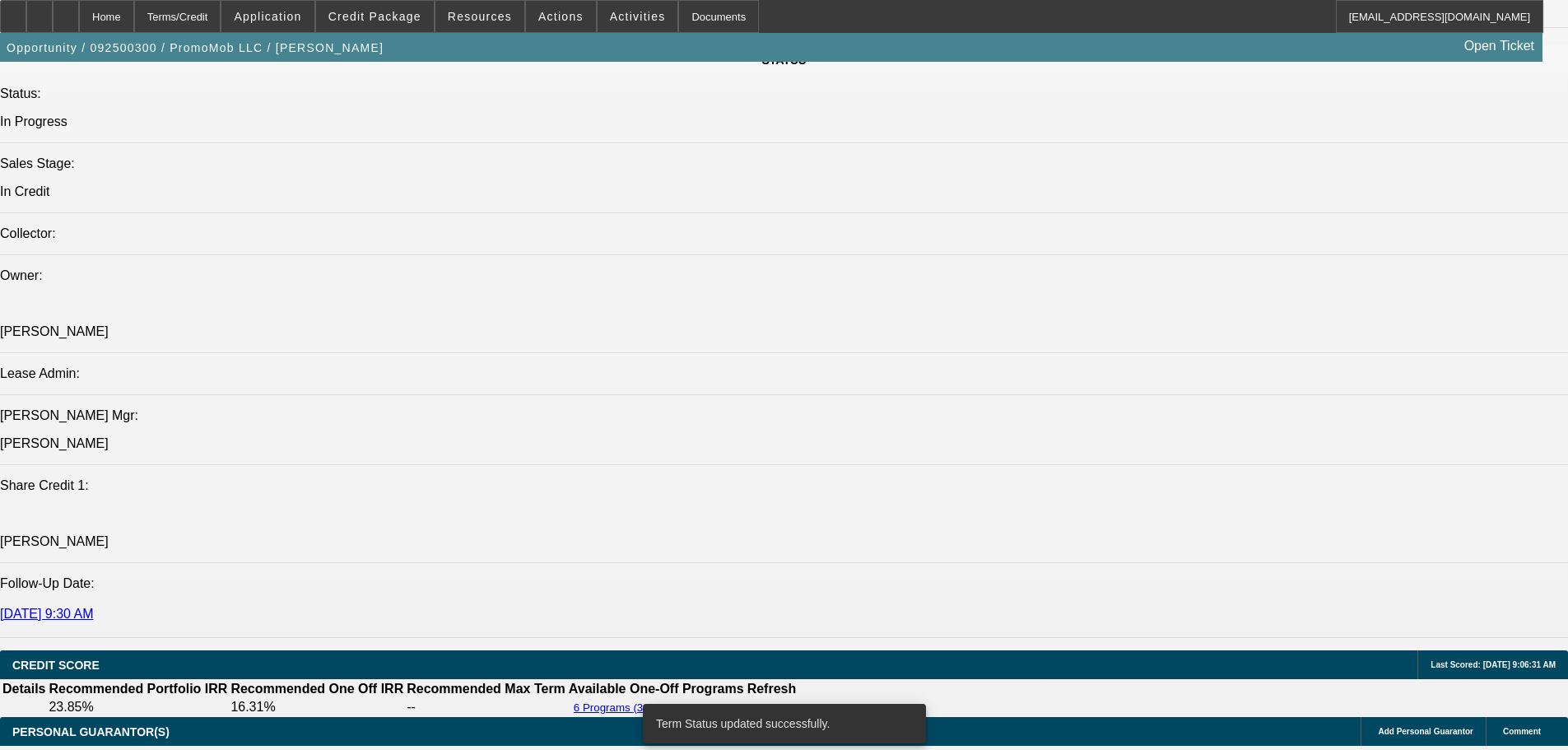
select select "0"
select select "6"
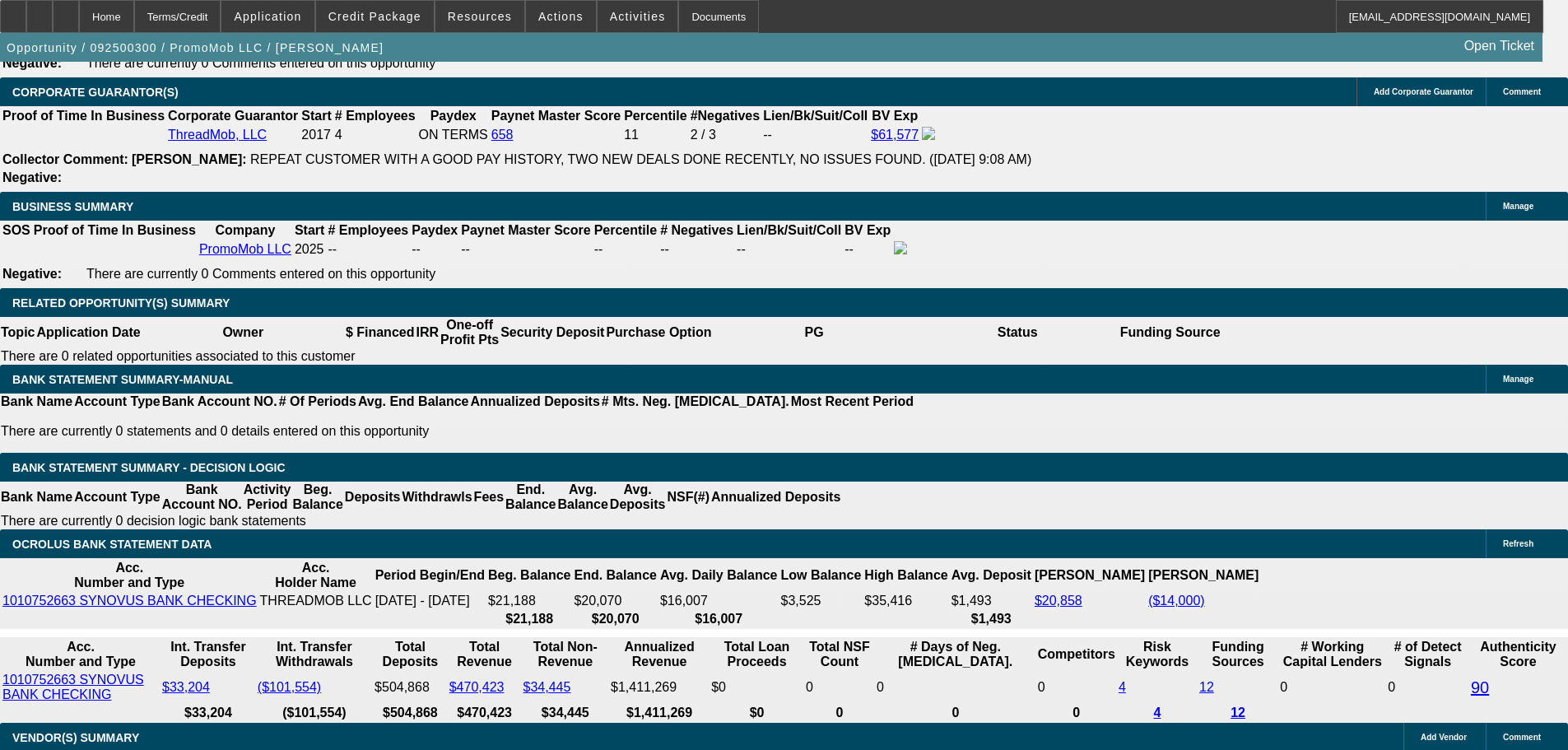
scroll to position [2882, 0]
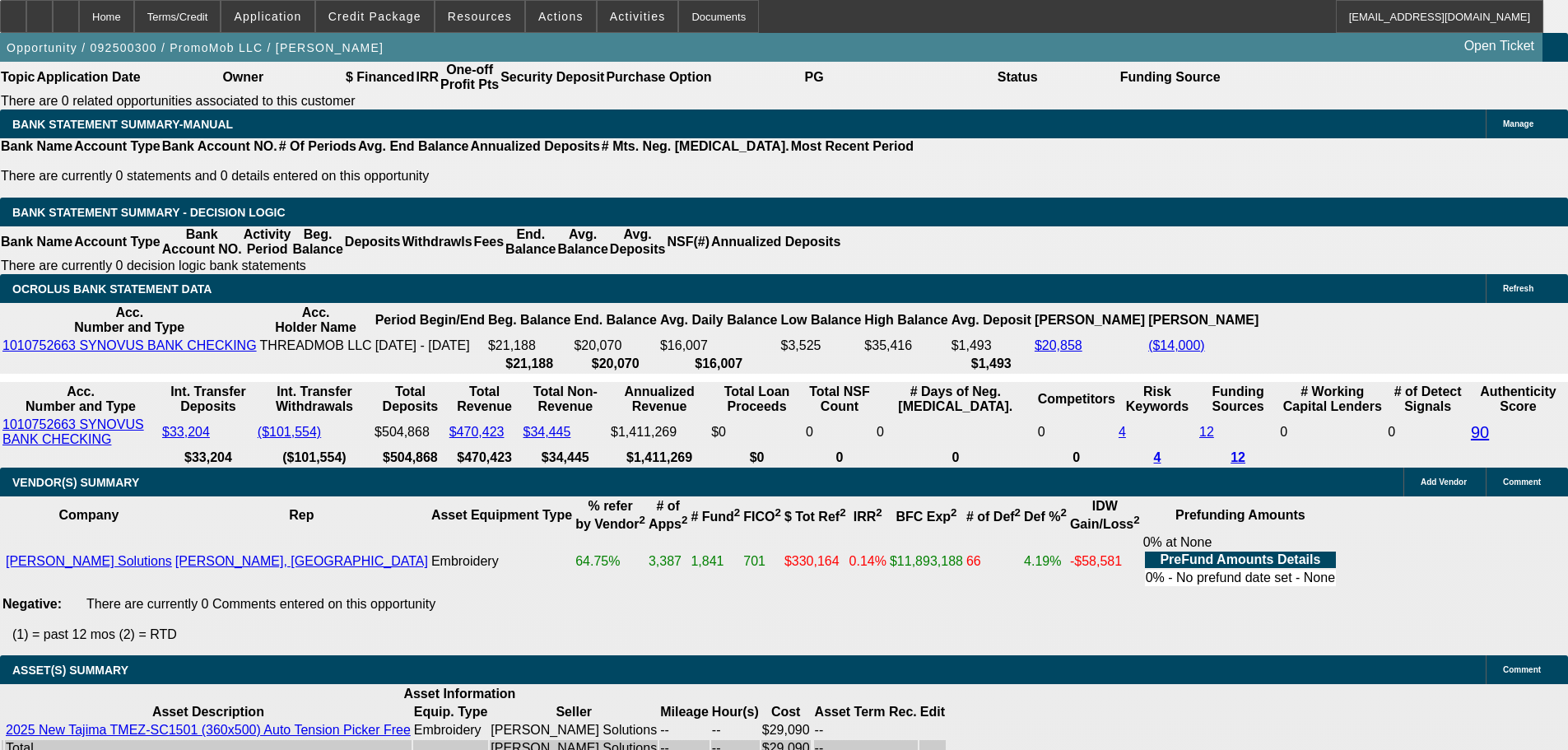
drag, startPoint x: 348, startPoint y: 265, endPoint x: 420, endPoint y: 270, distance: 72.2
type input "UNKNOWN"
type input "1"
type input "$895.06"
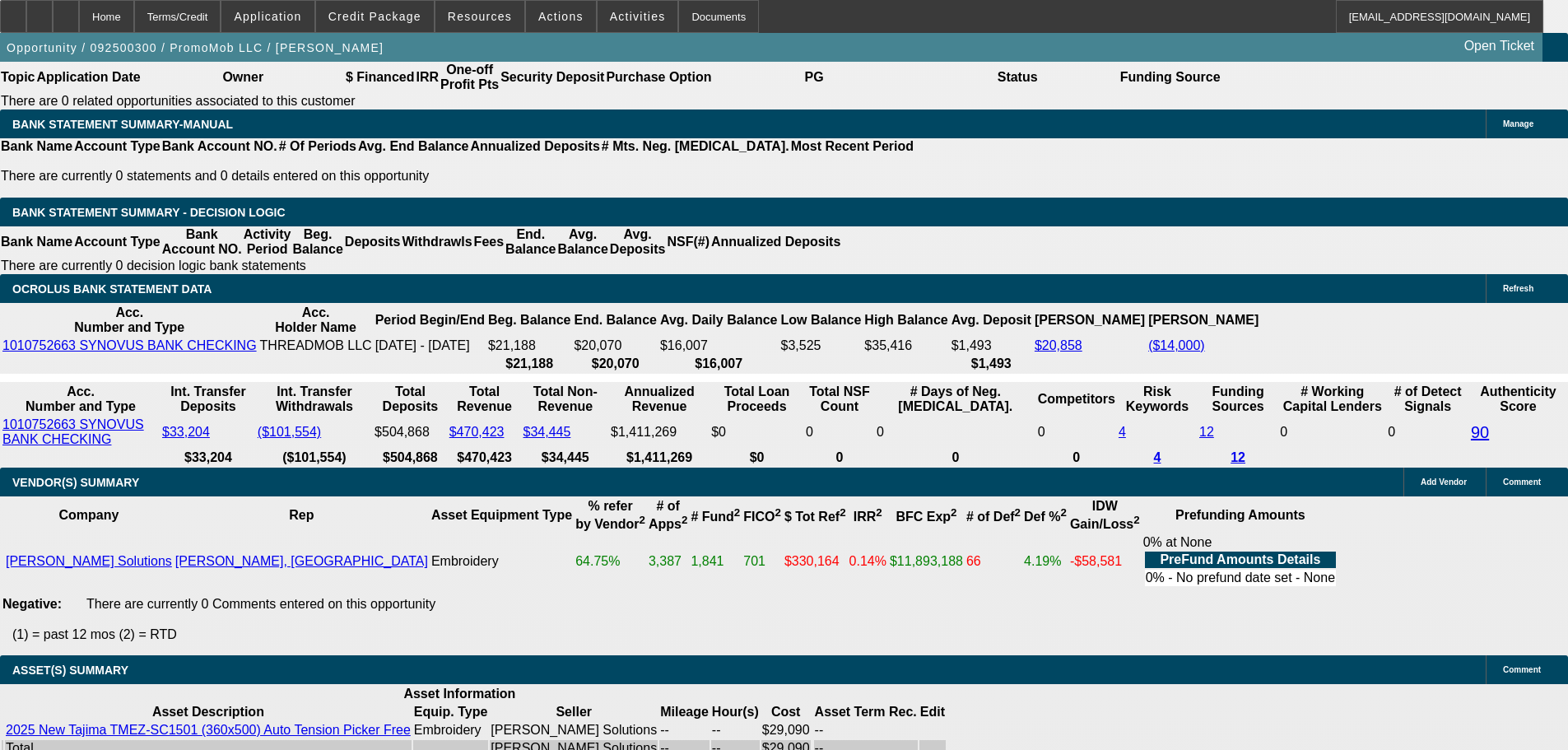
type input "$447.53"
type input "18"
type input "0"
type input "$1,329.66"
type input "$664.83"
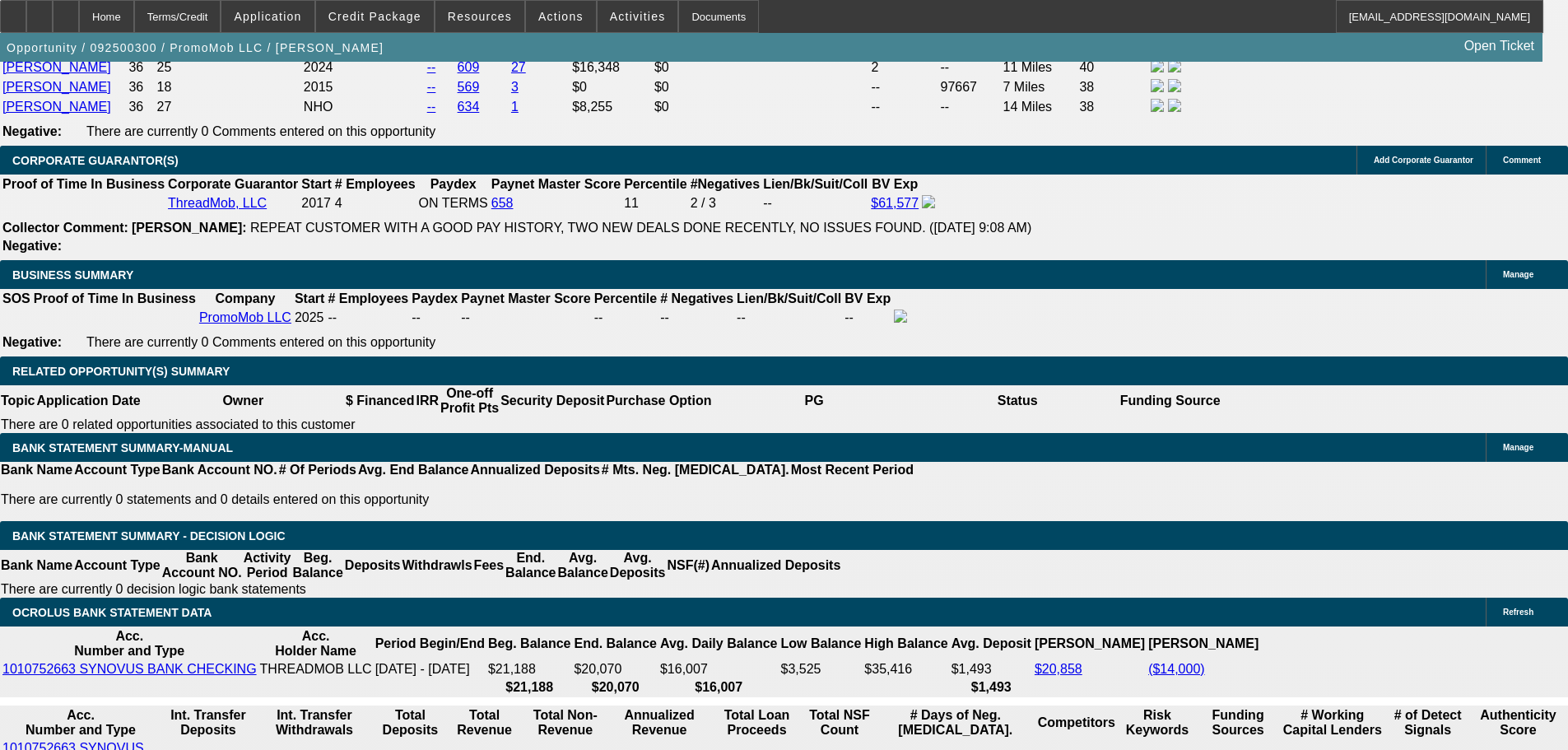
scroll to position [2552, 0]
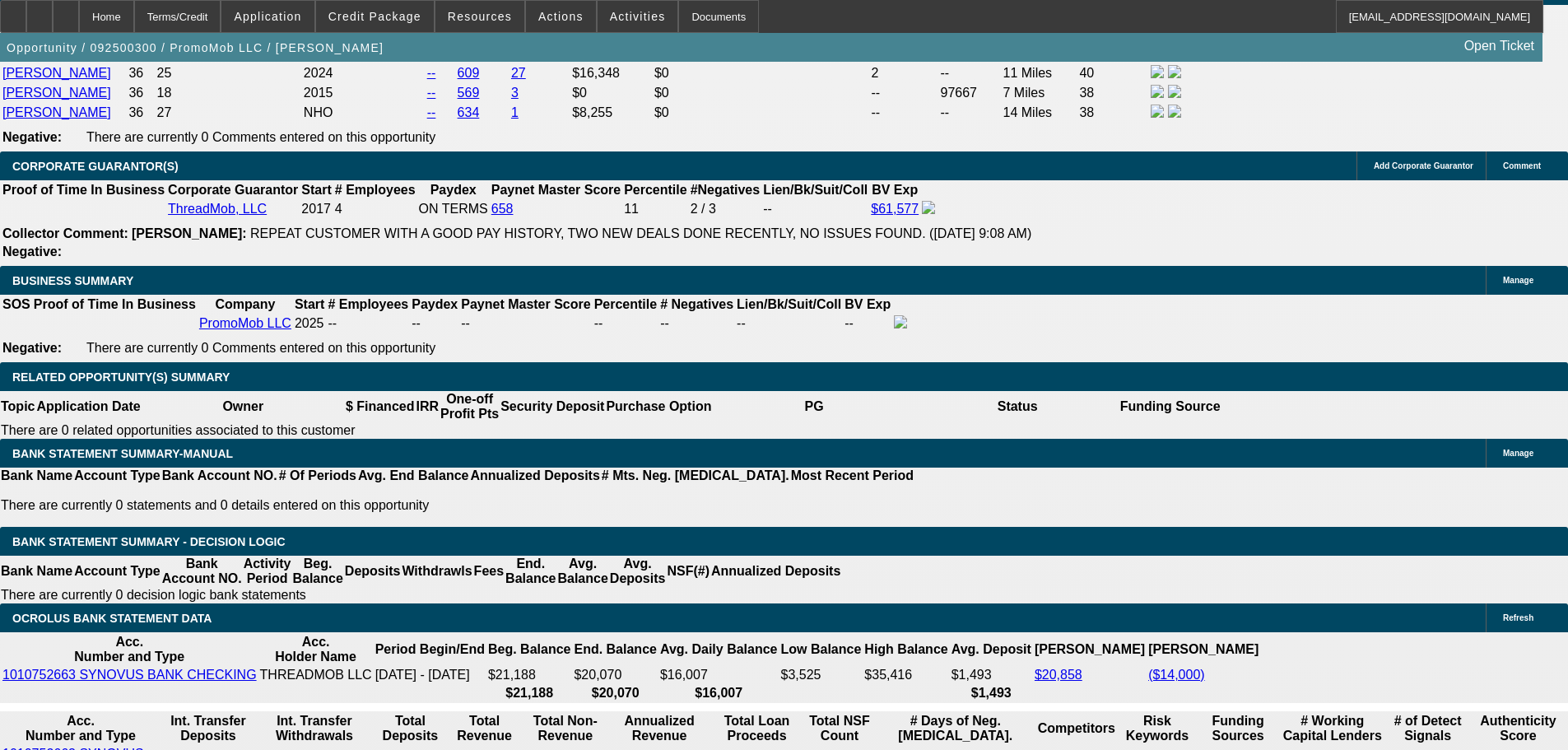
type input "$0.00"
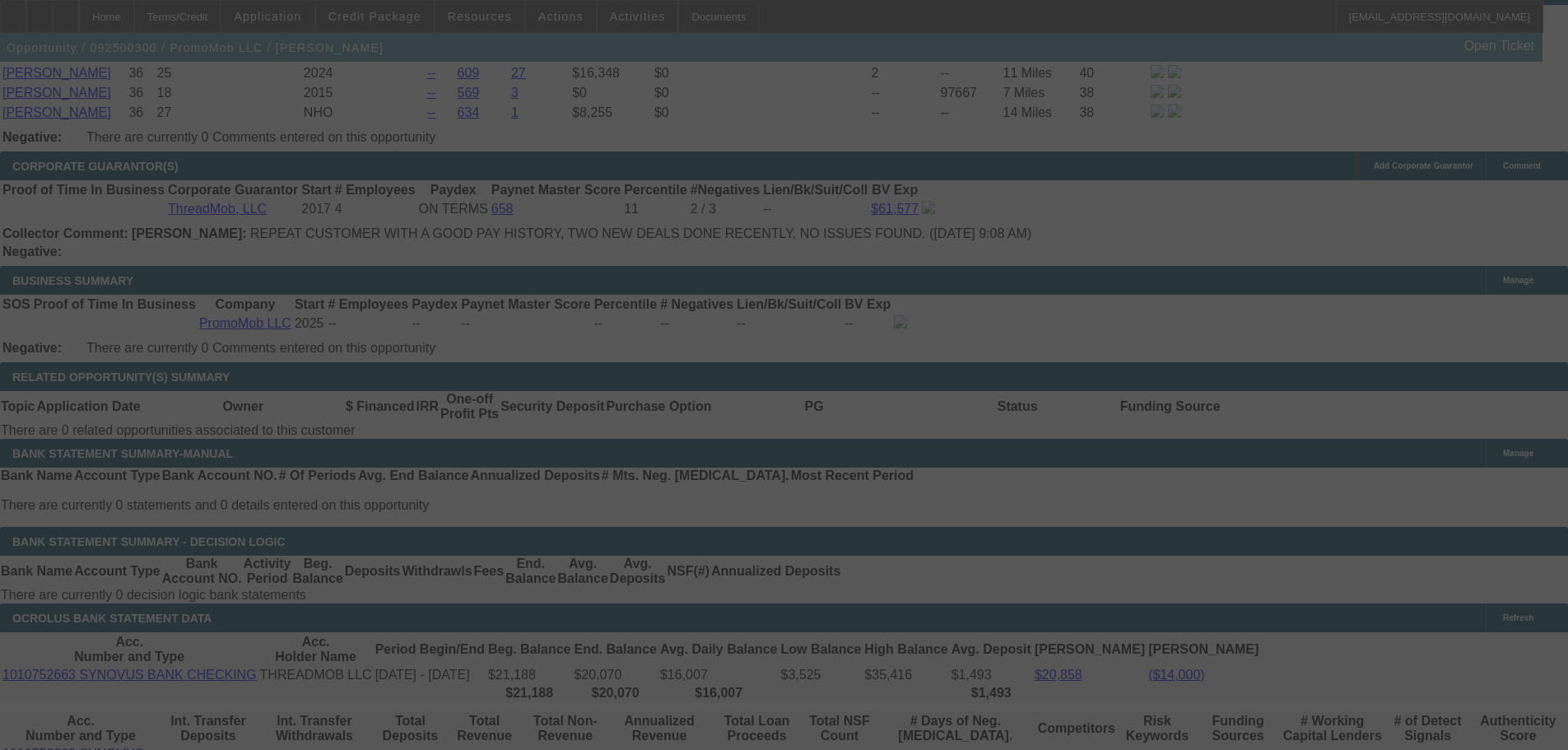
select select "0"
select select "2"
select select "0"
select select "6"
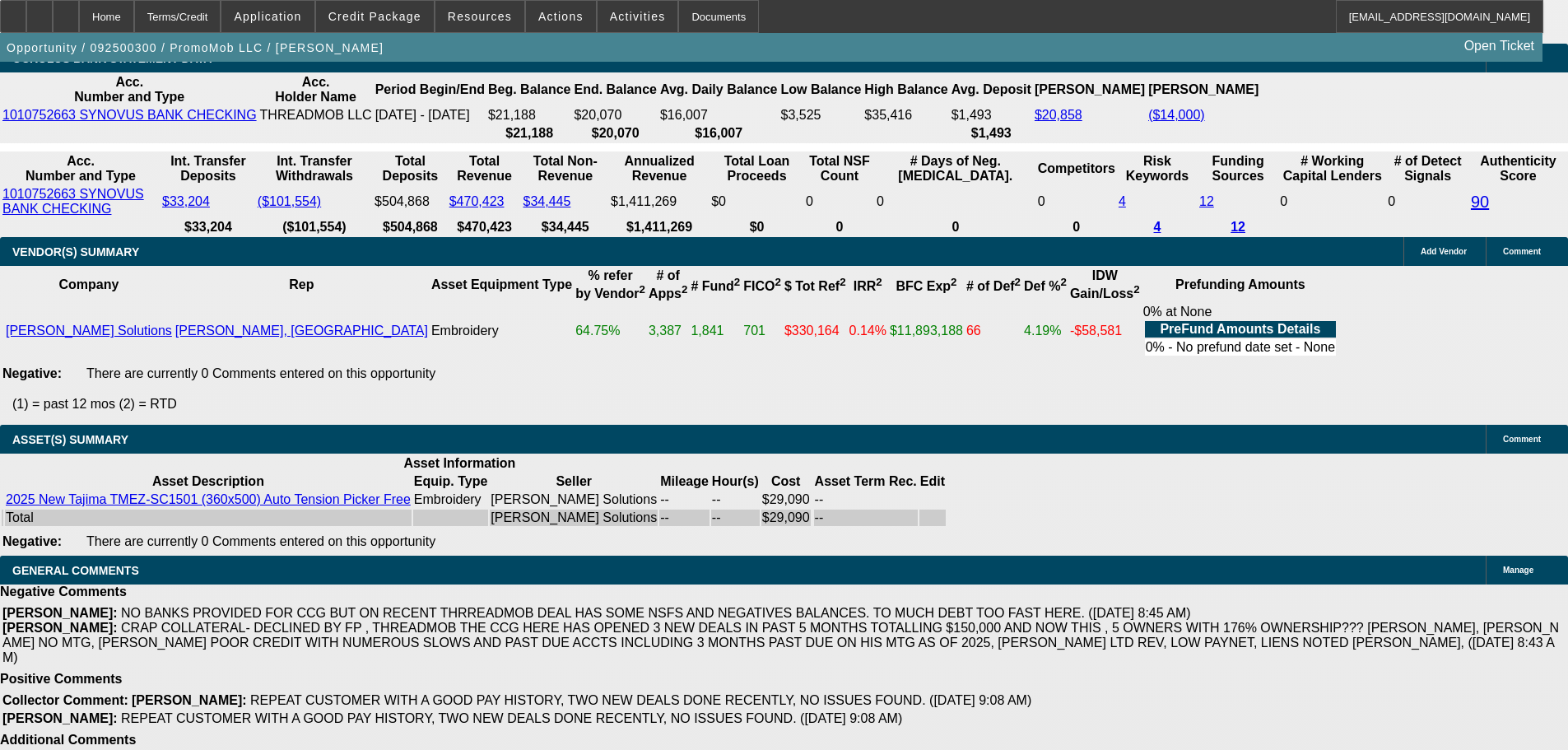
scroll to position [3300, 0]
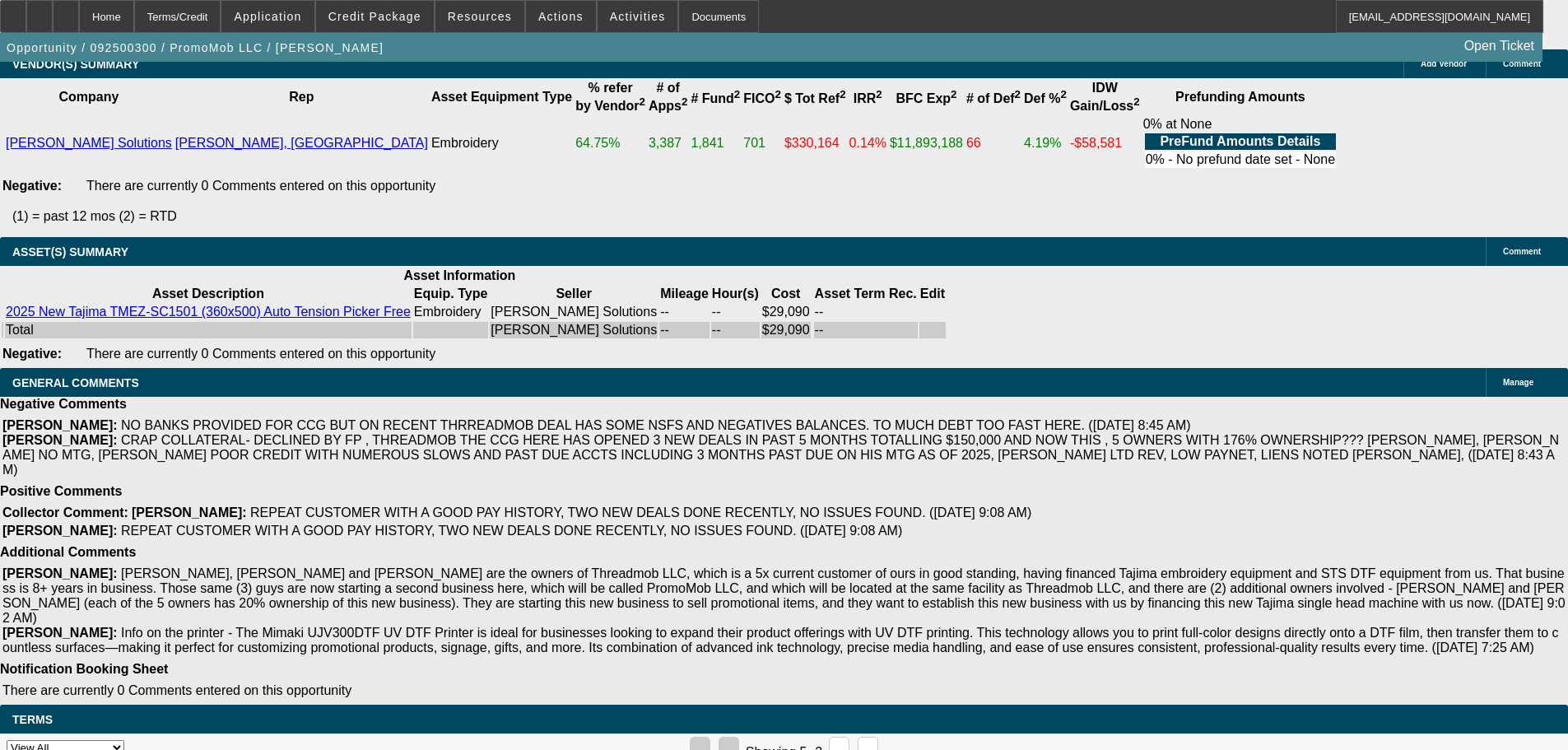
select select "3"
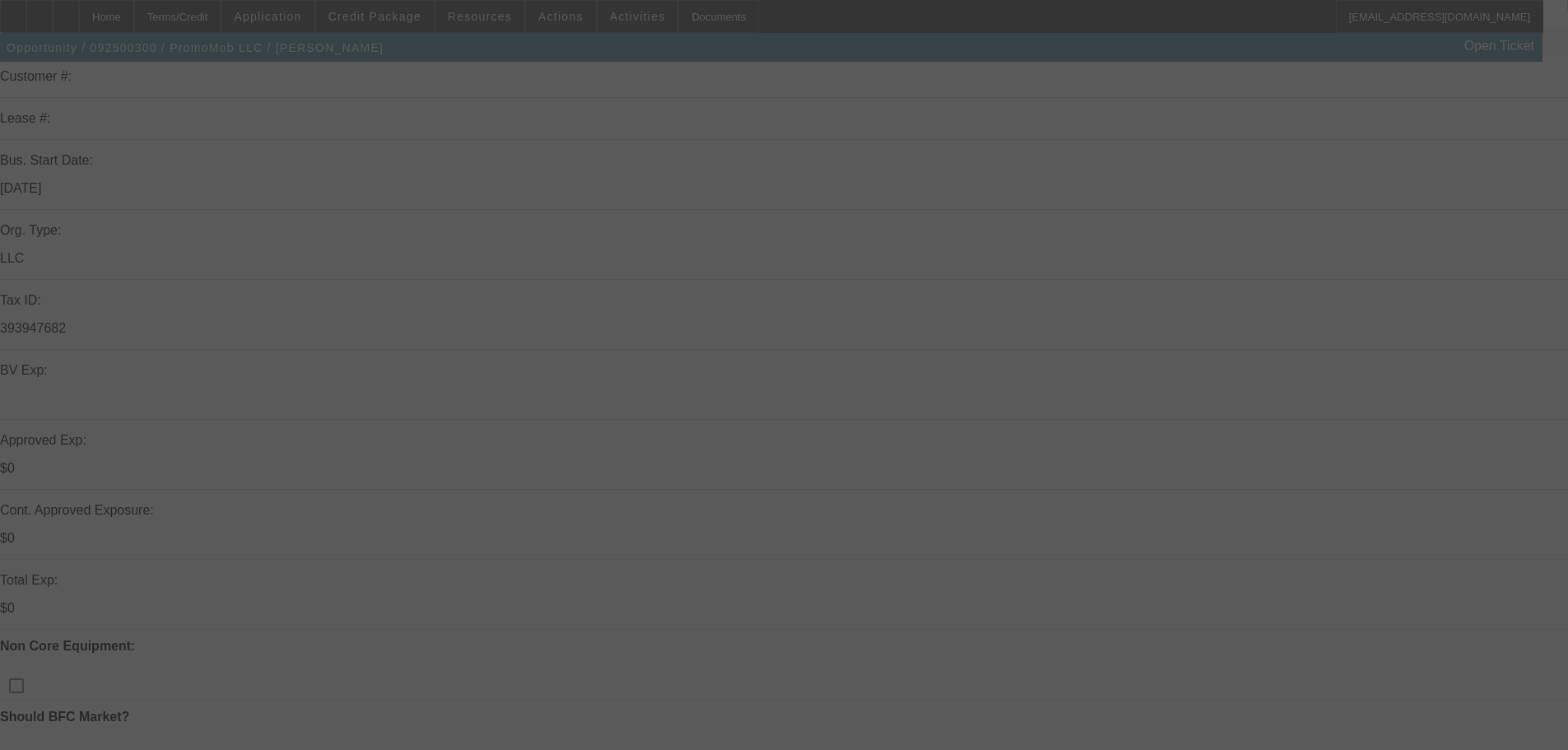
scroll to position [247, 0]
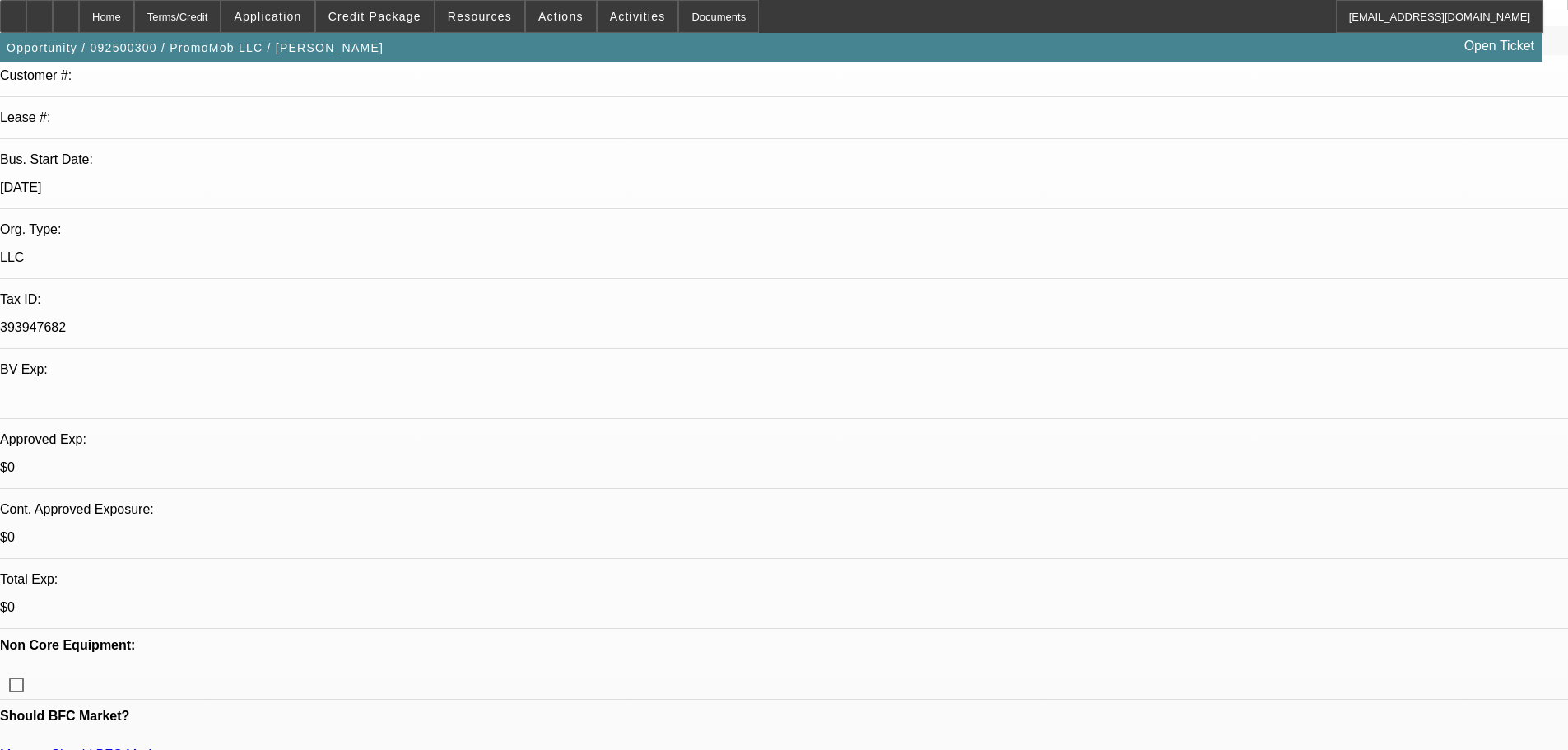
type textarea "APPROVED 5 PGS AND CCG THREADMOB, APPROVAL ONLY VALID FOR TAJIMA AND GIVENALL R…"
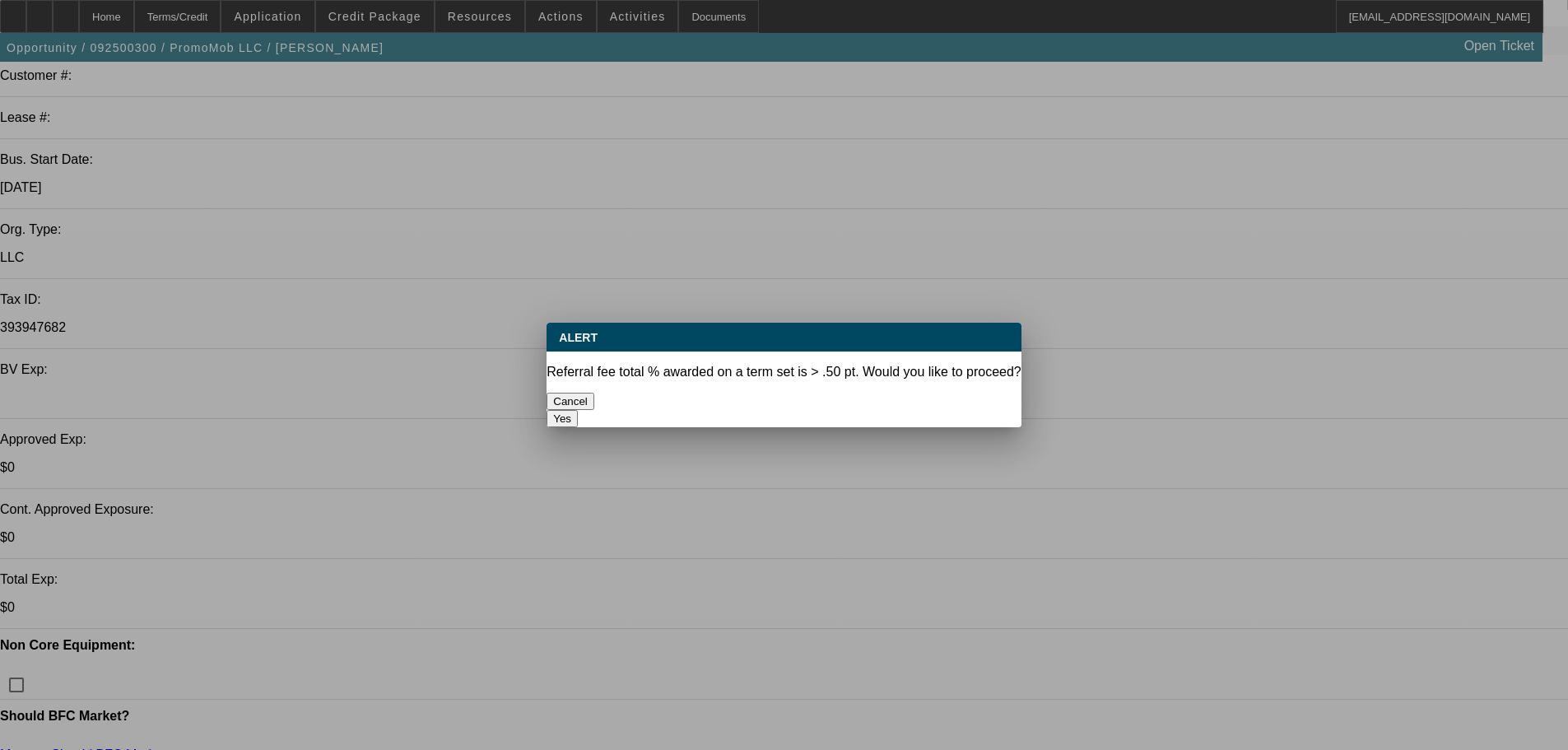
click at [578, 410] on button "Yes" at bounding box center [562, 418] width 31 height 17
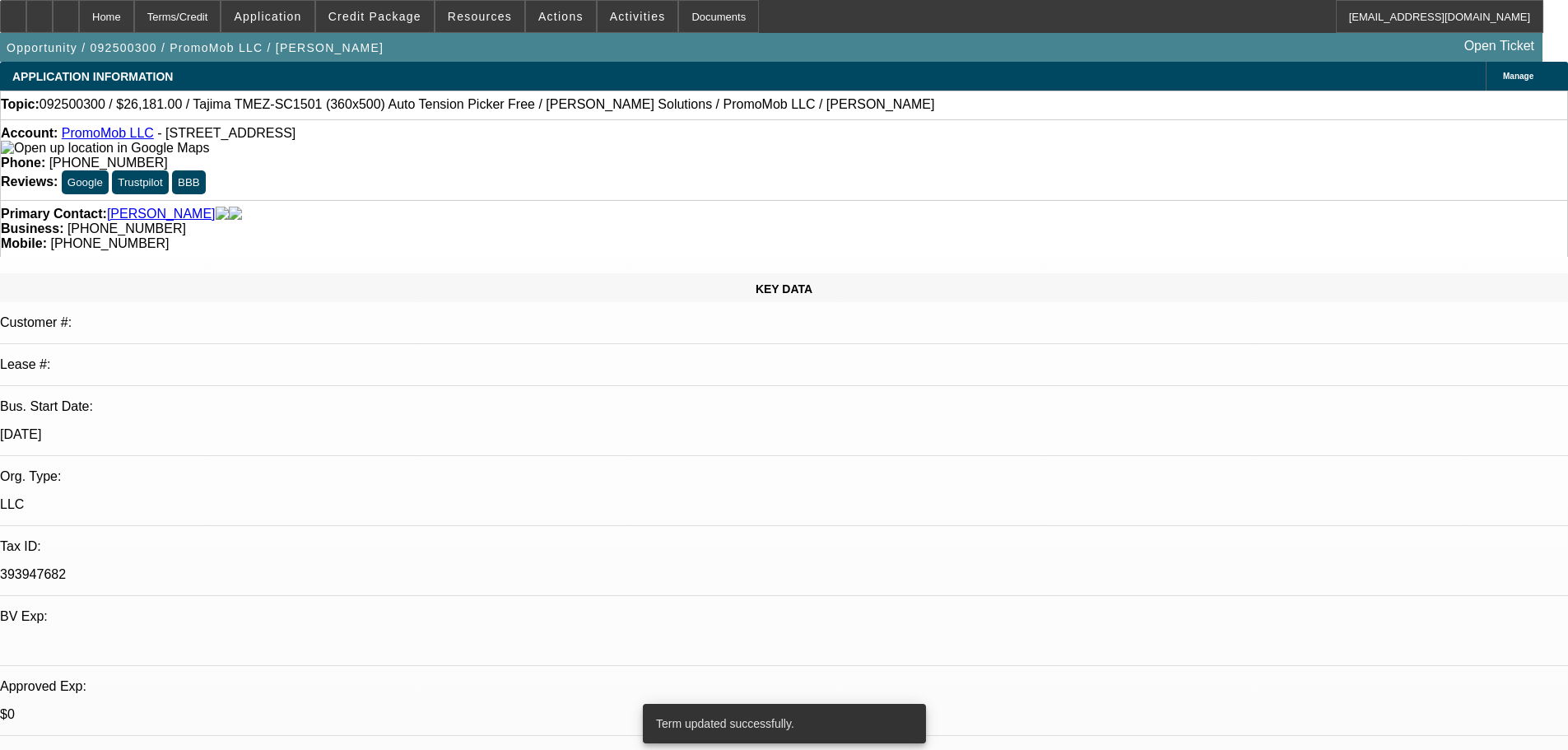
select select "0"
select select "2"
select select "0"
select select "6"
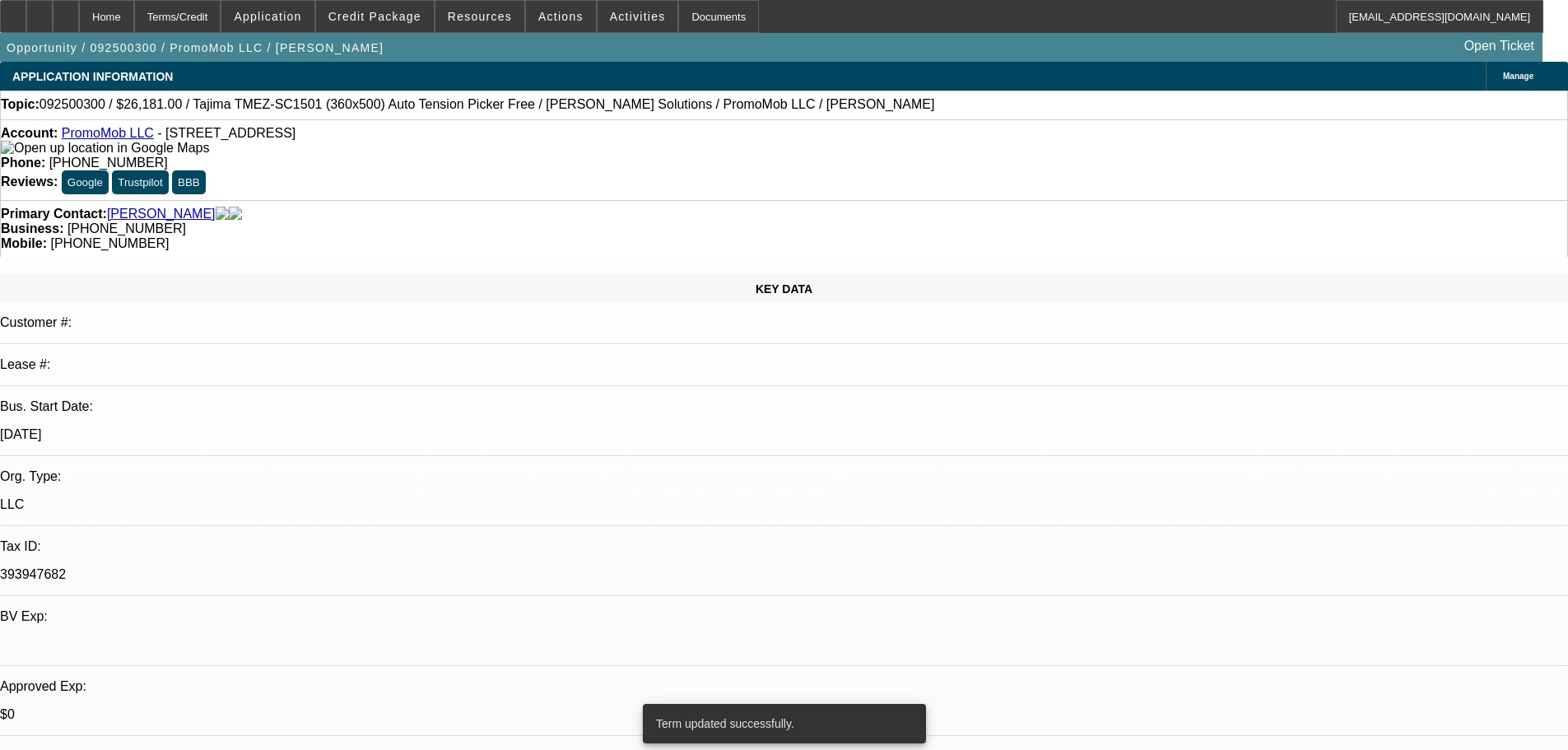
select select "0"
select select "2"
select select "0"
select select "6"
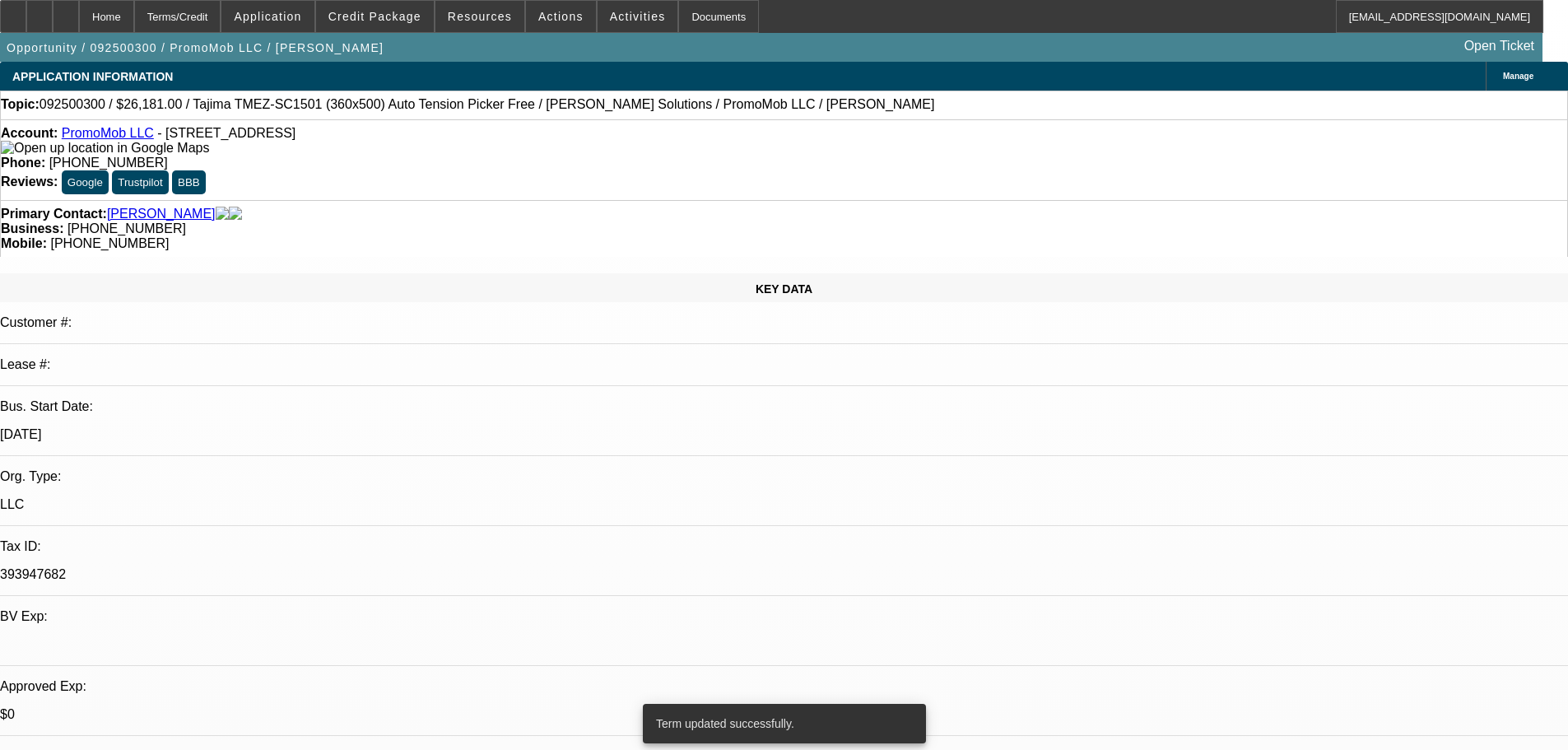
select select "0"
select select "6"
select select "0"
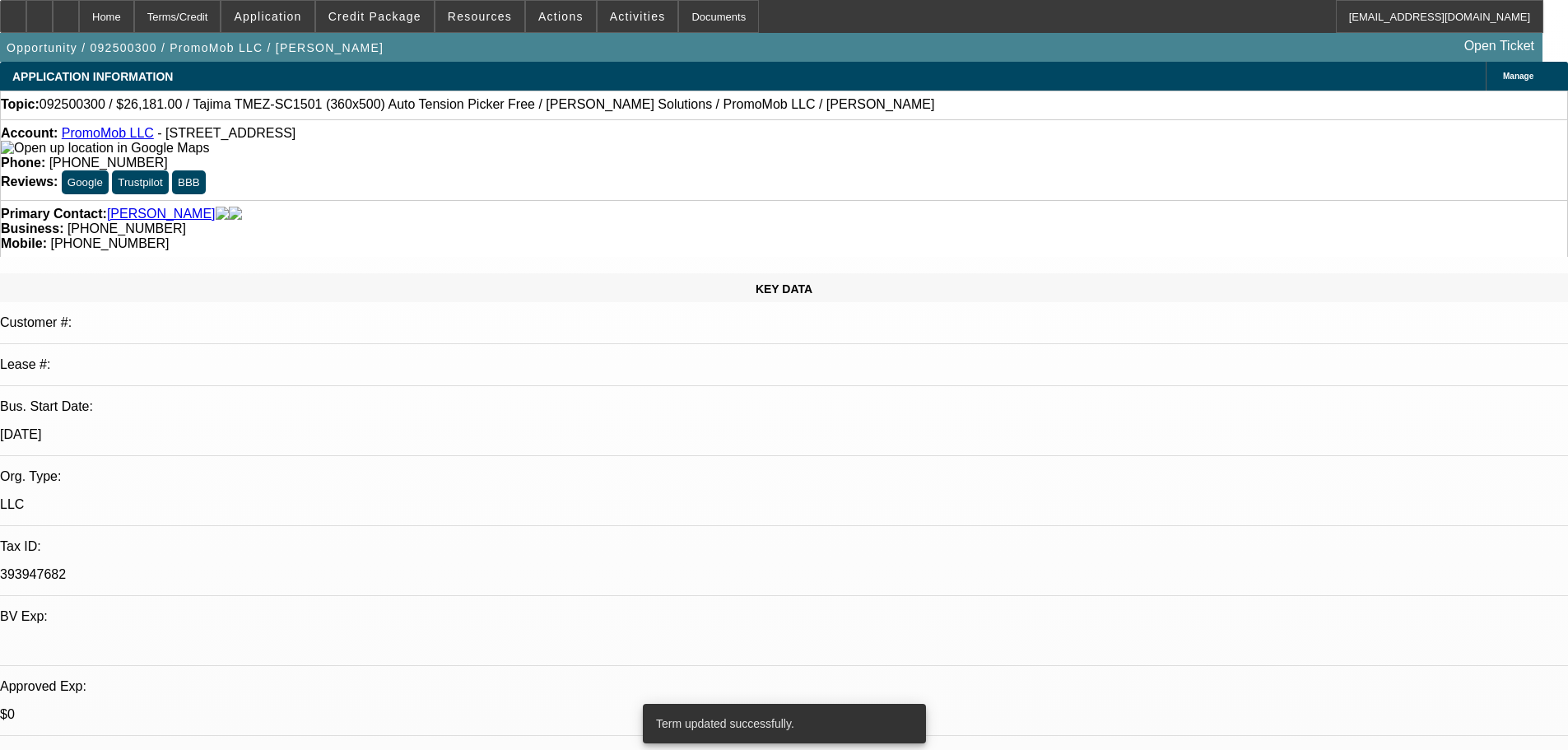
select select "0"
select select "6"
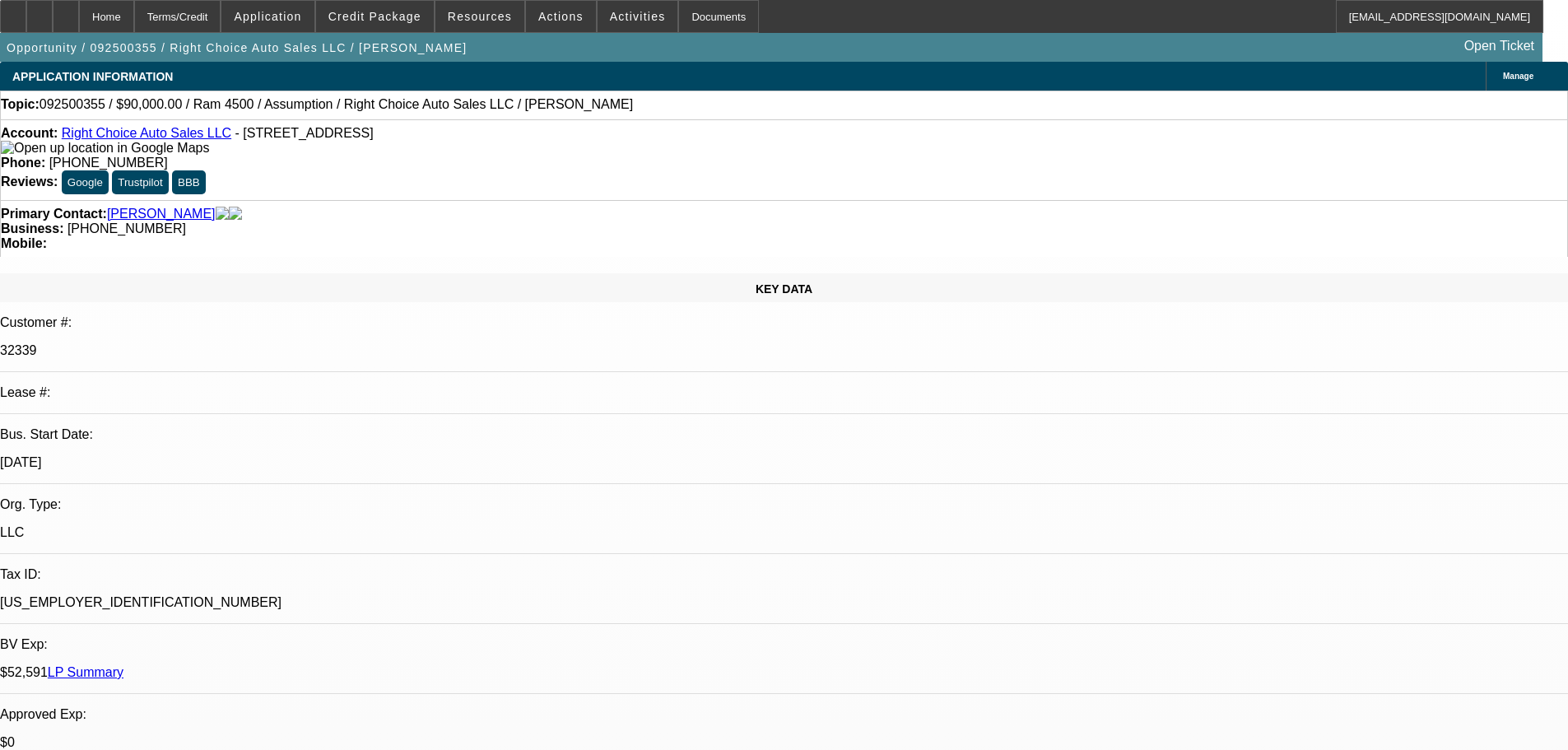
select select "0"
select select "2"
select select "0.1"
select select "4"
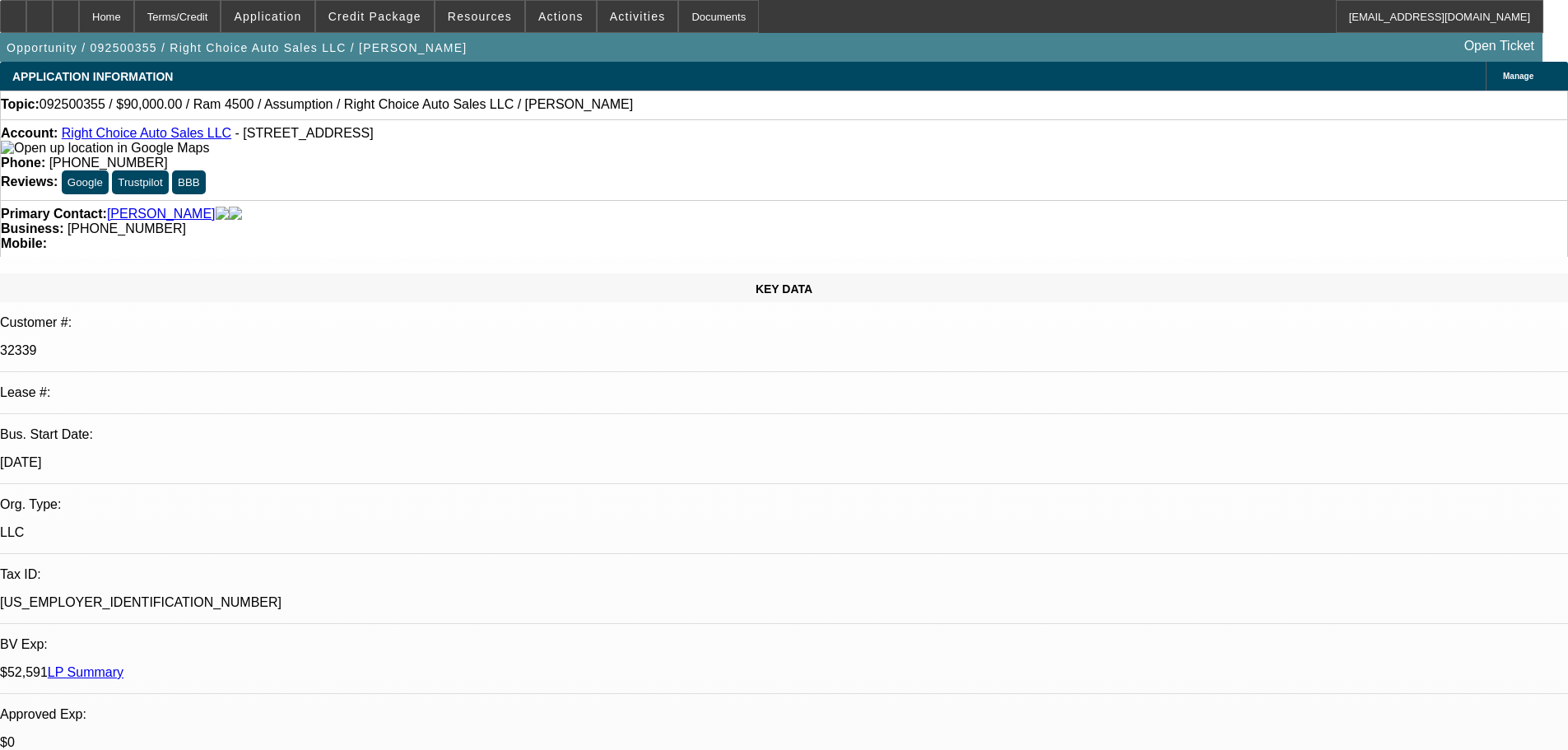
select select "0"
select select "2"
select select "0.1"
select select "4"
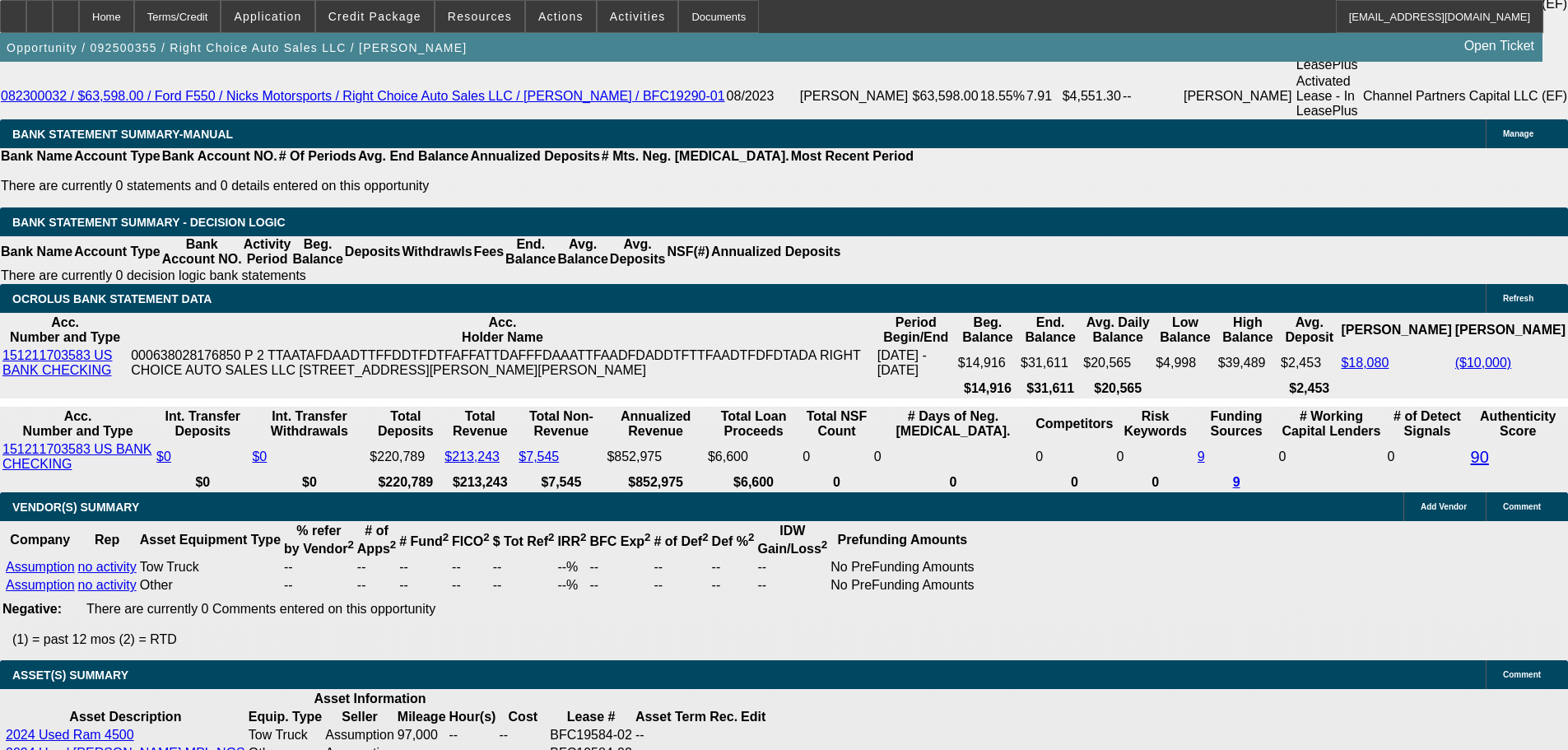
scroll to position [3046, 0]
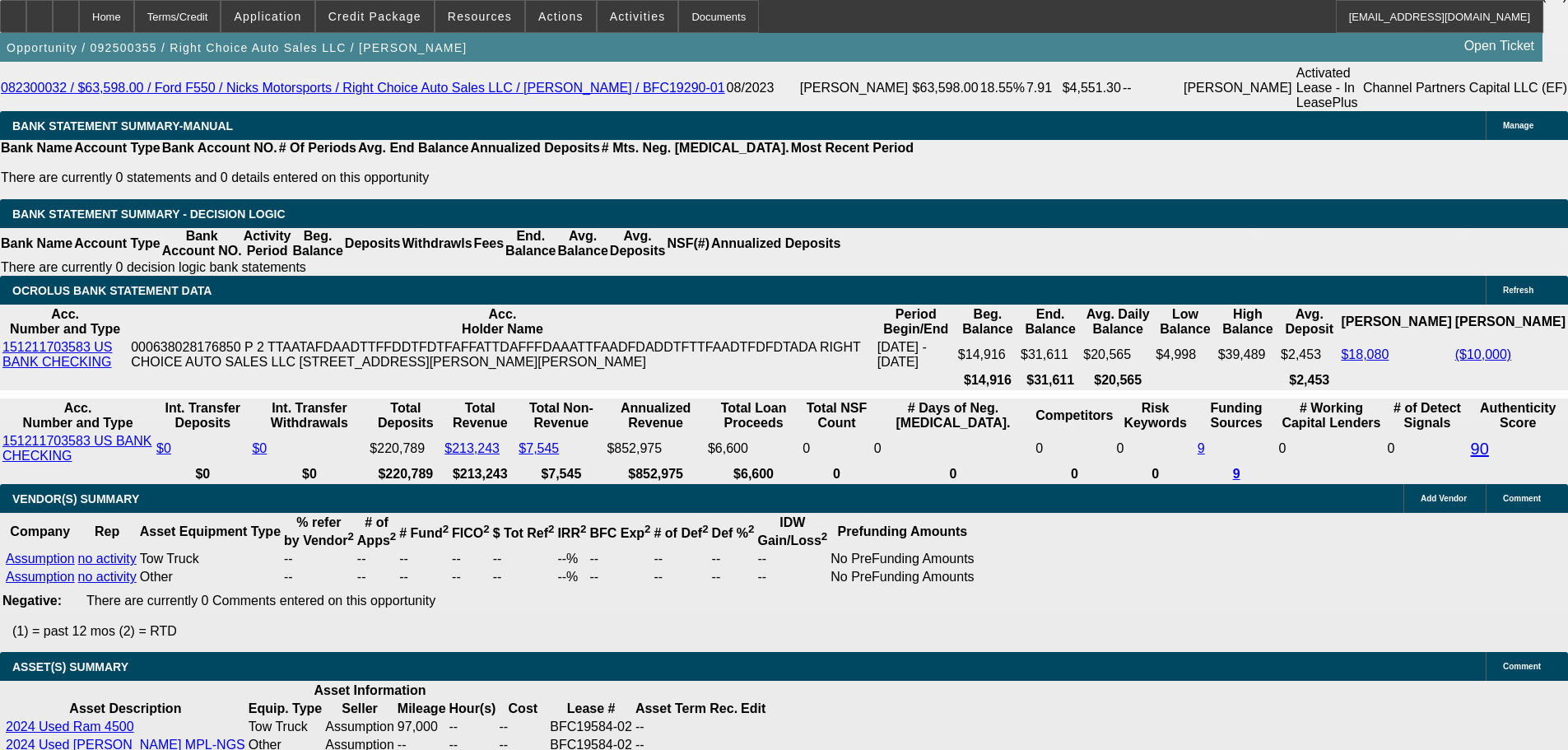
select select "6"
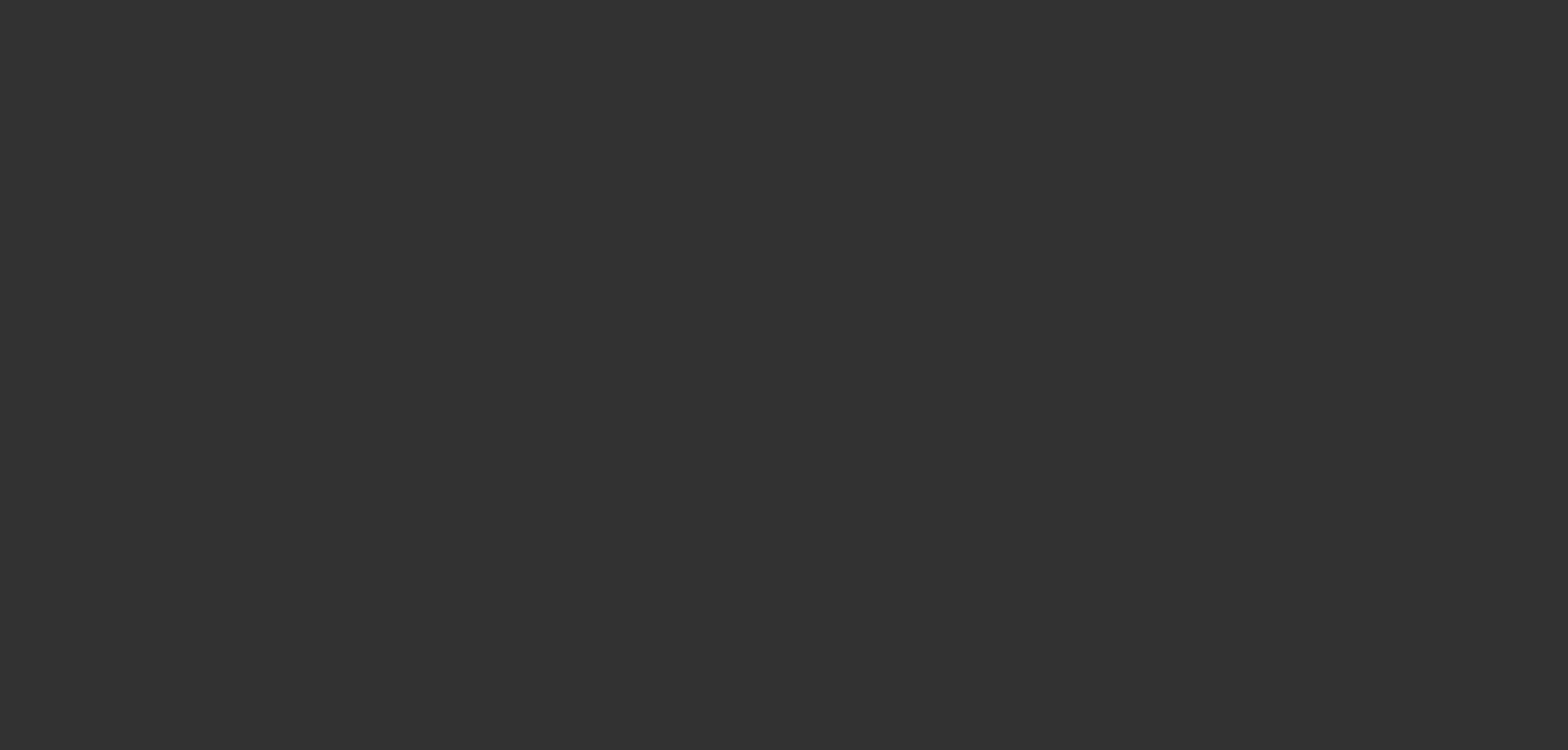
scroll to position [0, 0]
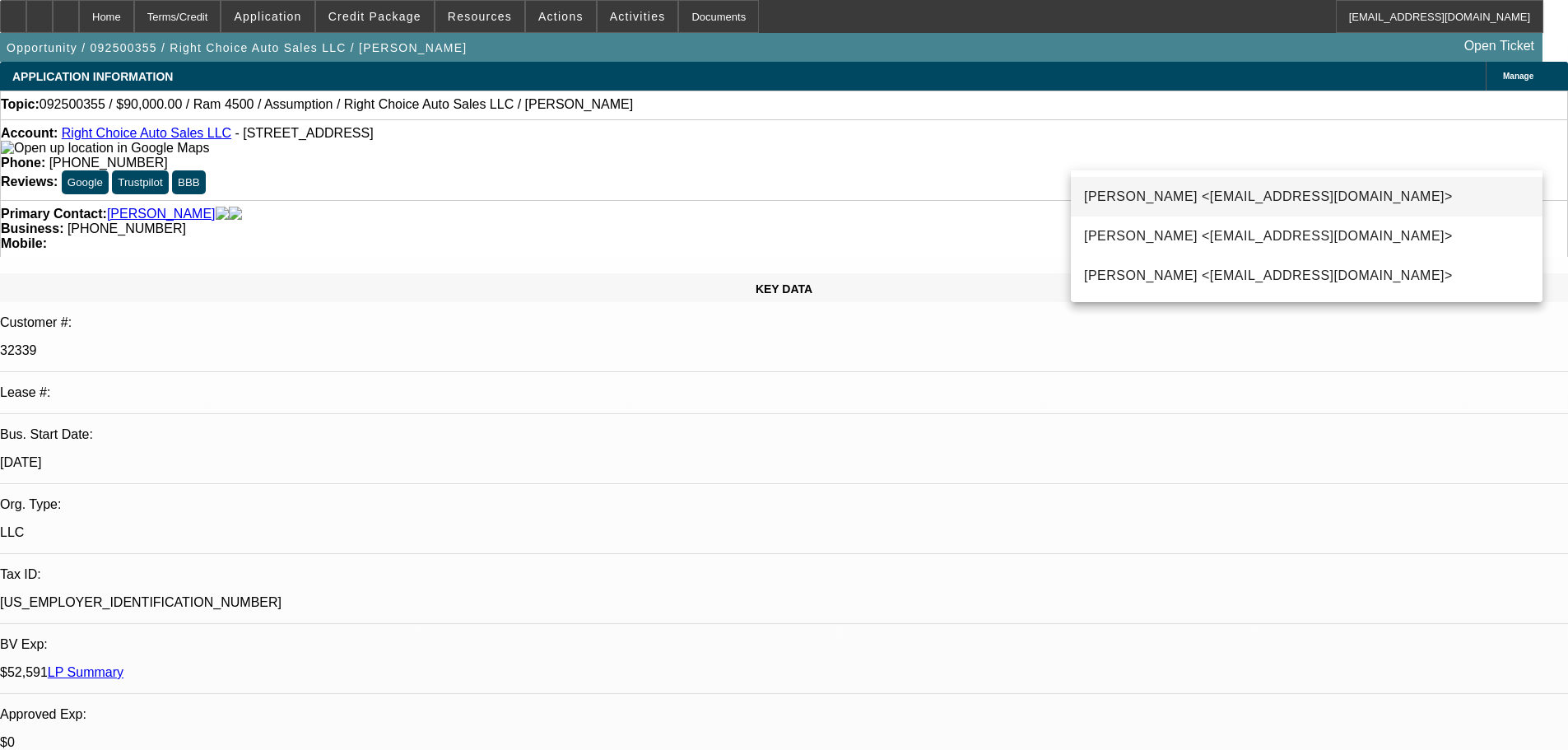
type input "aman"
click at [1166, 191] on span "[PERSON_NAME] <[EMAIL_ADDRESS][DOMAIN_NAME]>" at bounding box center [1269, 196] width 368 height 20
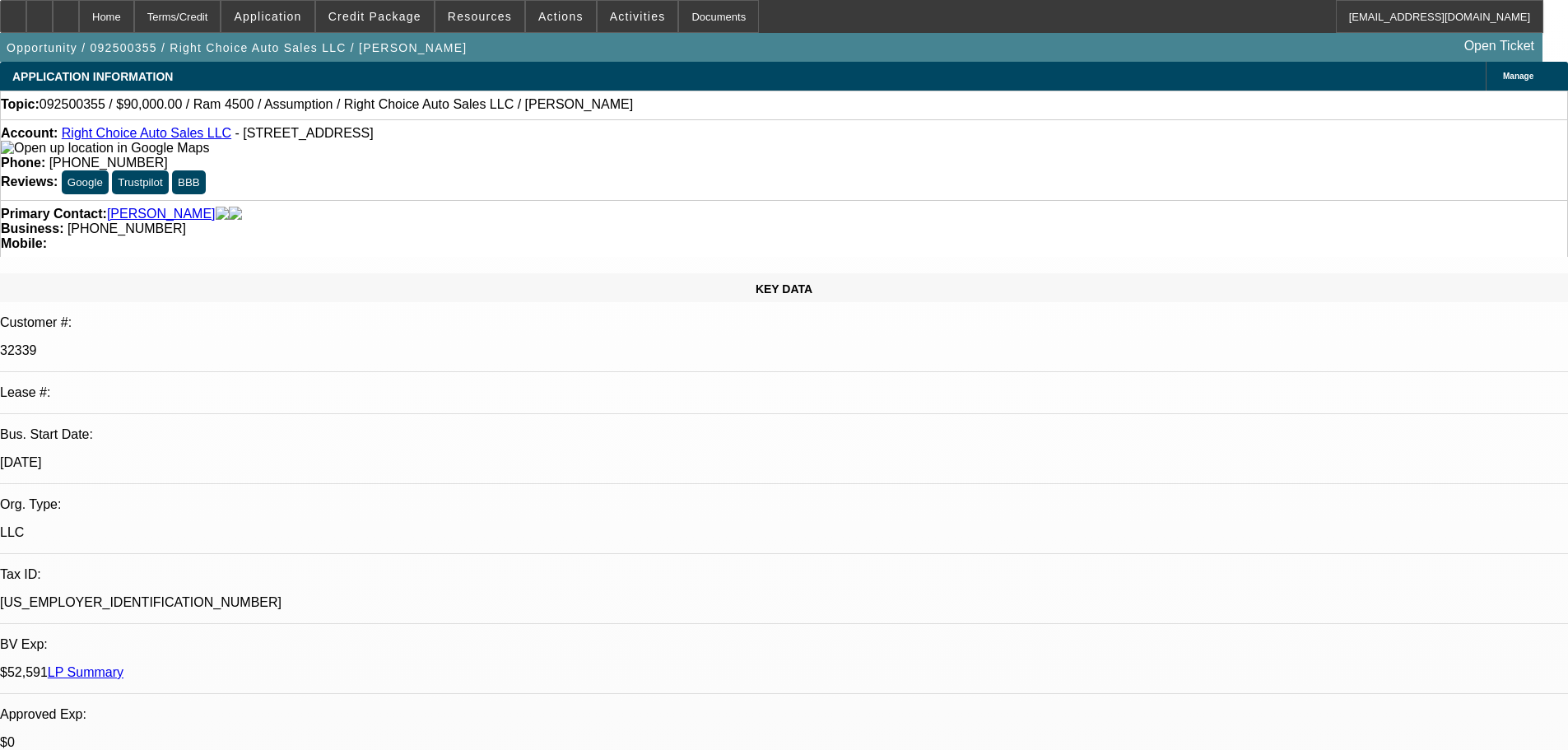
type textarea "o"
type textarea "ON HOLD TIL [PERSON_NAME] CONFIRMS LAST DEAL WAS TITLED."
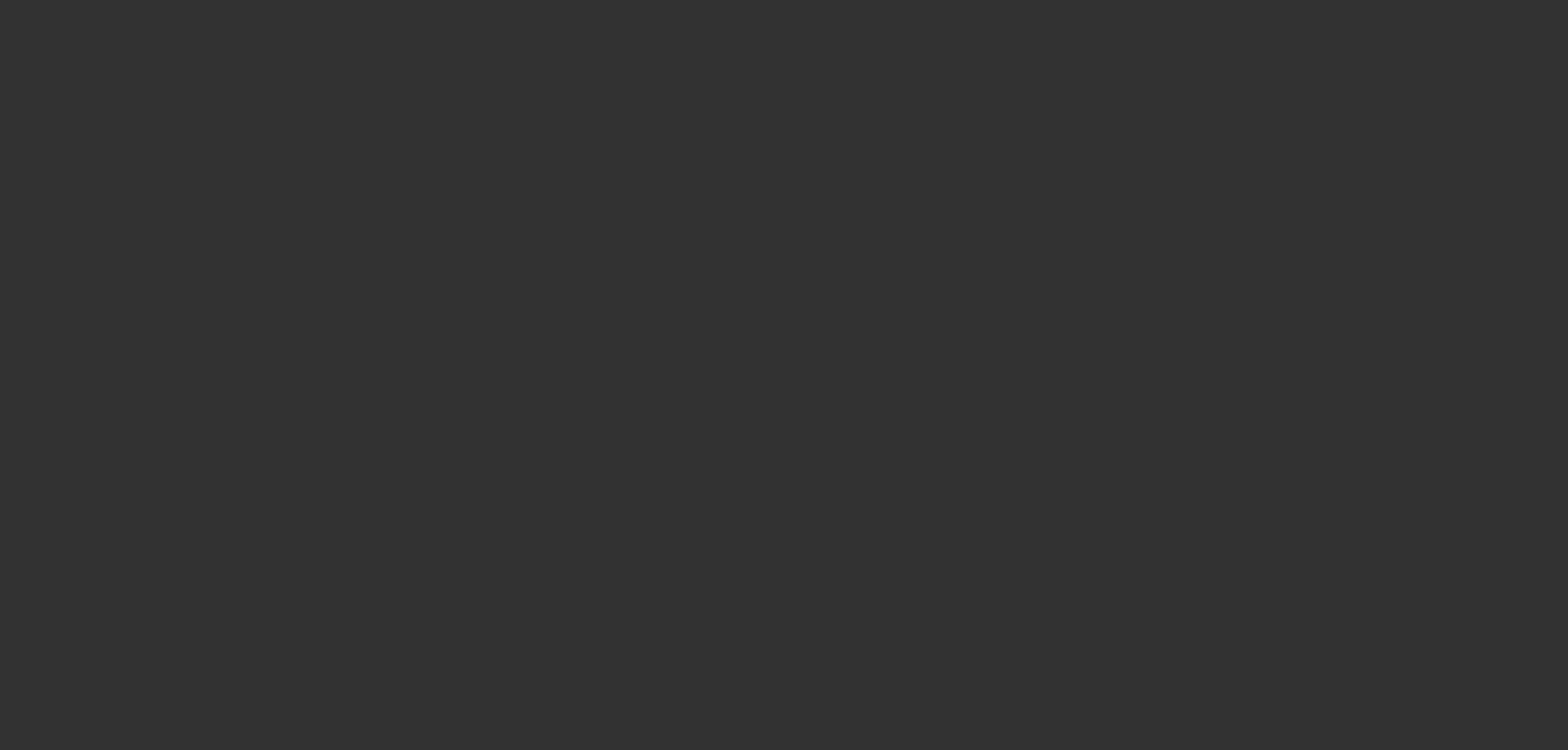
select select "0"
select select "2"
select select "0.1"
select select "4"
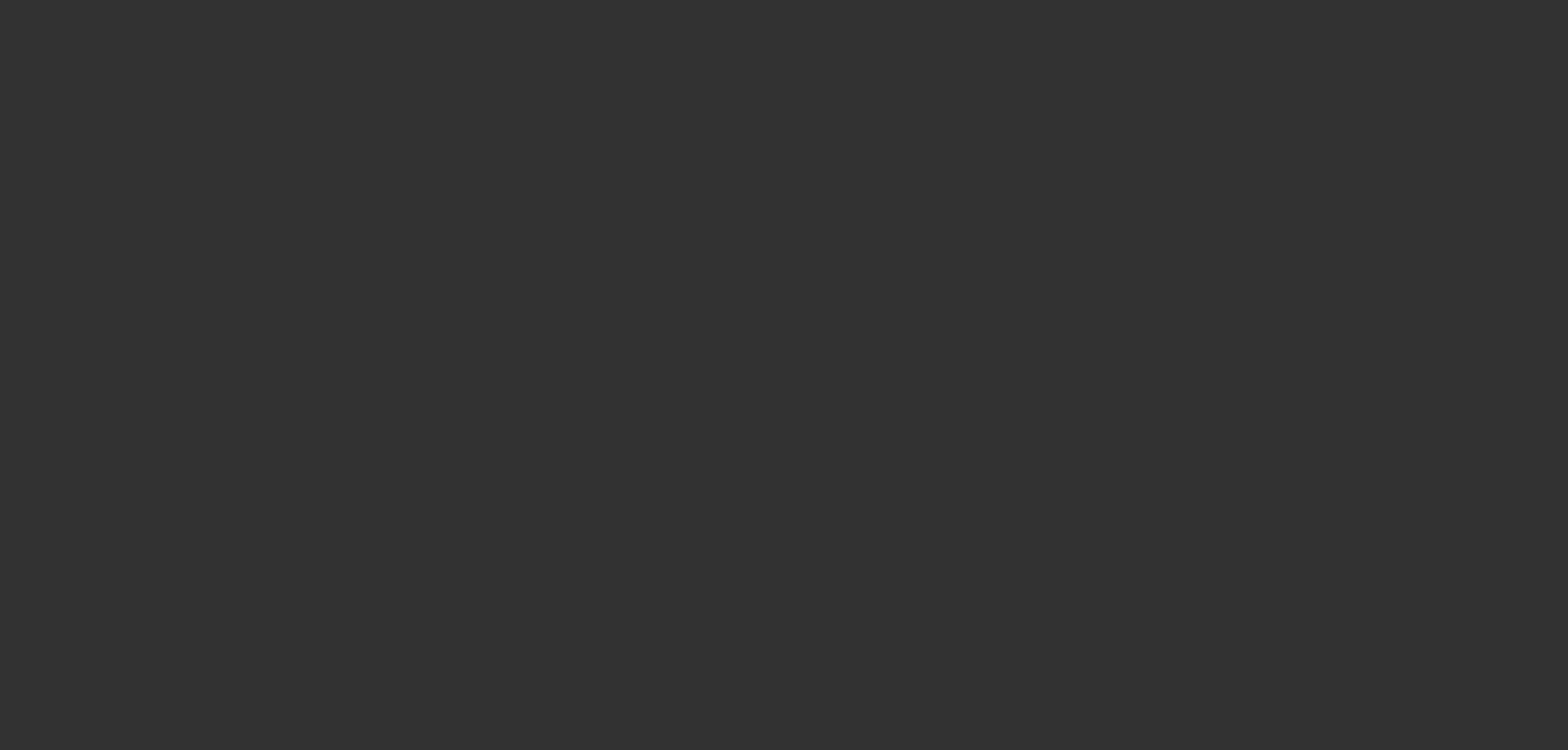
select select "0"
select select "2"
select select "0.1"
select select "4"
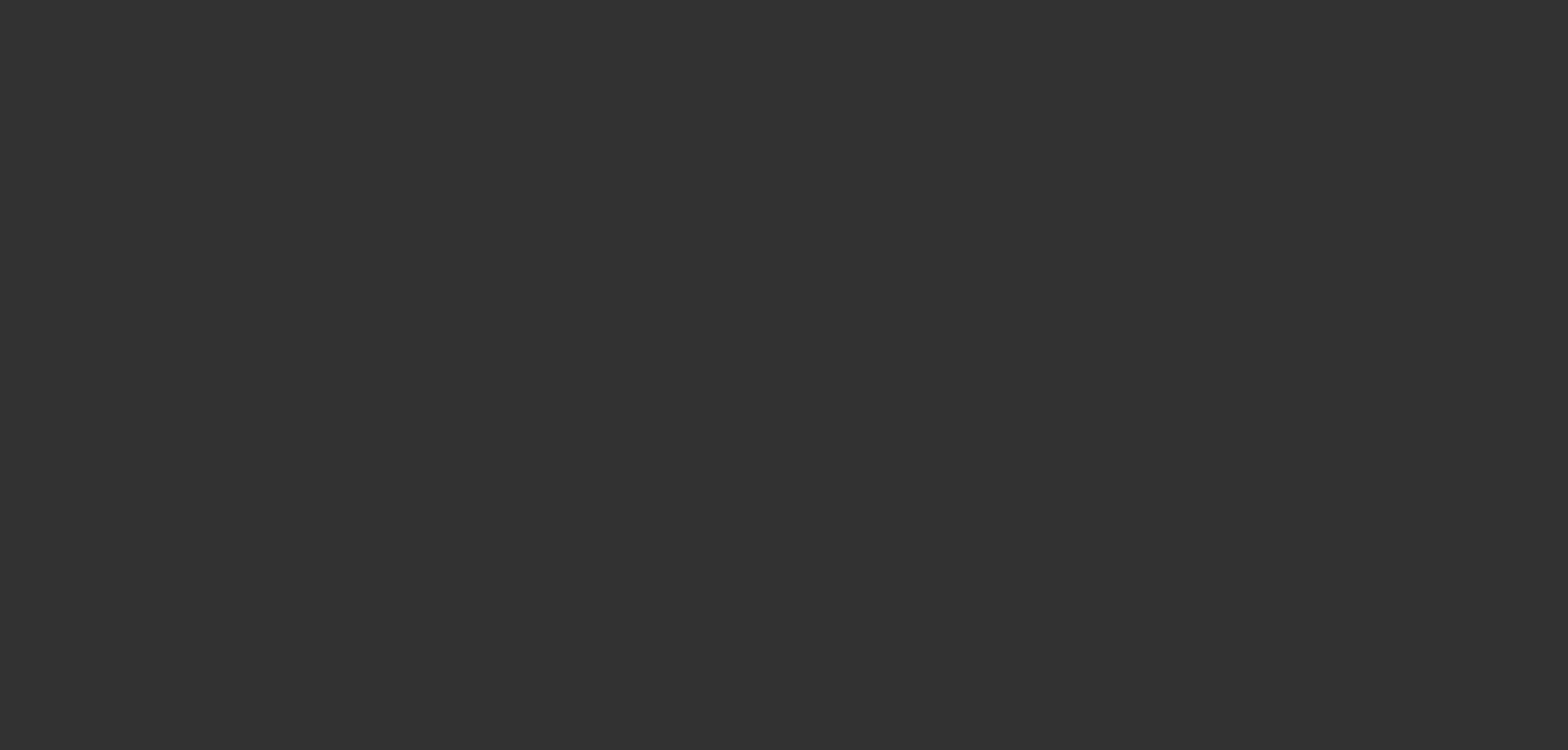
select select "0"
select select "2"
select select "0.1"
select select "4"
